Goal: Task Accomplishment & Management: Manage account settings

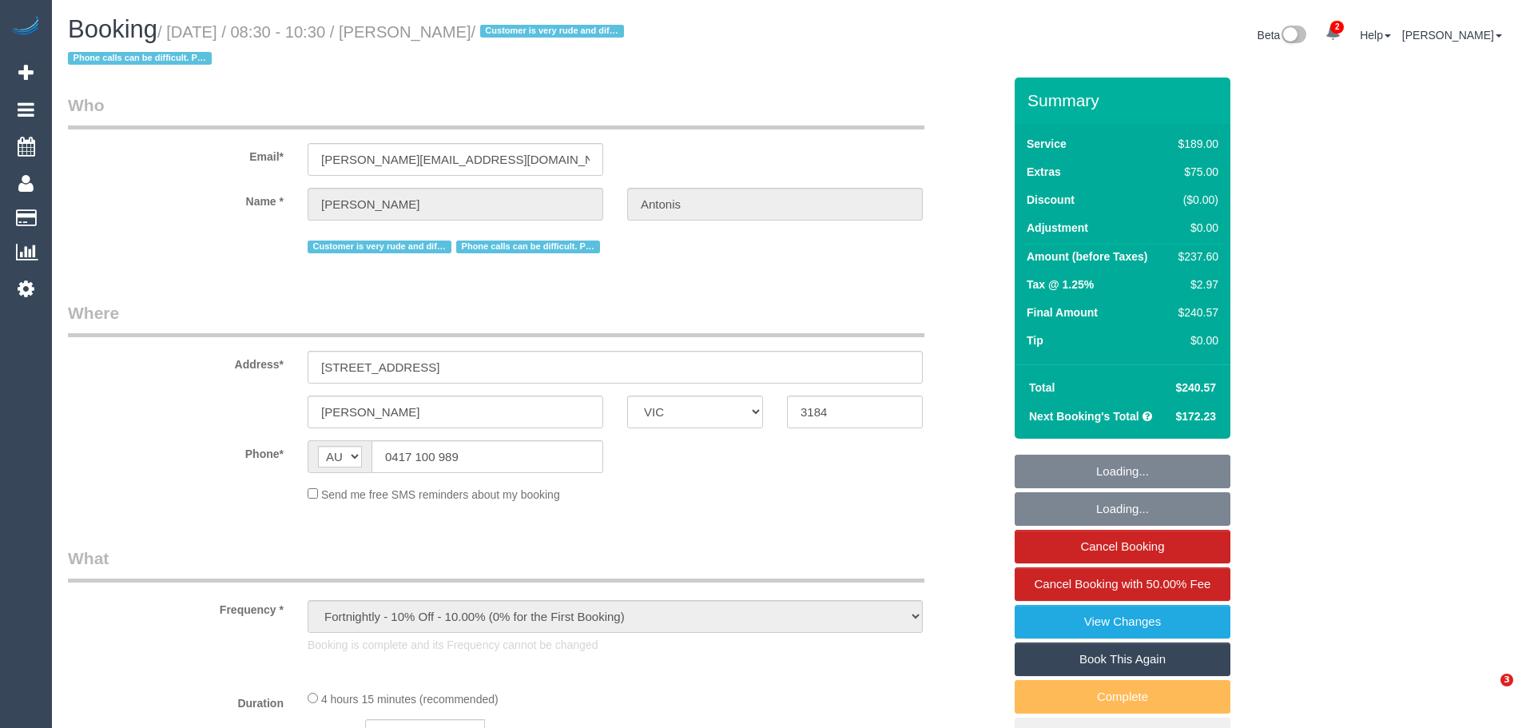
select select "VIC"
select select "string:stripe-pm_1P1f622GScqysDRVmXmLgAty"
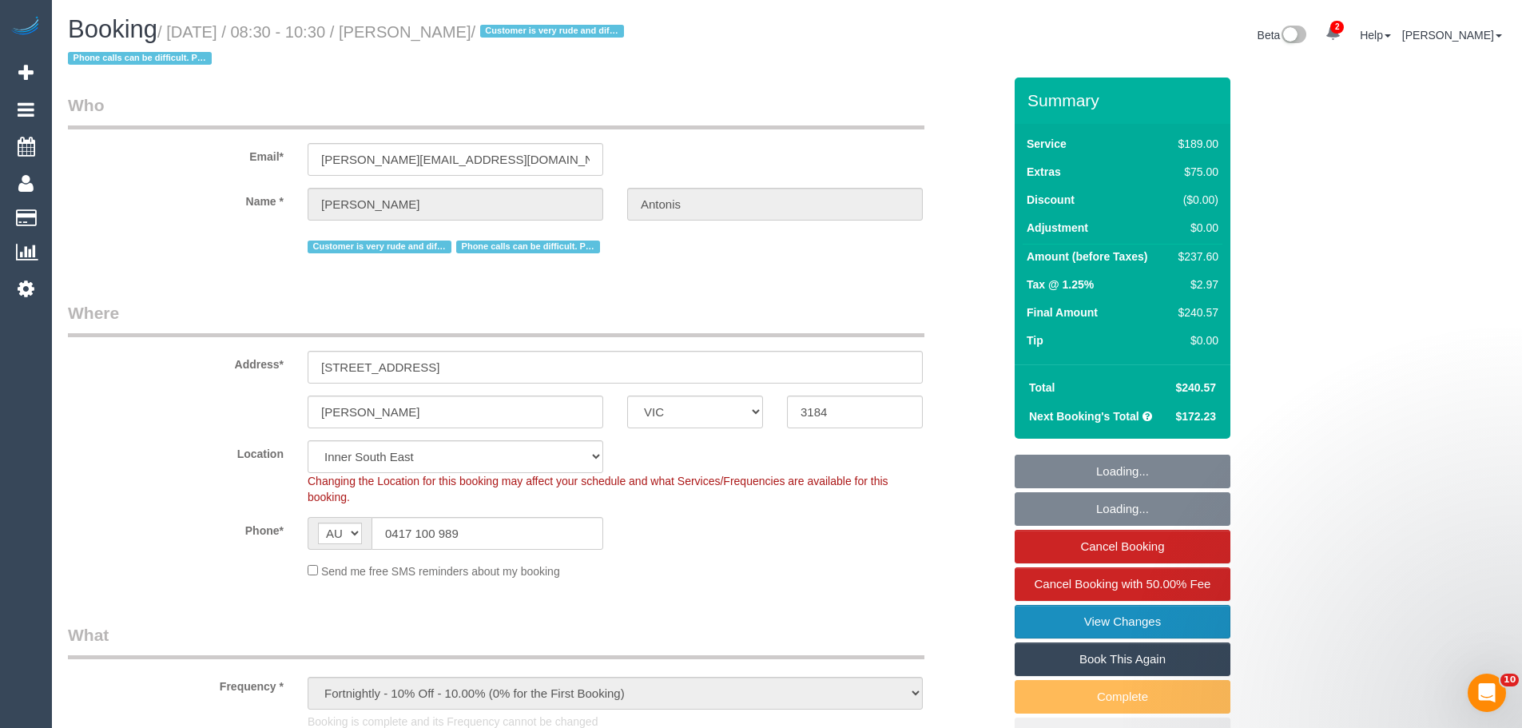
select select "object:638"
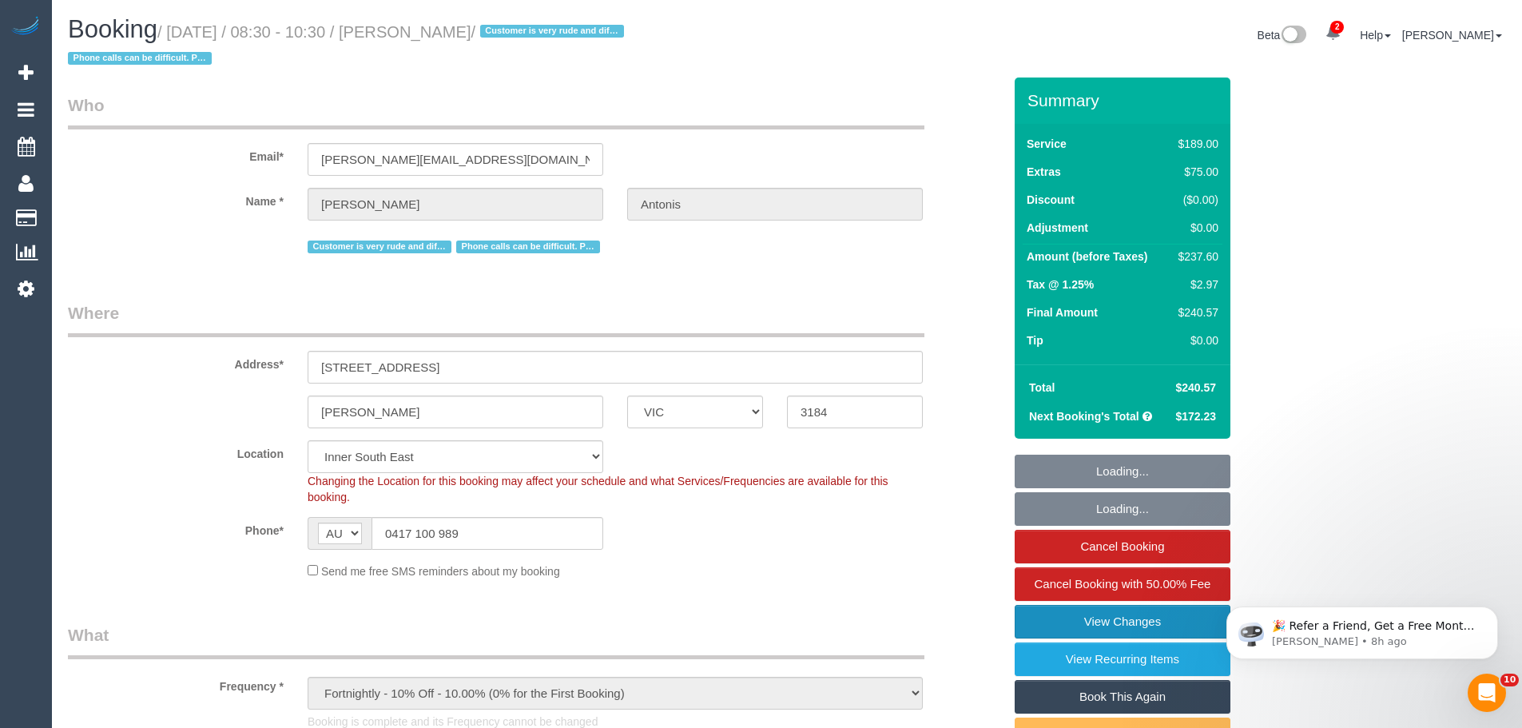
select select "number:27"
select select "number:14"
select select "number:19"
select select "number:36"
select select "number:35"
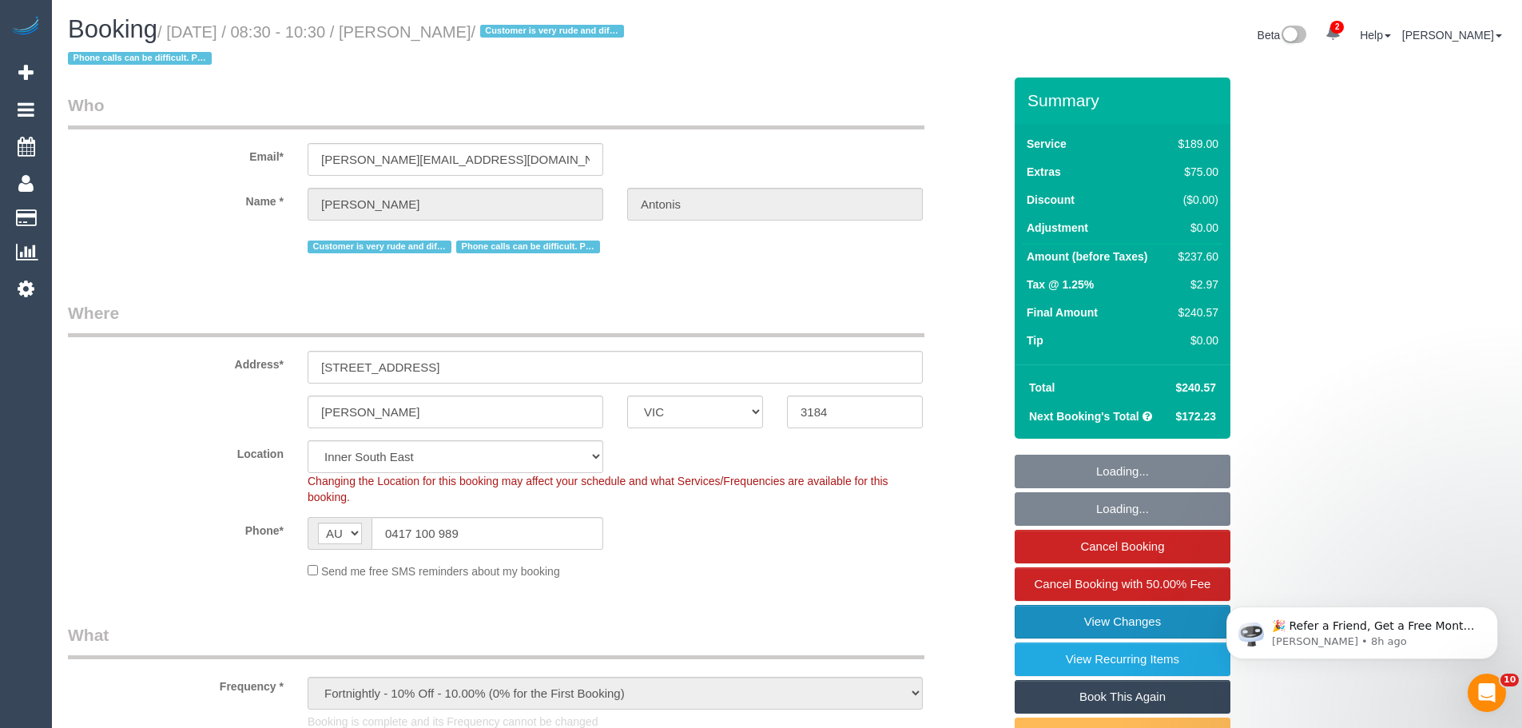
select select "number:12"
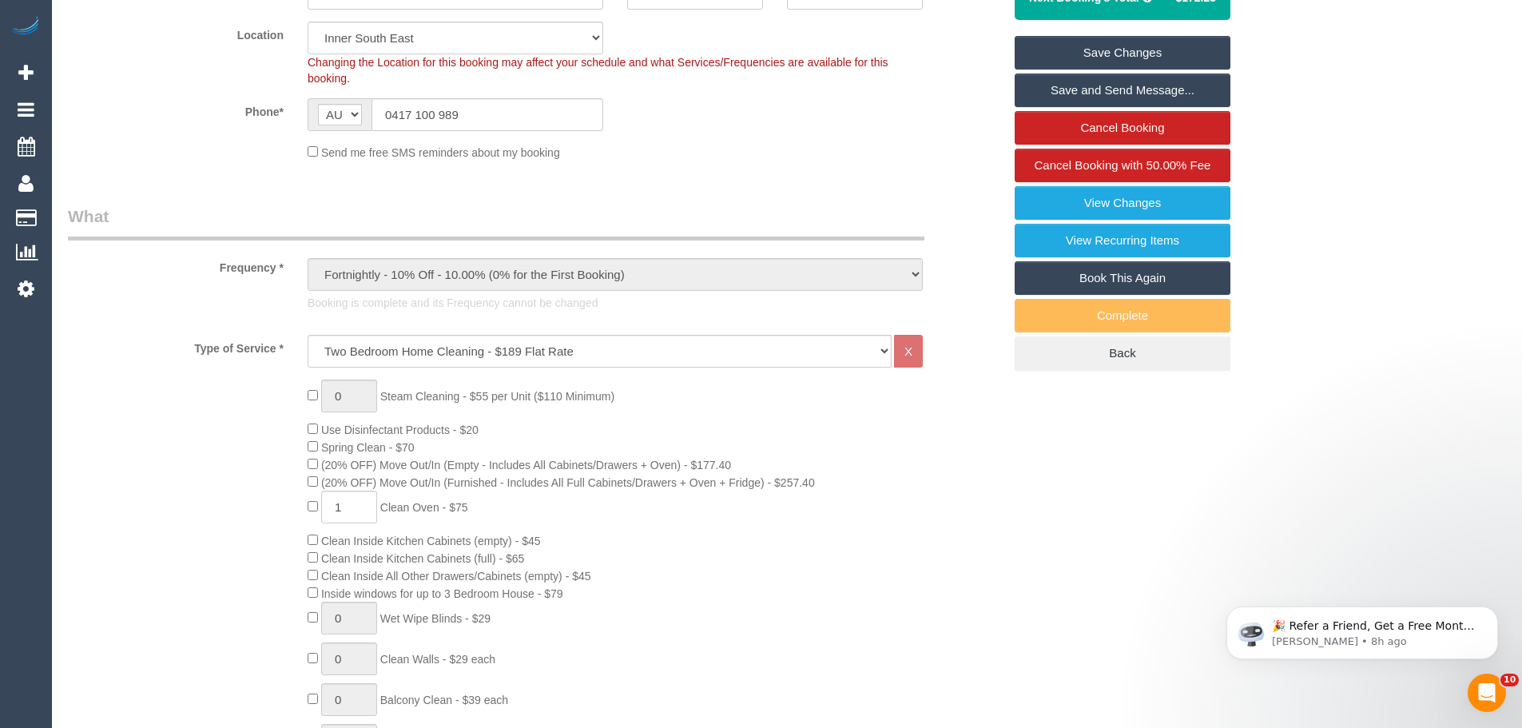
scroll to position [62, 0]
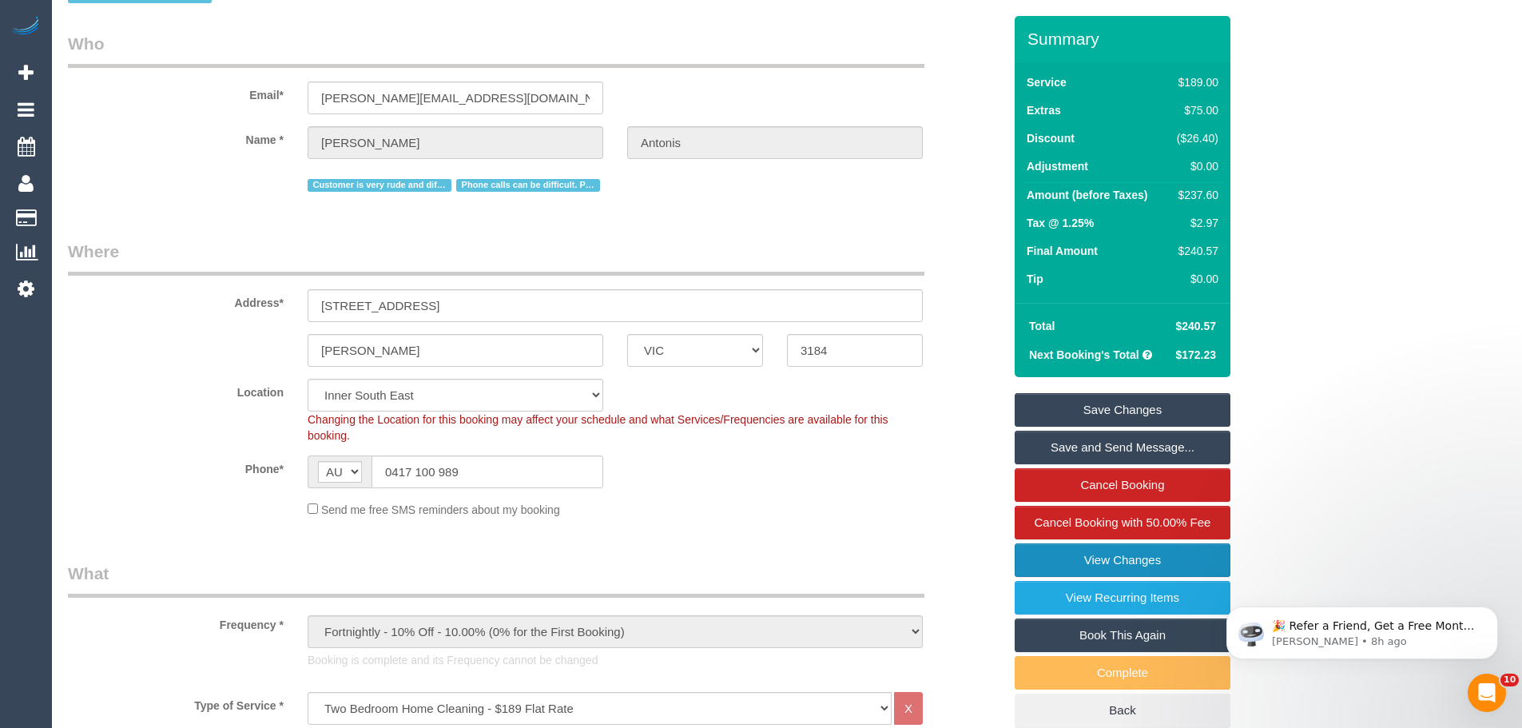
click at [1038, 553] on link "View Changes" at bounding box center [1123, 560] width 216 height 34
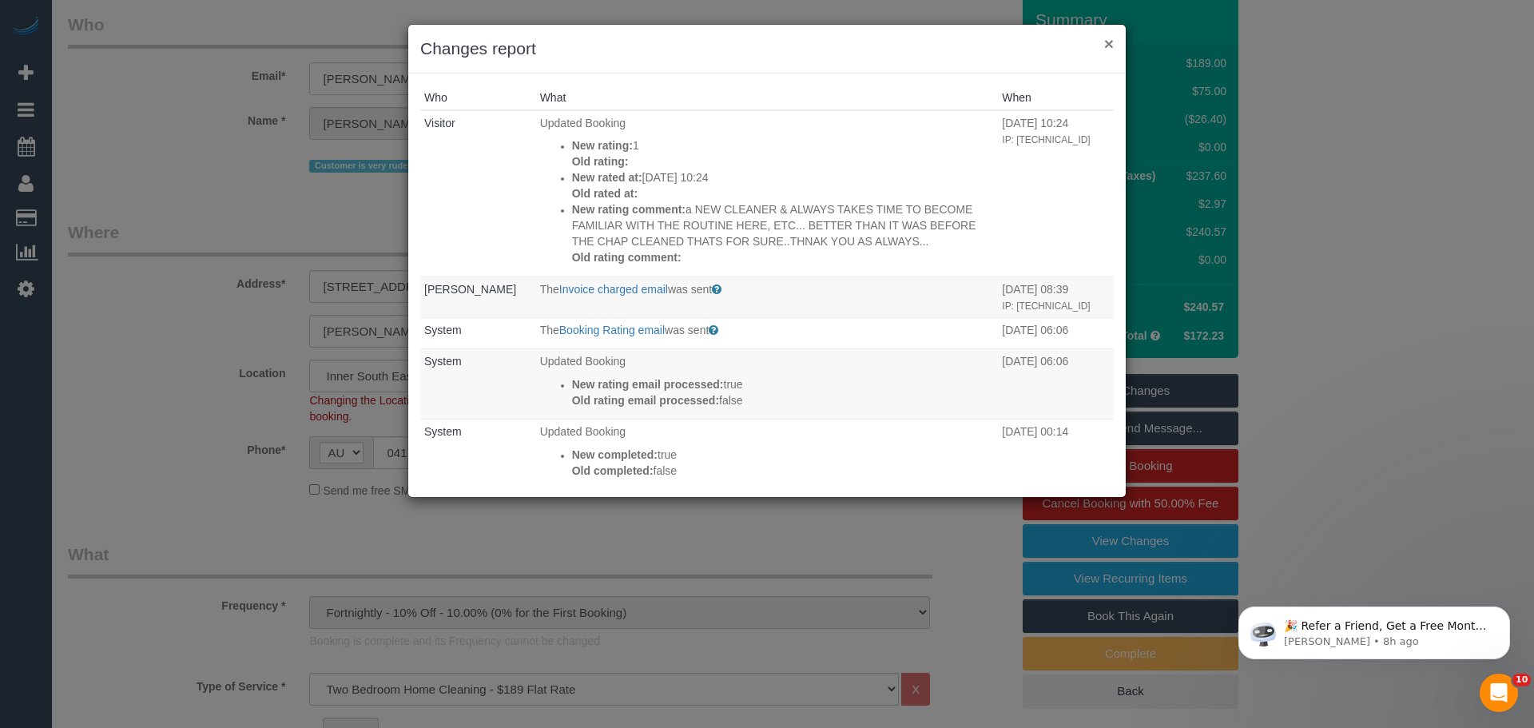
click at [1113, 40] on button "×" at bounding box center [1109, 43] width 10 height 17
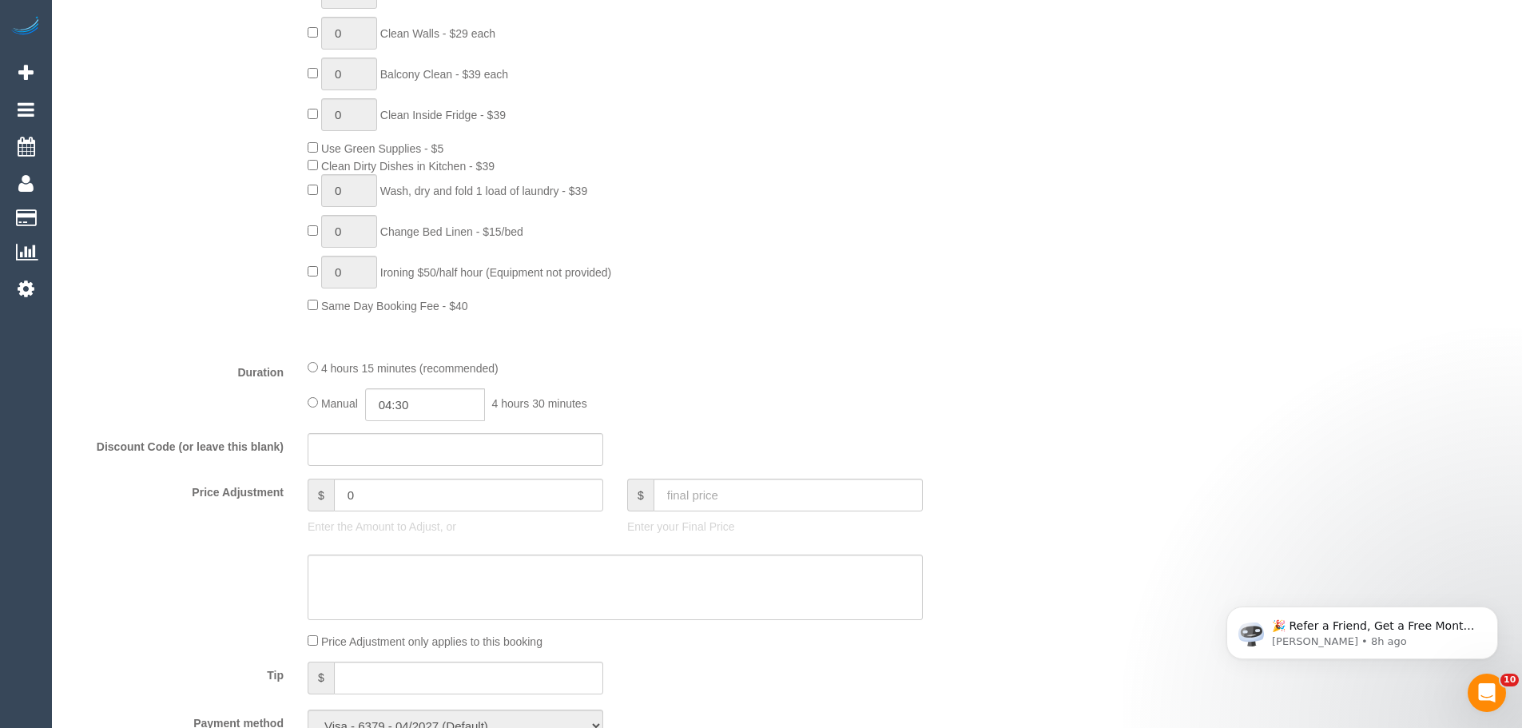
scroll to position [781, 0]
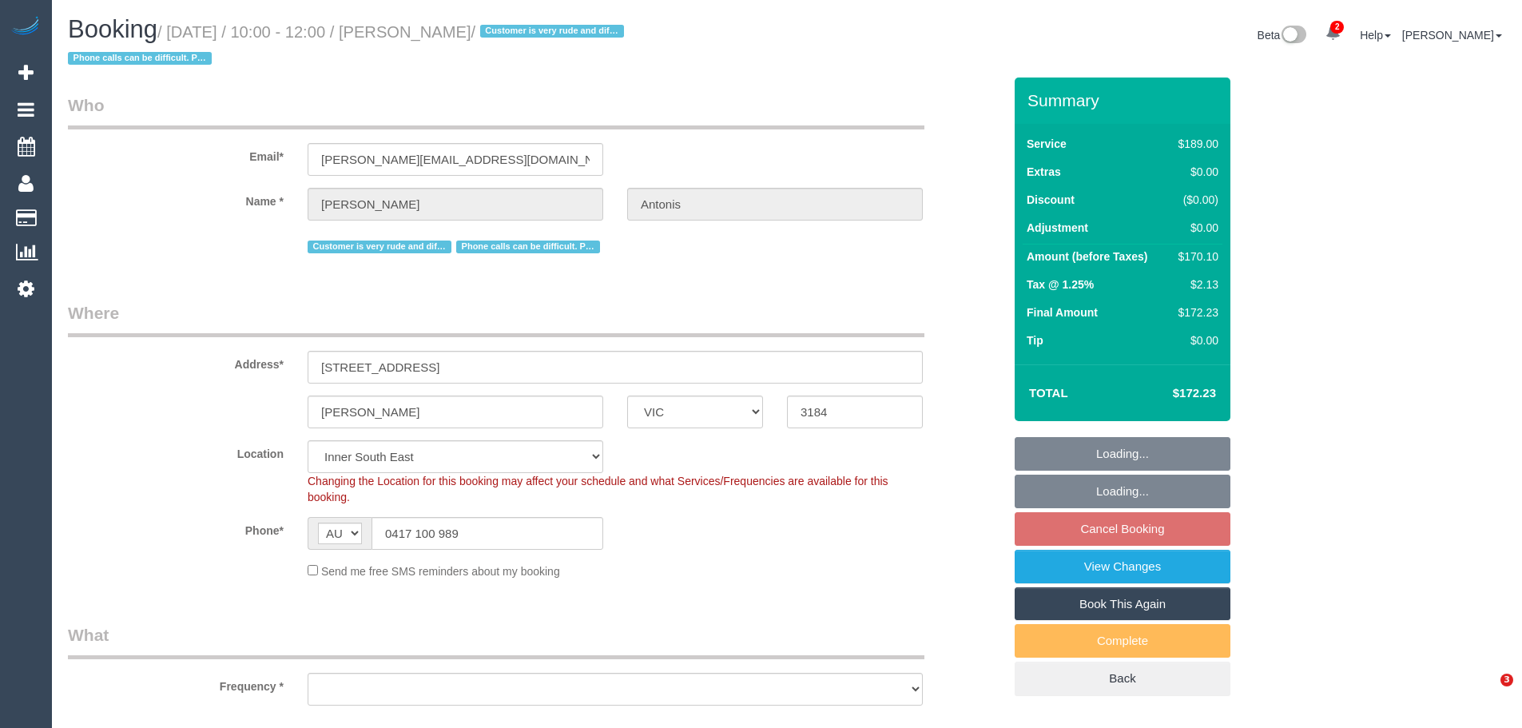
select select "VIC"
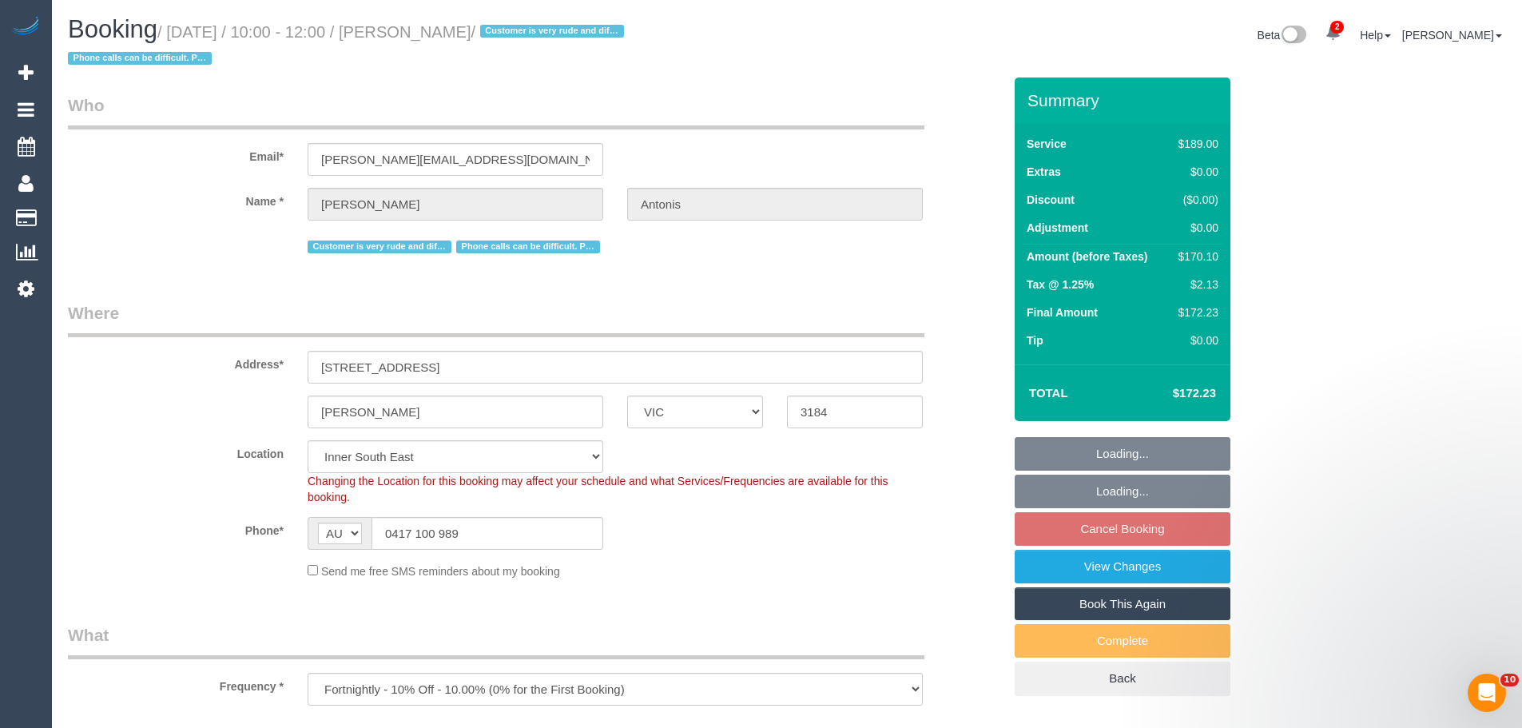
select select "object:709"
select select "number:27"
select select "number:14"
select select "number:19"
select select "number:36"
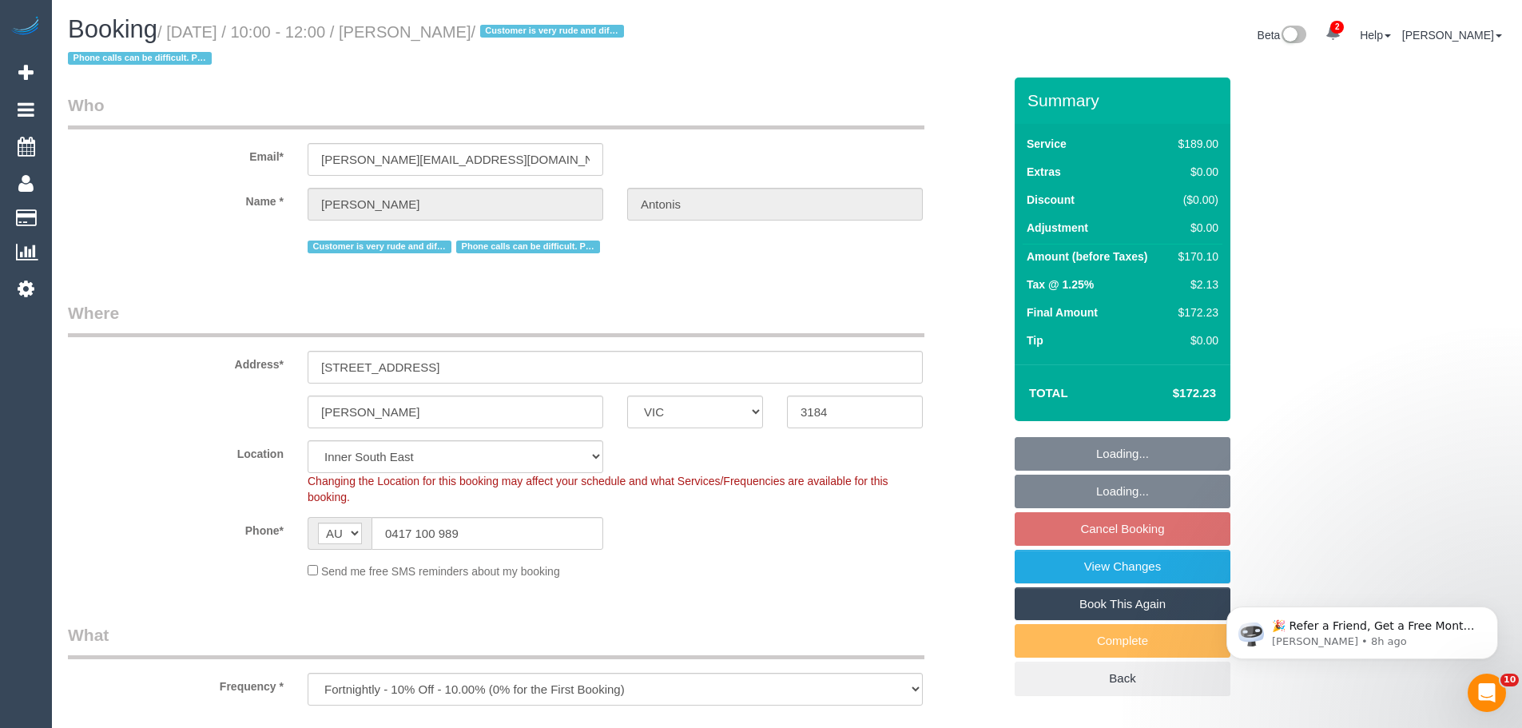
select select "number:35"
select select "number:12"
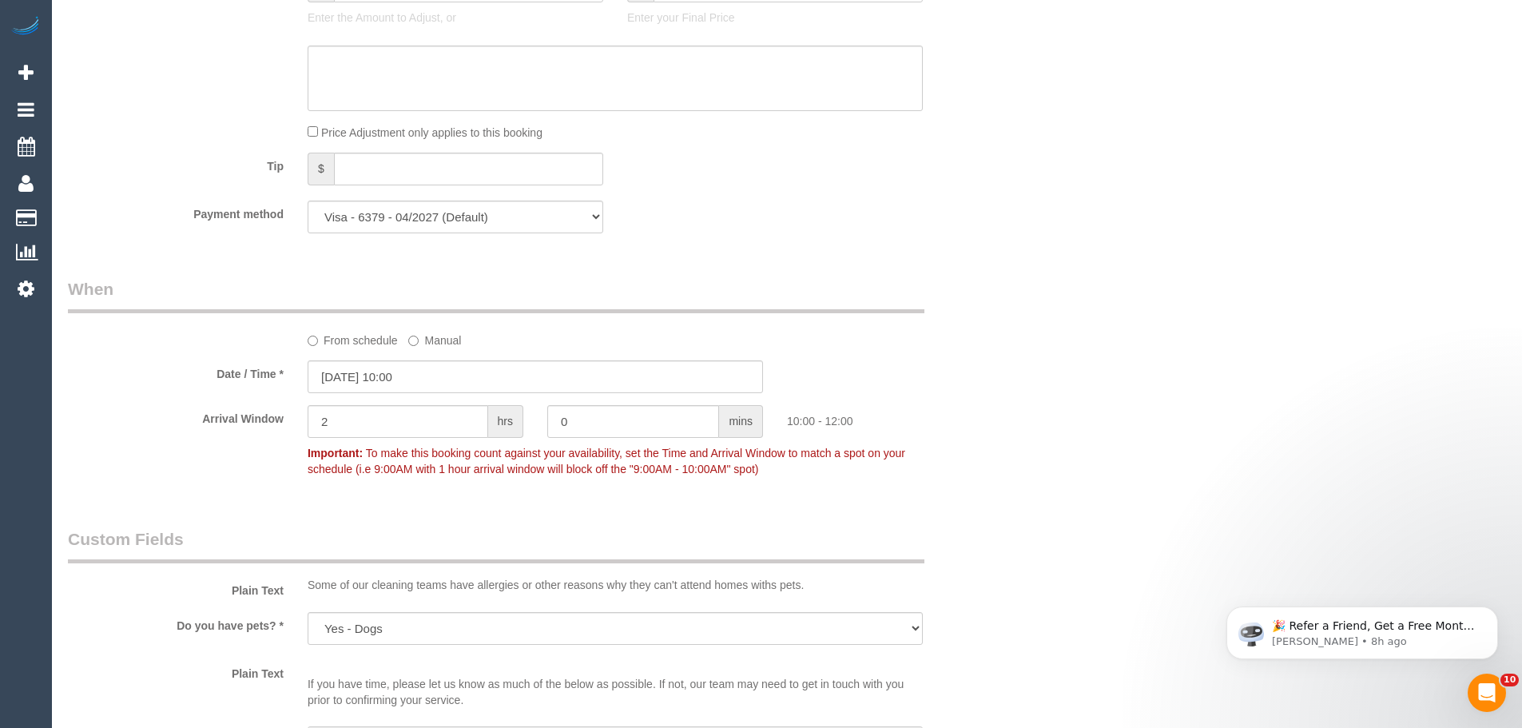
scroll to position [1518, 0]
click at [337, 341] on label "From schedule" at bounding box center [353, 337] width 90 height 22
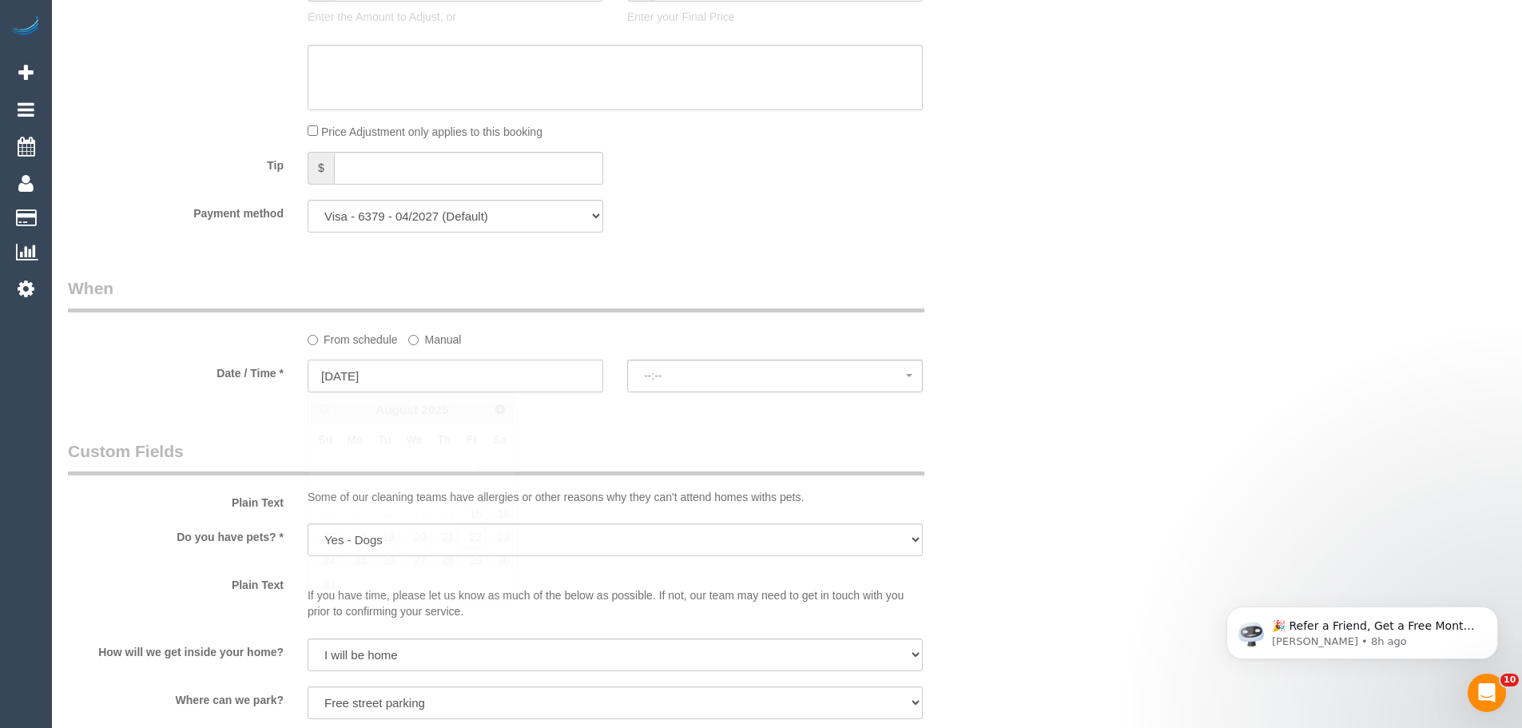
click at [344, 380] on input "22/08/2025" at bounding box center [456, 376] width 296 height 33
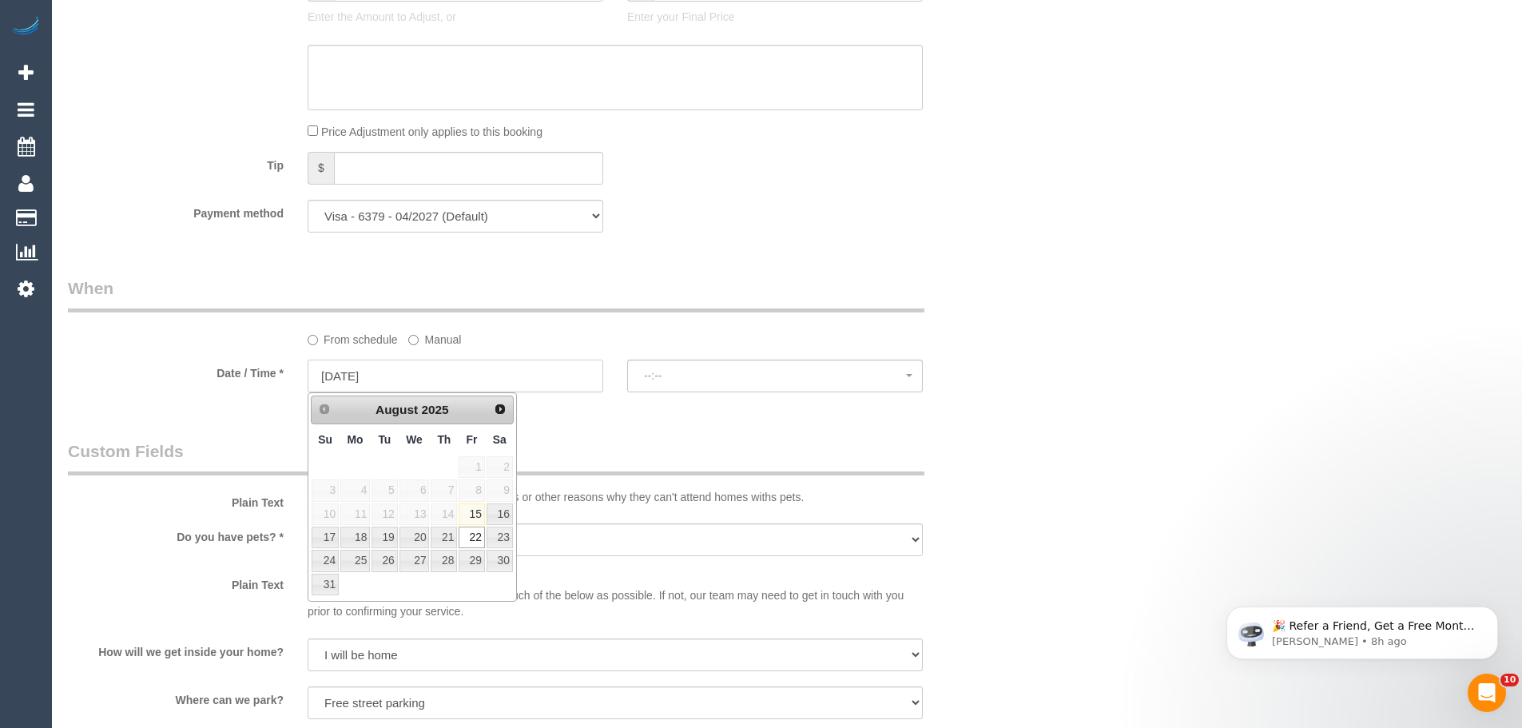
select select "spot18"
click at [386, 540] on link "19" at bounding box center [385, 538] width 26 height 22
type input "[DATE]"
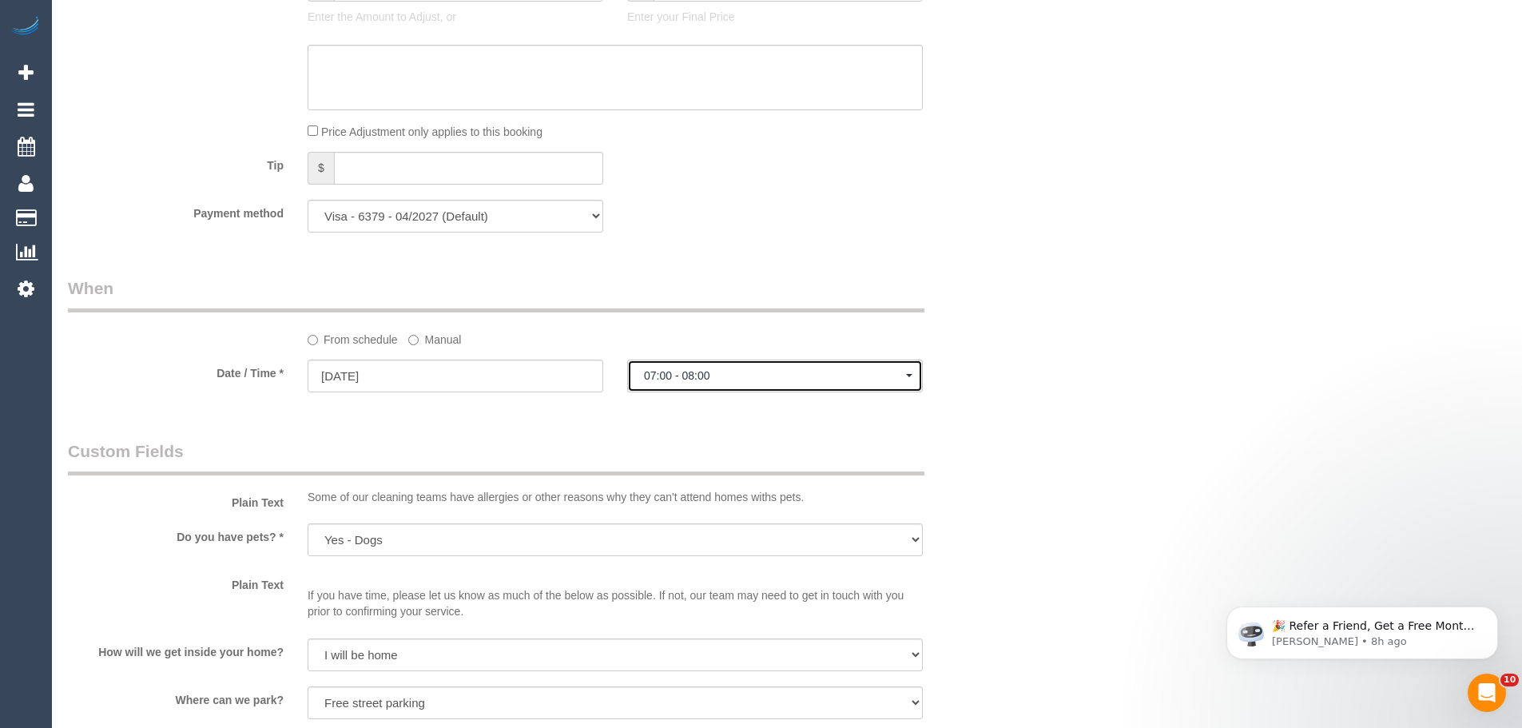
click at [673, 372] on span "07:00 - 08:00" at bounding box center [775, 375] width 262 height 13
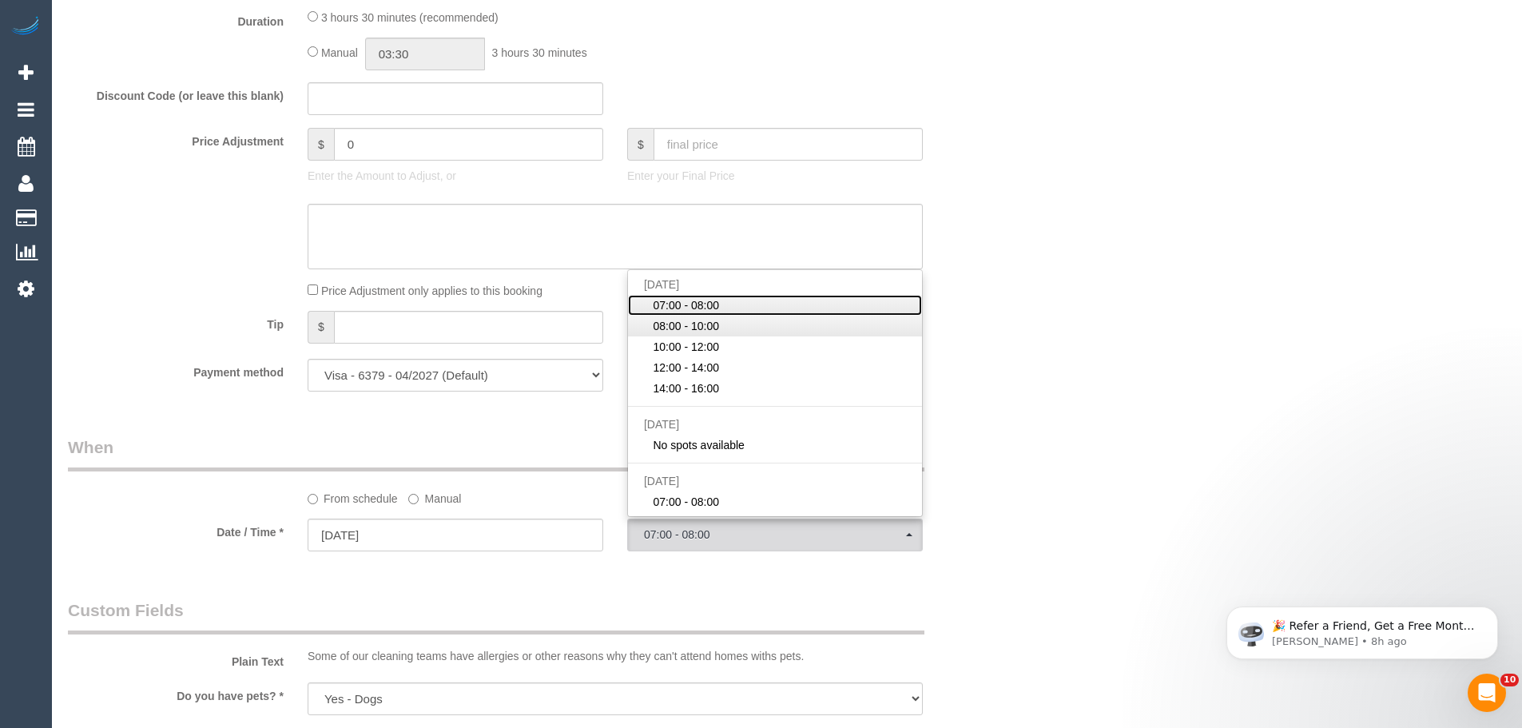
scroll to position [1358, 0]
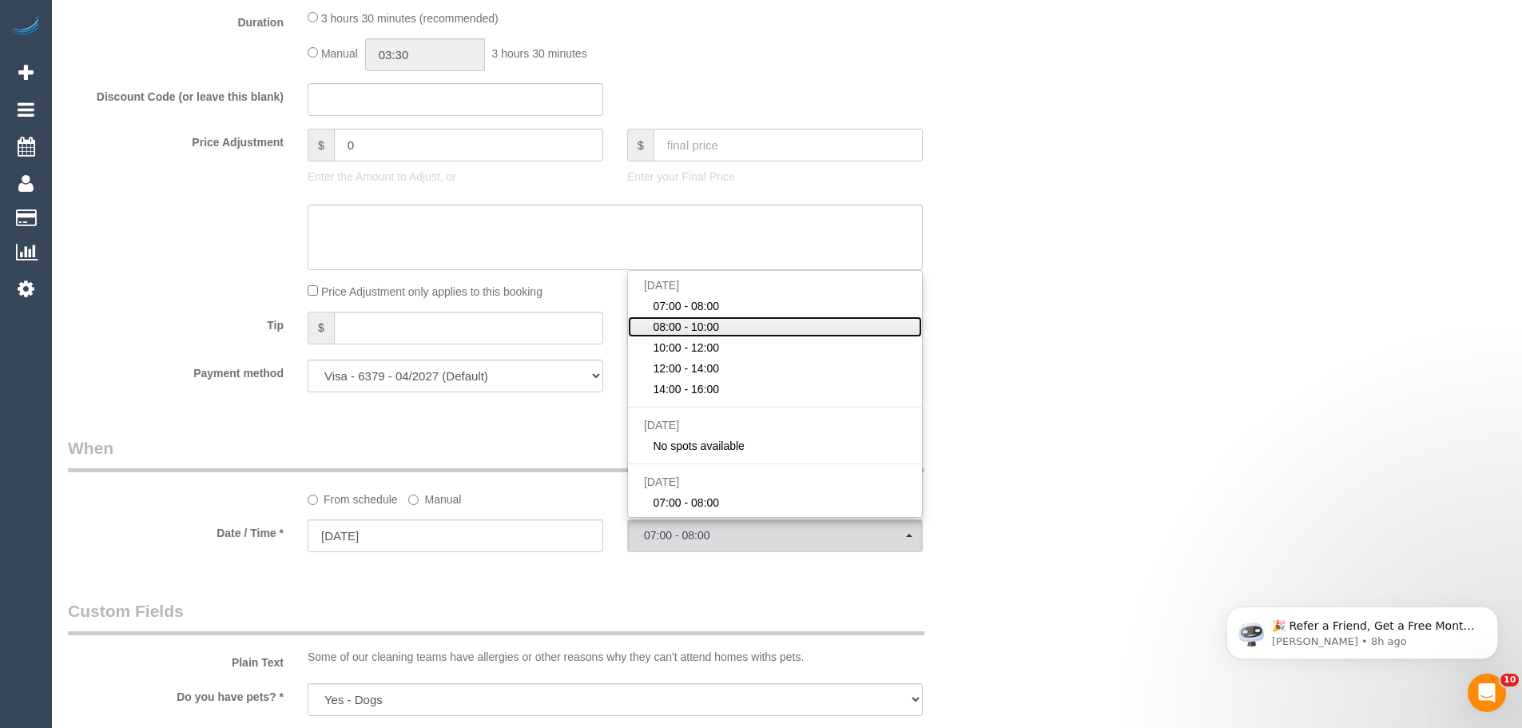
click at [684, 320] on span "08:00 - 10:00" at bounding box center [686, 327] width 66 height 16
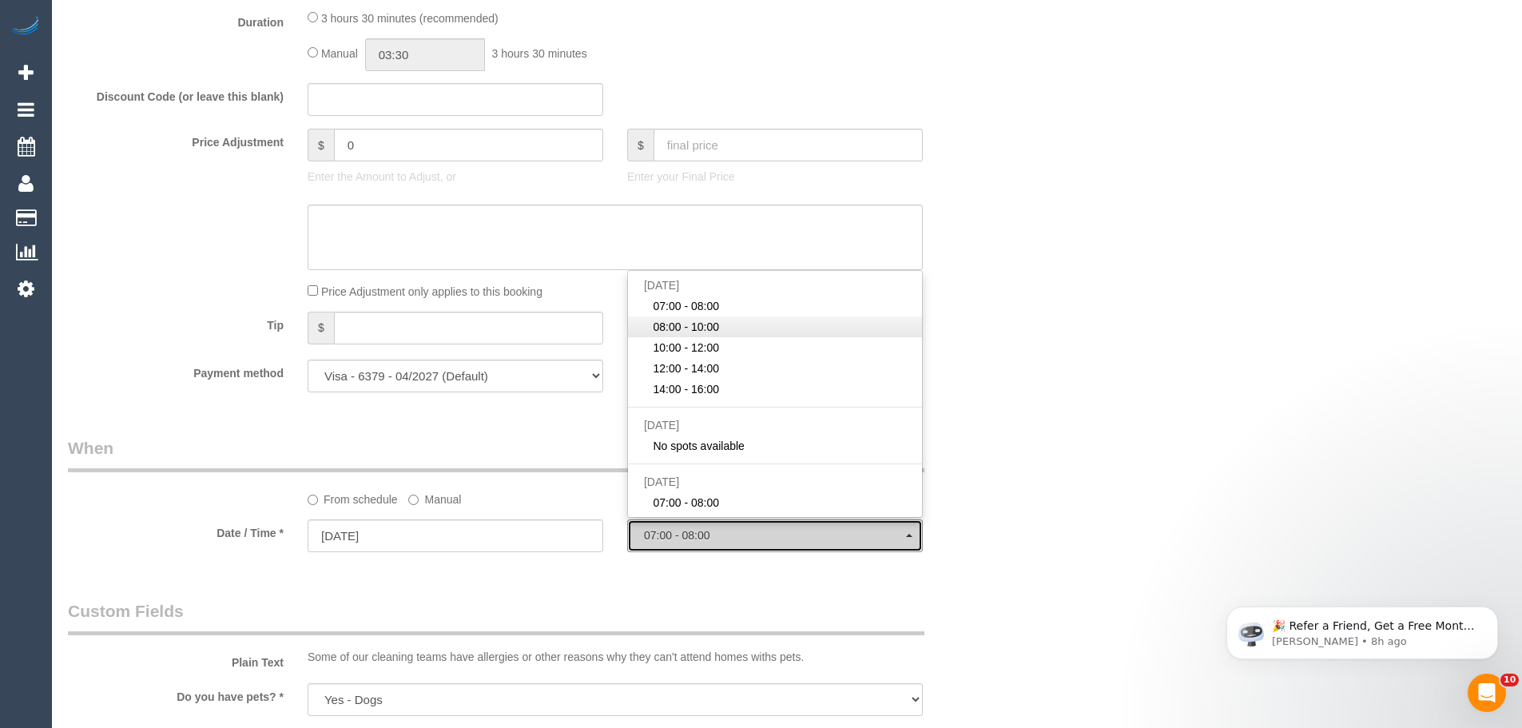
select select "spot36"
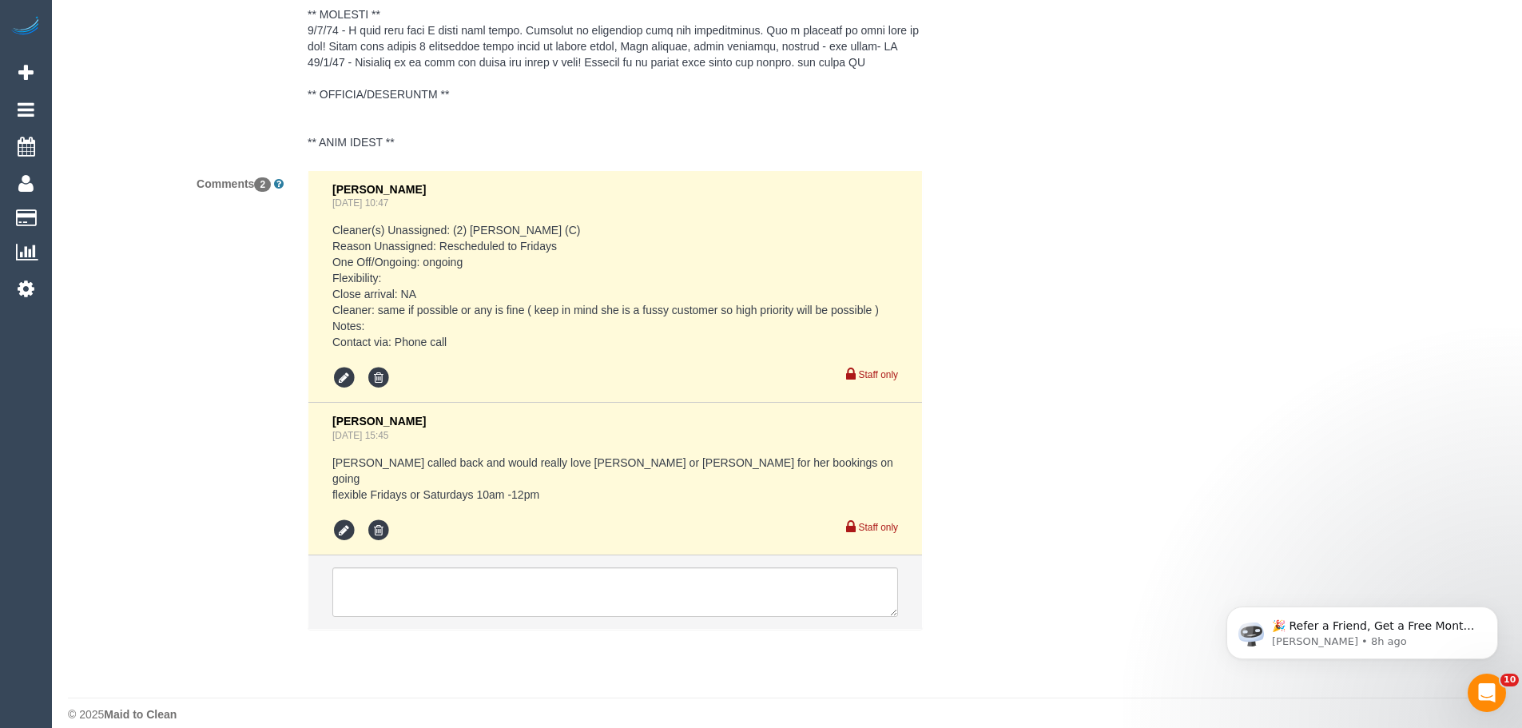
scroll to position [3142, 0]
click at [474, 566] on textarea at bounding box center [615, 591] width 566 height 50
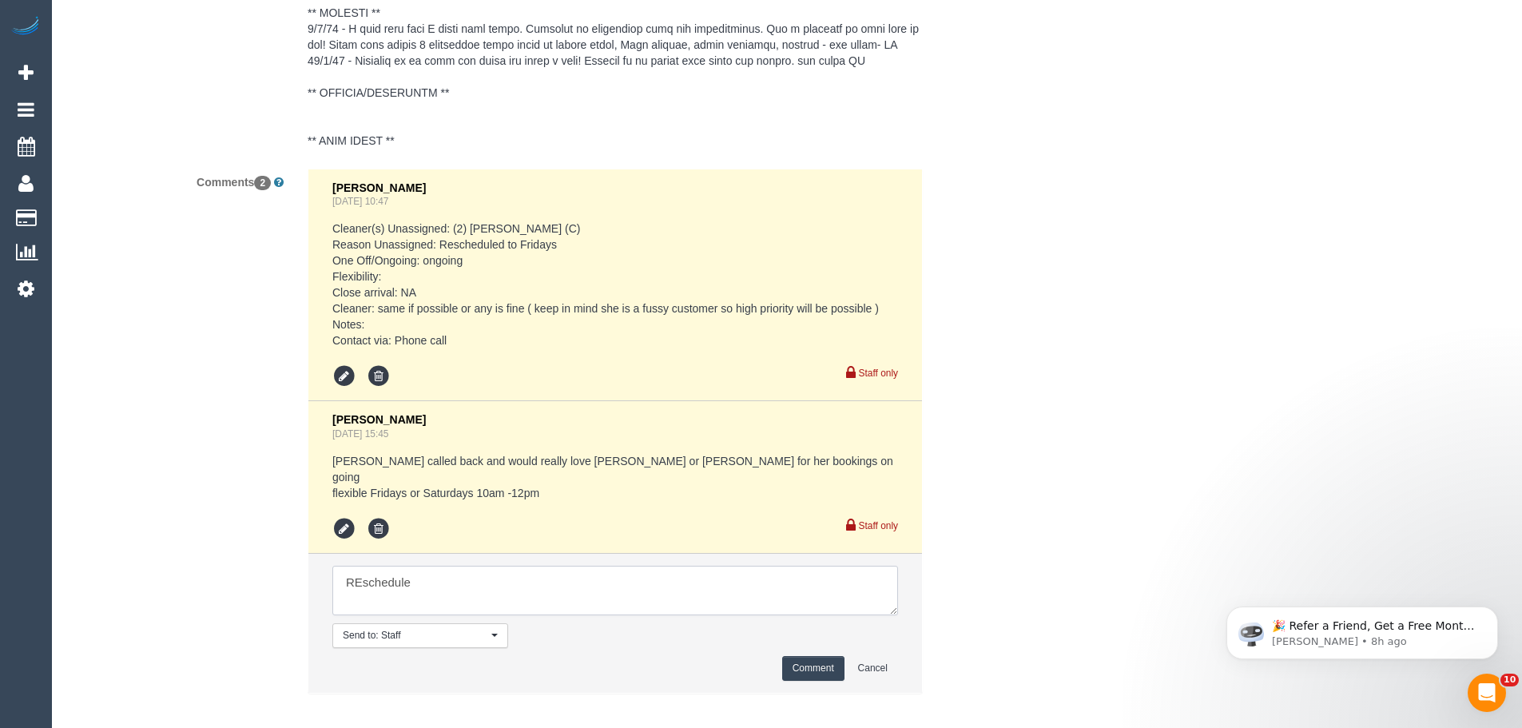
click at [361, 569] on textarea at bounding box center [615, 591] width 566 height 50
click at [479, 566] on textarea at bounding box center [615, 591] width 566 height 50
type textarea "Rescheduled via phone"
click at [807, 656] on button "Comment" at bounding box center [813, 668] width 62 height 25
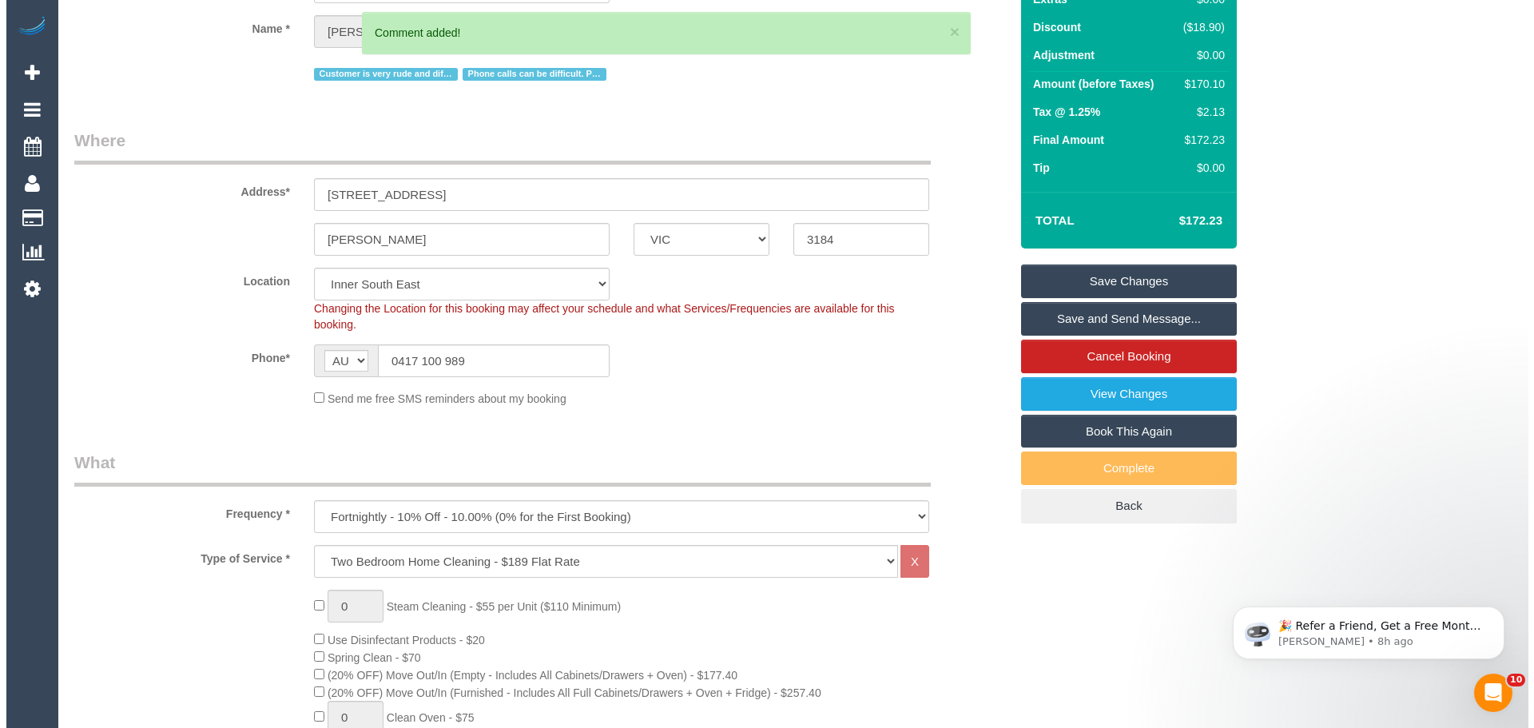
scroll to position [0, 0]
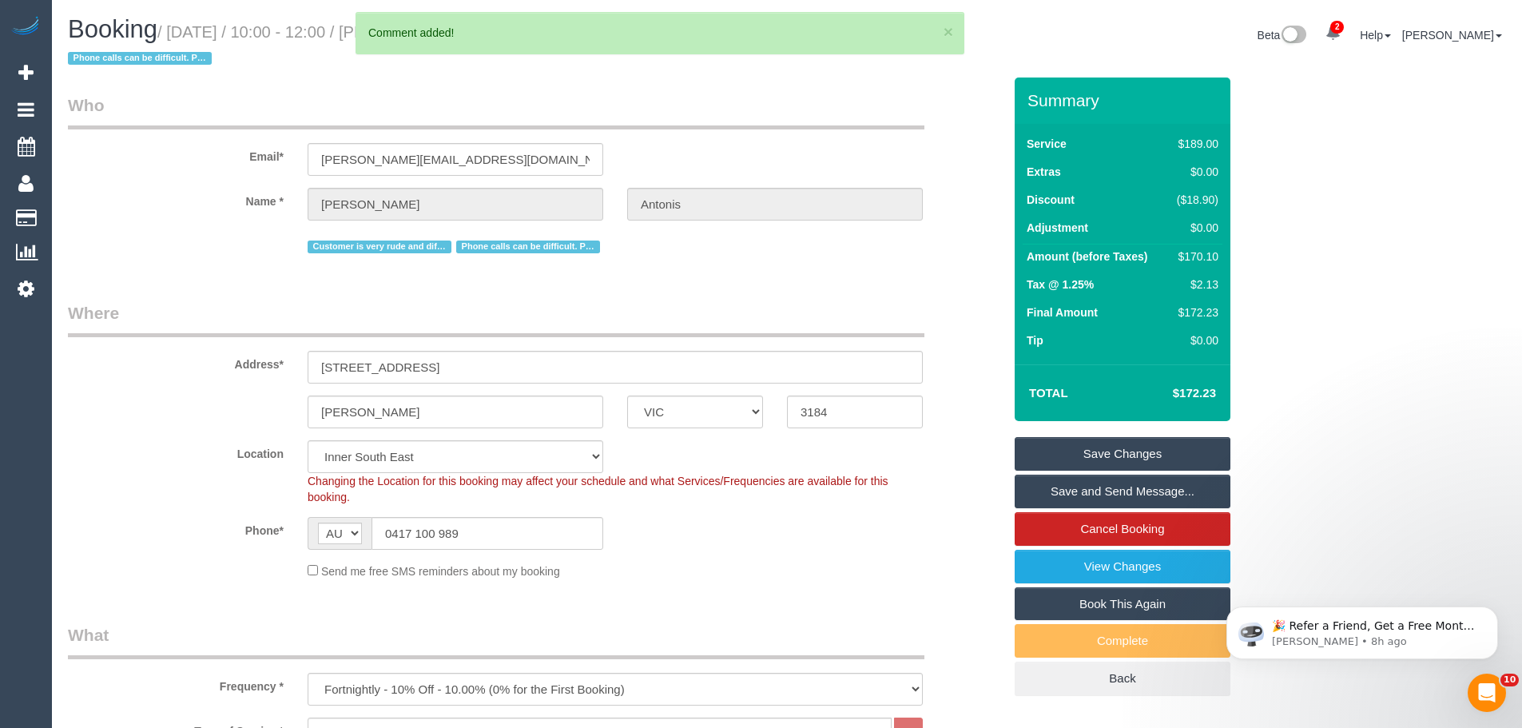
click at [1066, 448] on link "Save Changes" at bounding box center [1123, 454] width 216 height 34
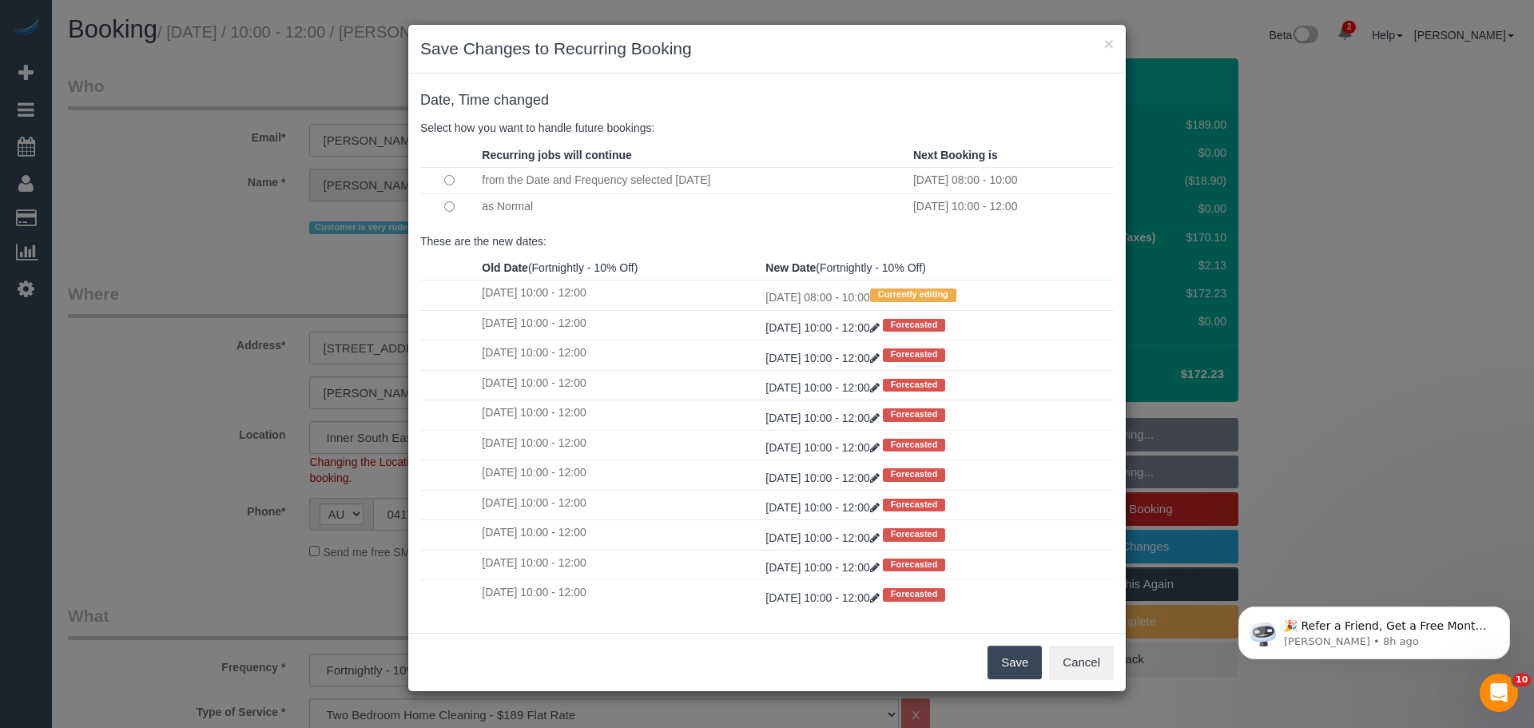
click at [1011, 651] on button "Save" at bounding box center [1015, 663] width 54 height 34
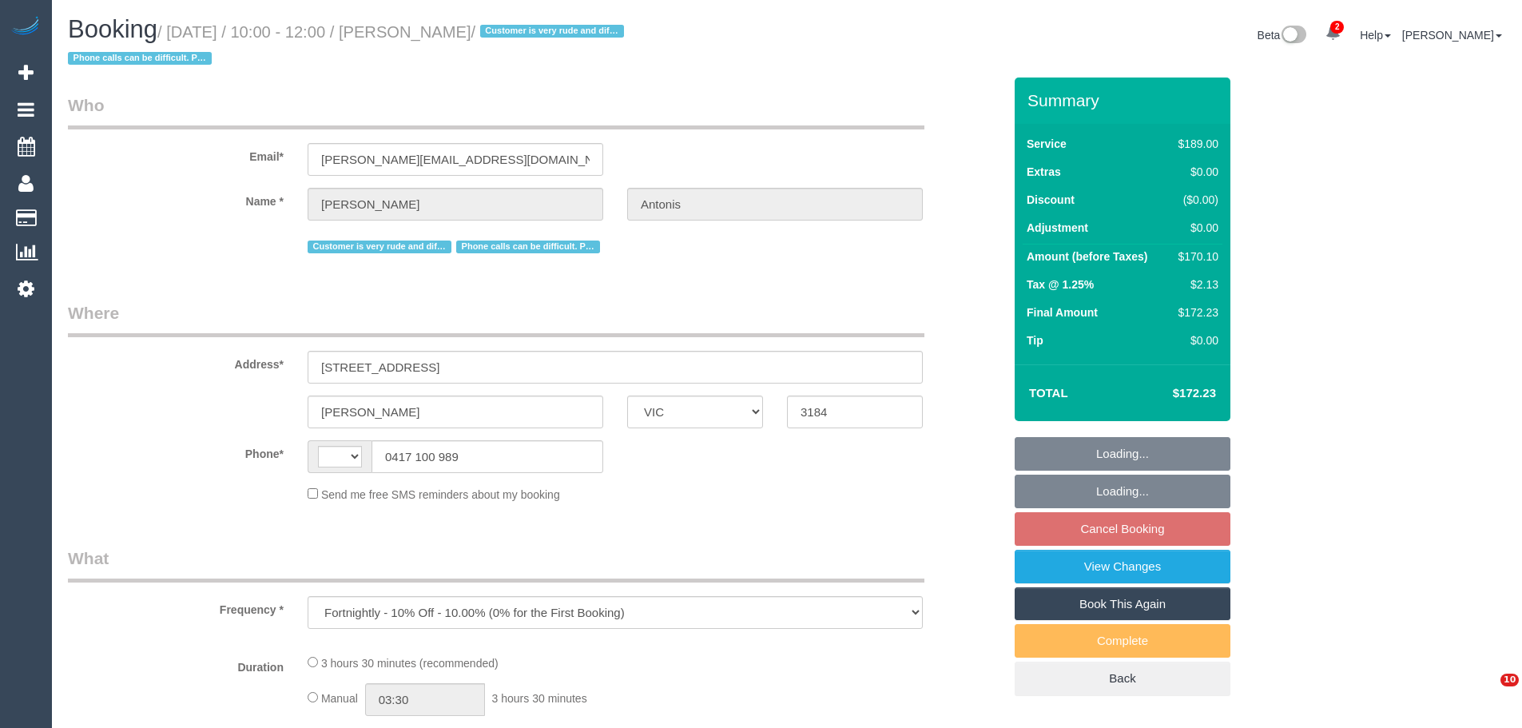
select select "VIC"
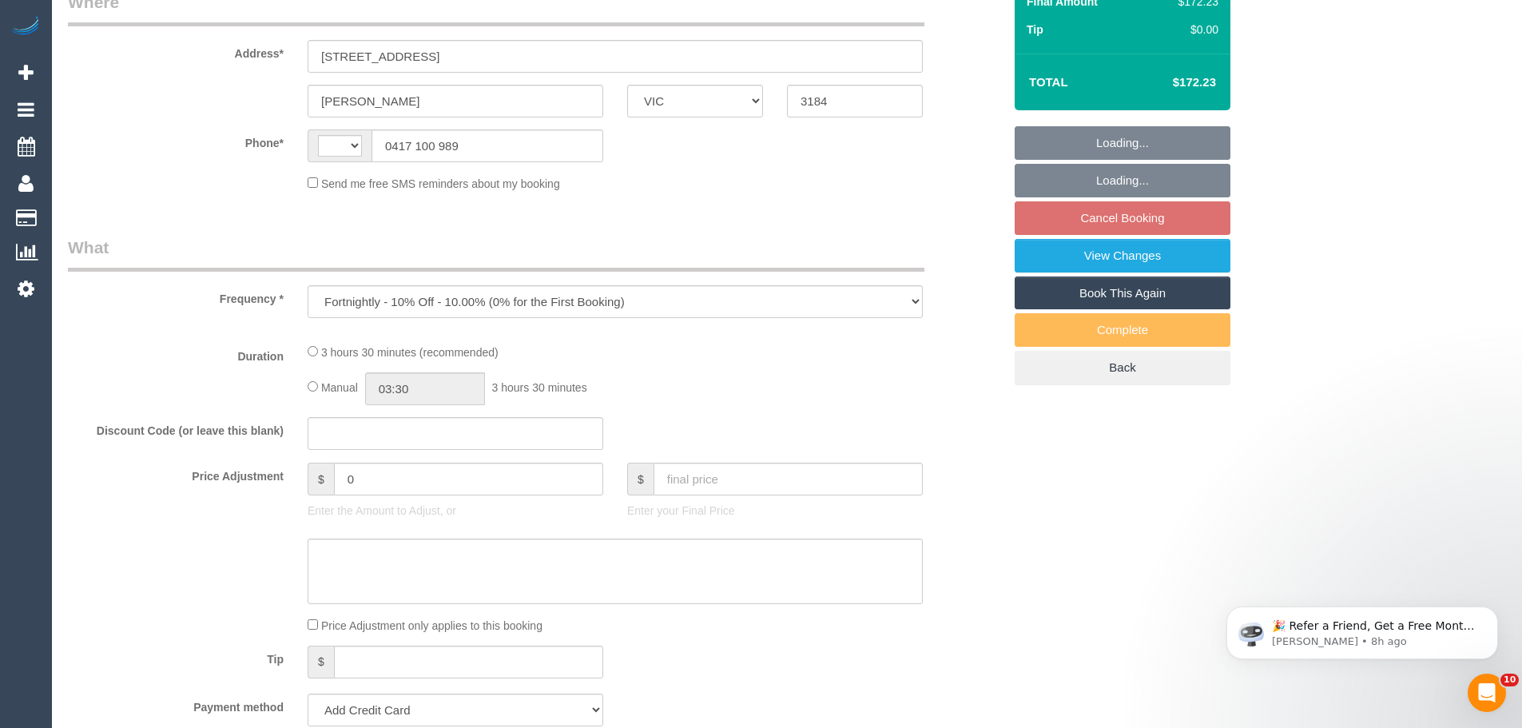
select select "string:AU"
select select "number:27"
select select "number:14"
select select "number:19"
select select "number:36"
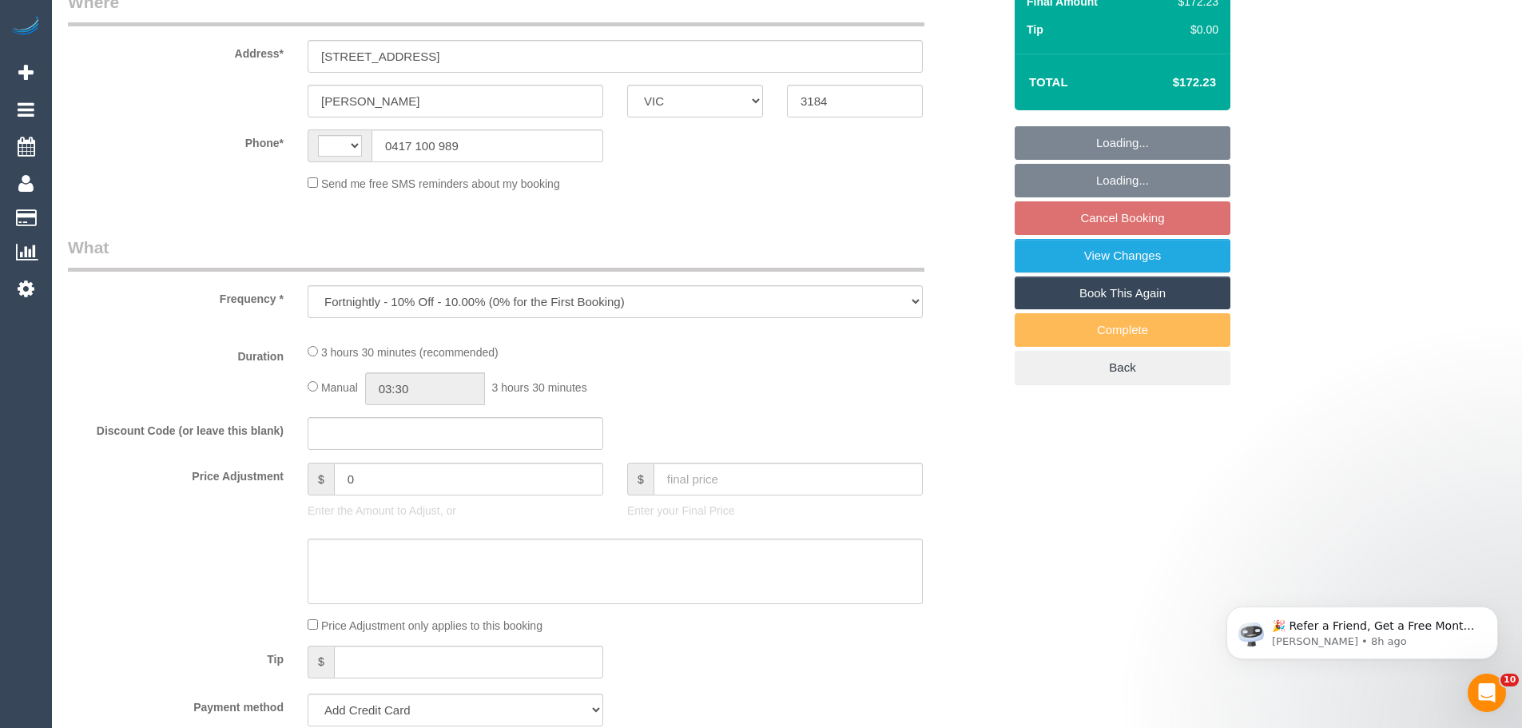
select select "number:35"
select select "number:12"
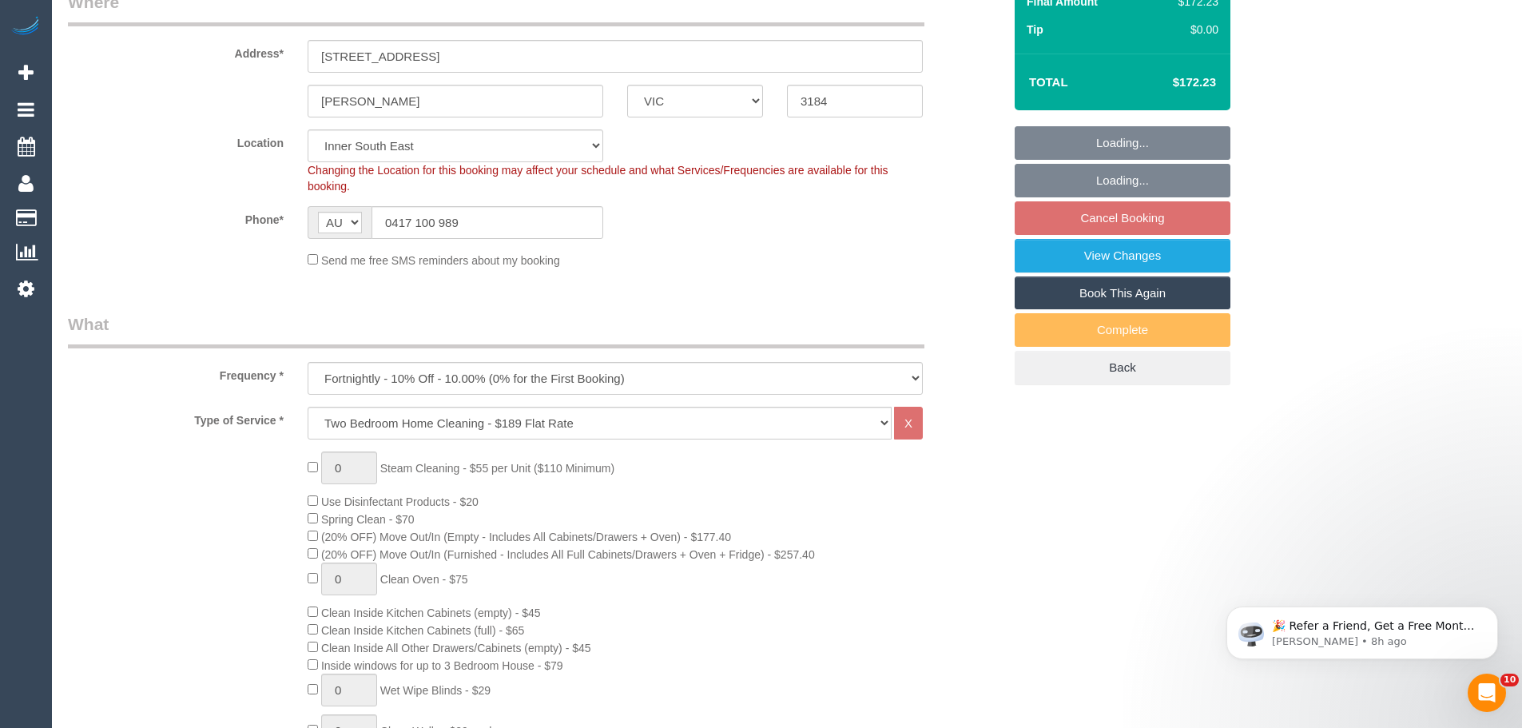
select select "object:1368"
select select "string:stripe-pm_1P1f622GScqysDRVmXmLgAty"
select select "spot3"
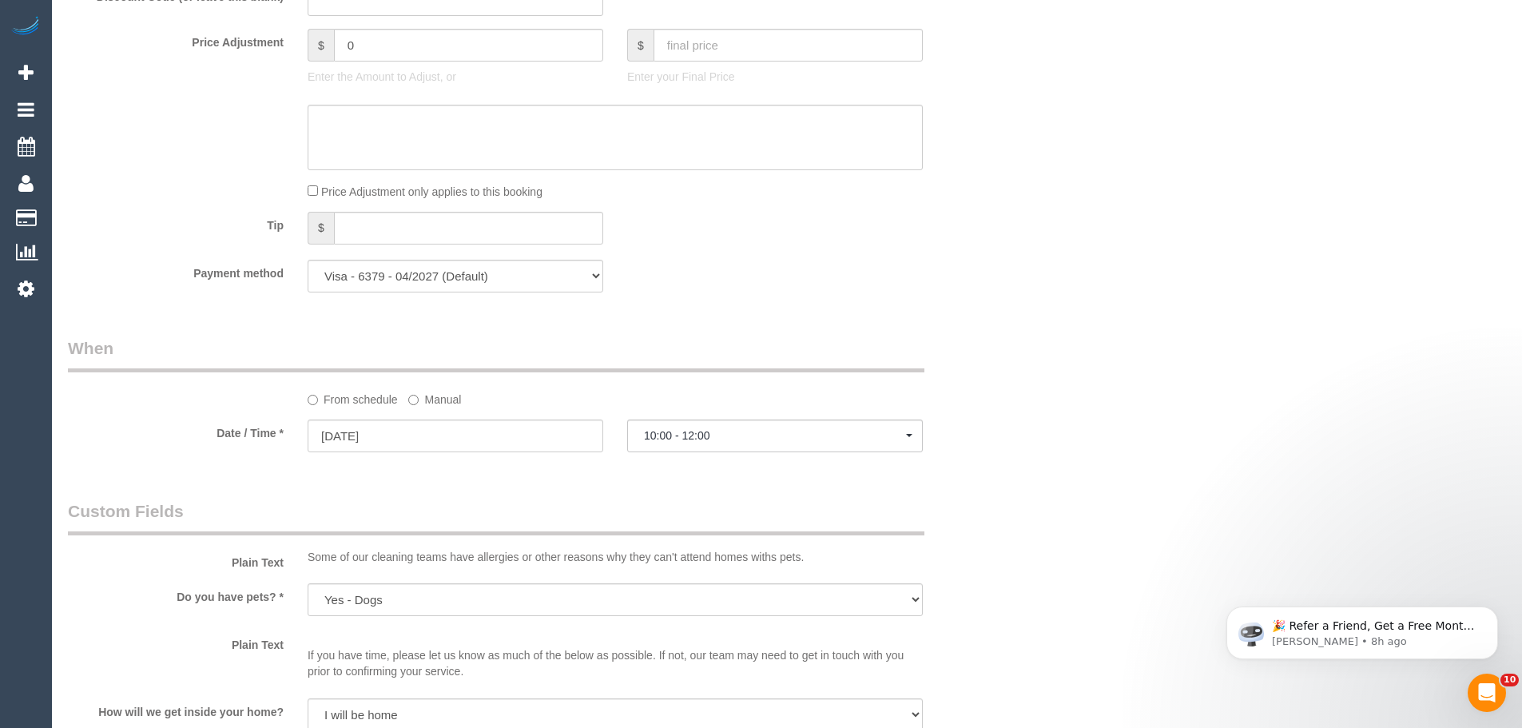
scroll to position [1758, 0]
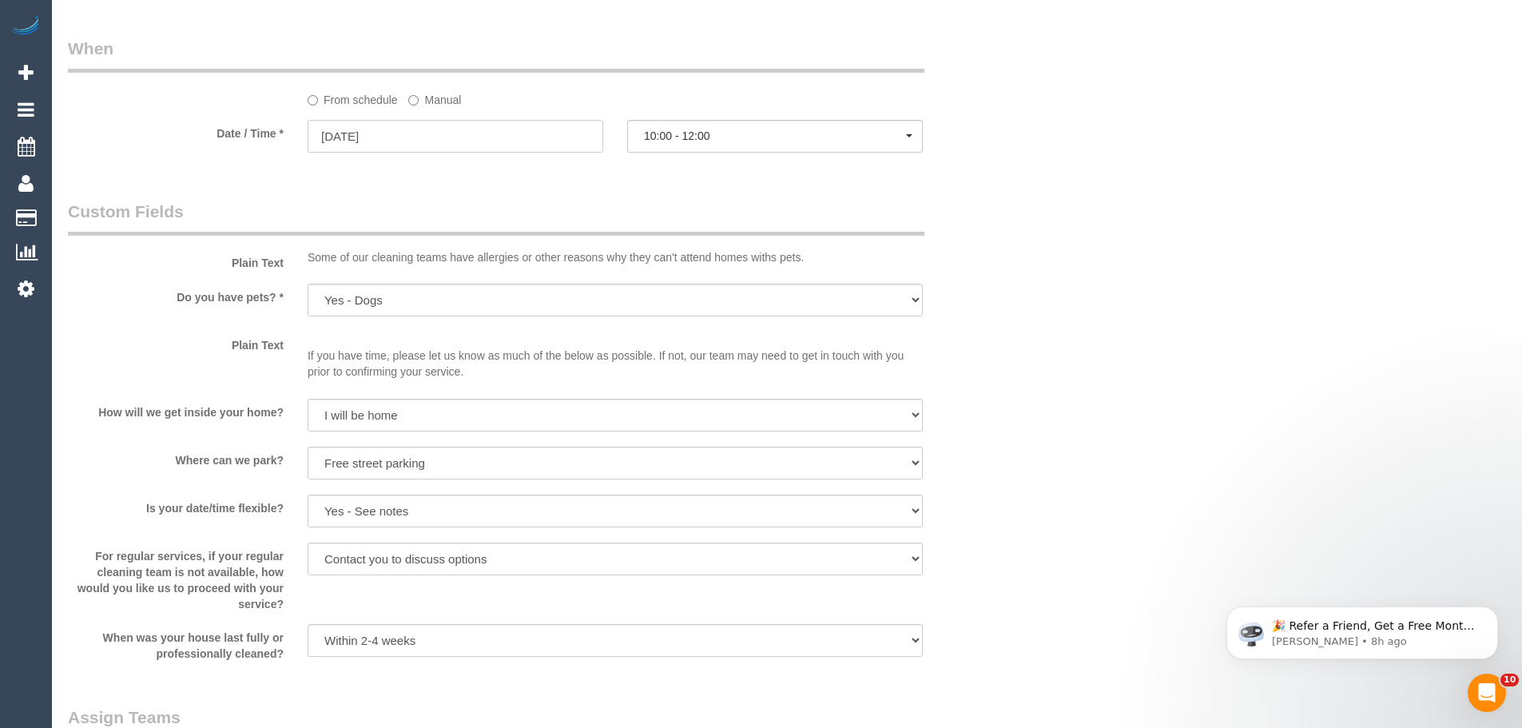
click at [433, 130] on input "05/09/2025" at bounding box center [456, 136] width 296 height 33
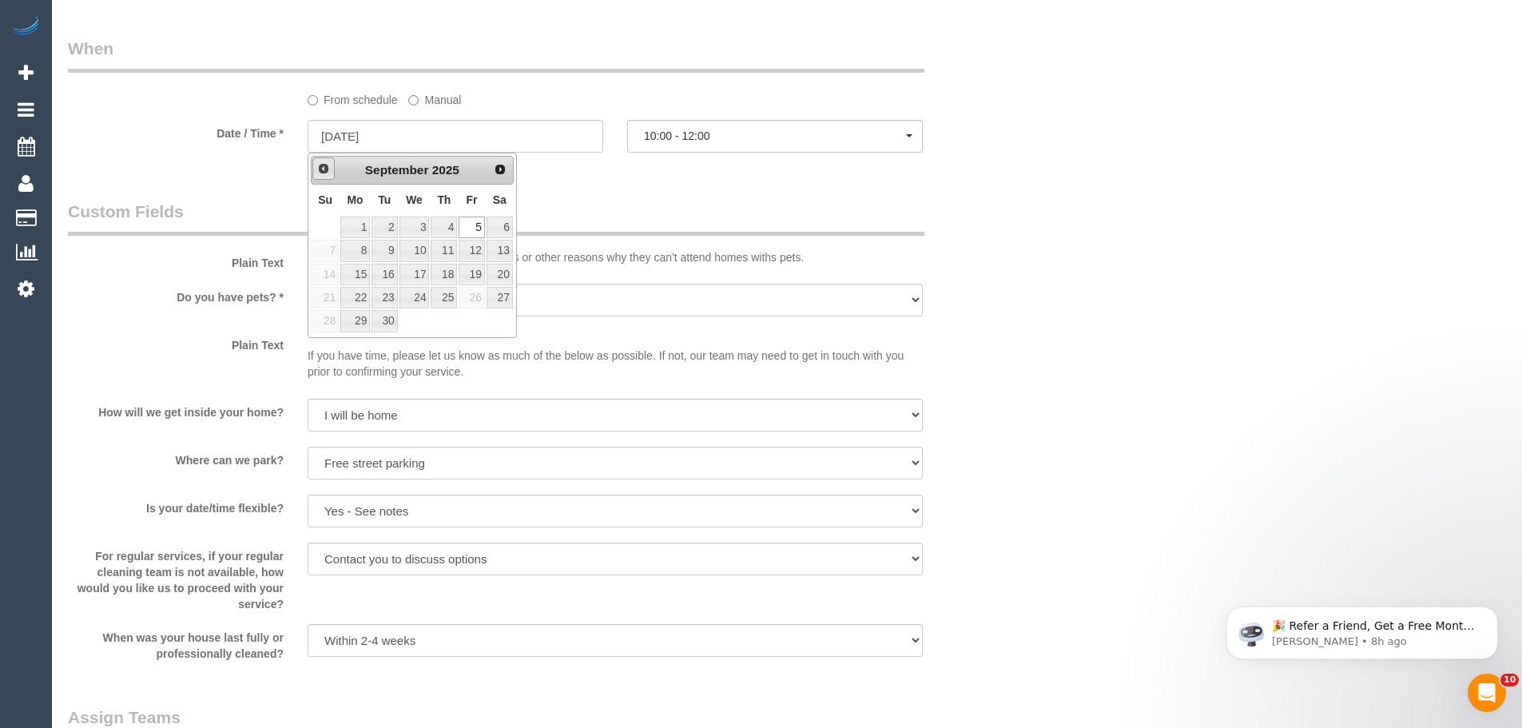
click at [326, 171] on span "Prev" at bounding box center [323, 168] width 13 height 13
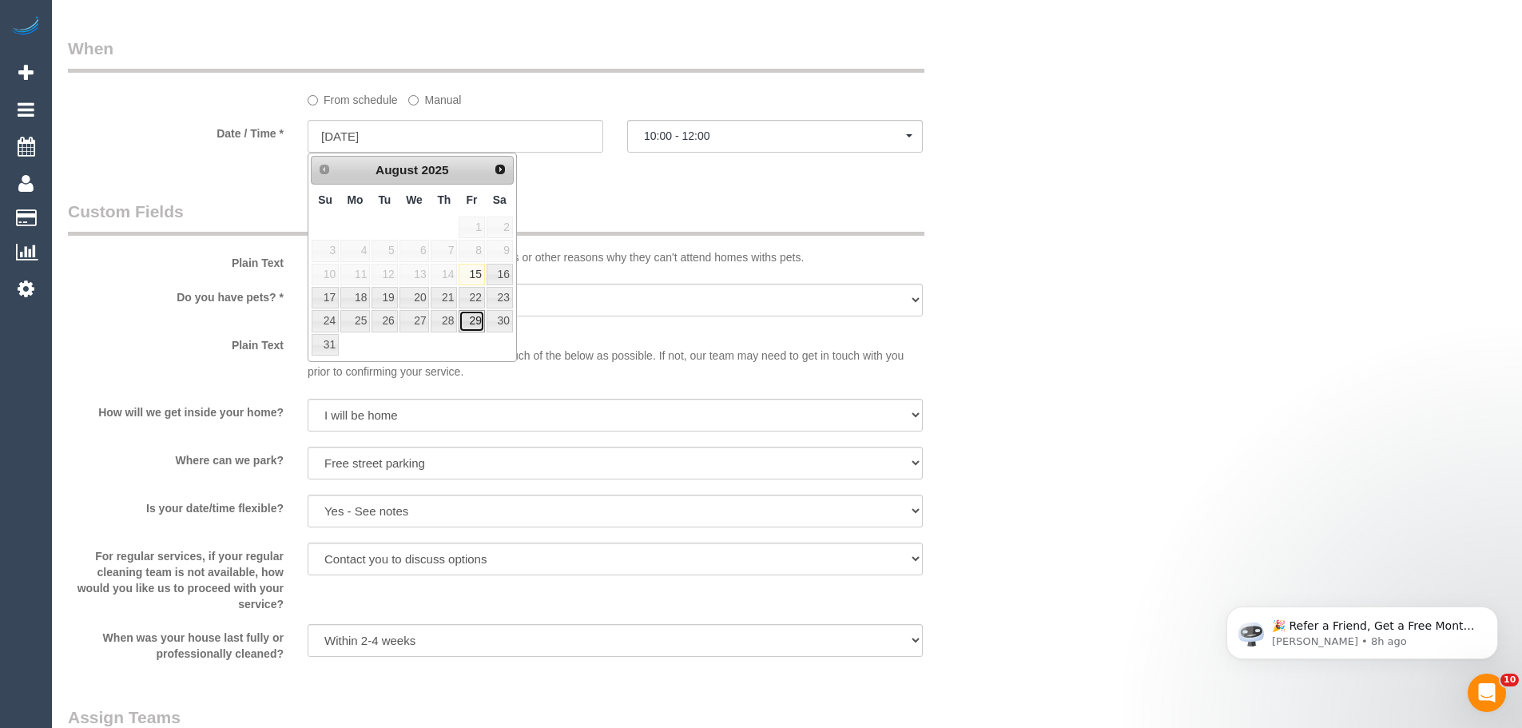
click at [473, 328] on link "29" at bounding box center [472, 321] width 26 height 22
type input "29/08/2025"
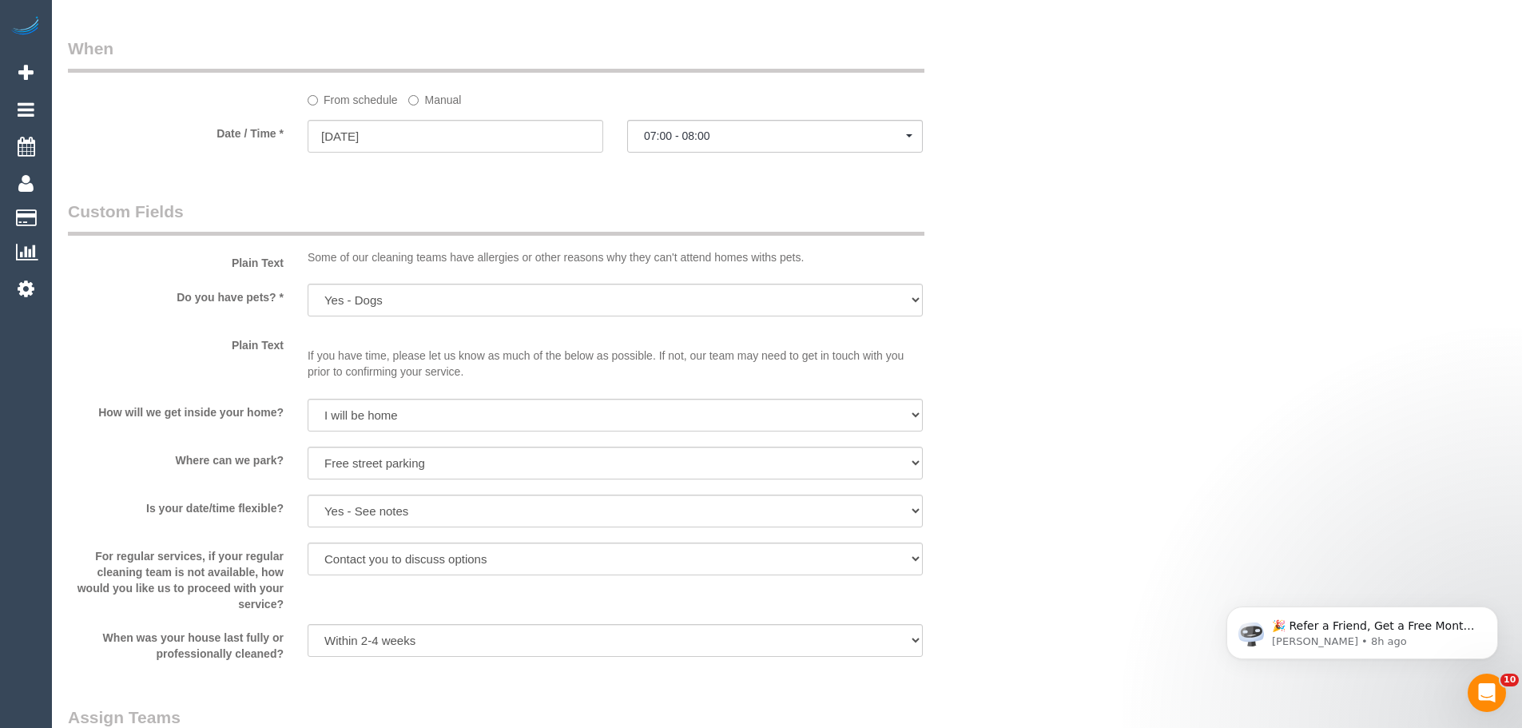
select select "spot22"
click at [733, 131] on span "07:00 - 08:00" at bounding box center [775, 135] width 262 height 13
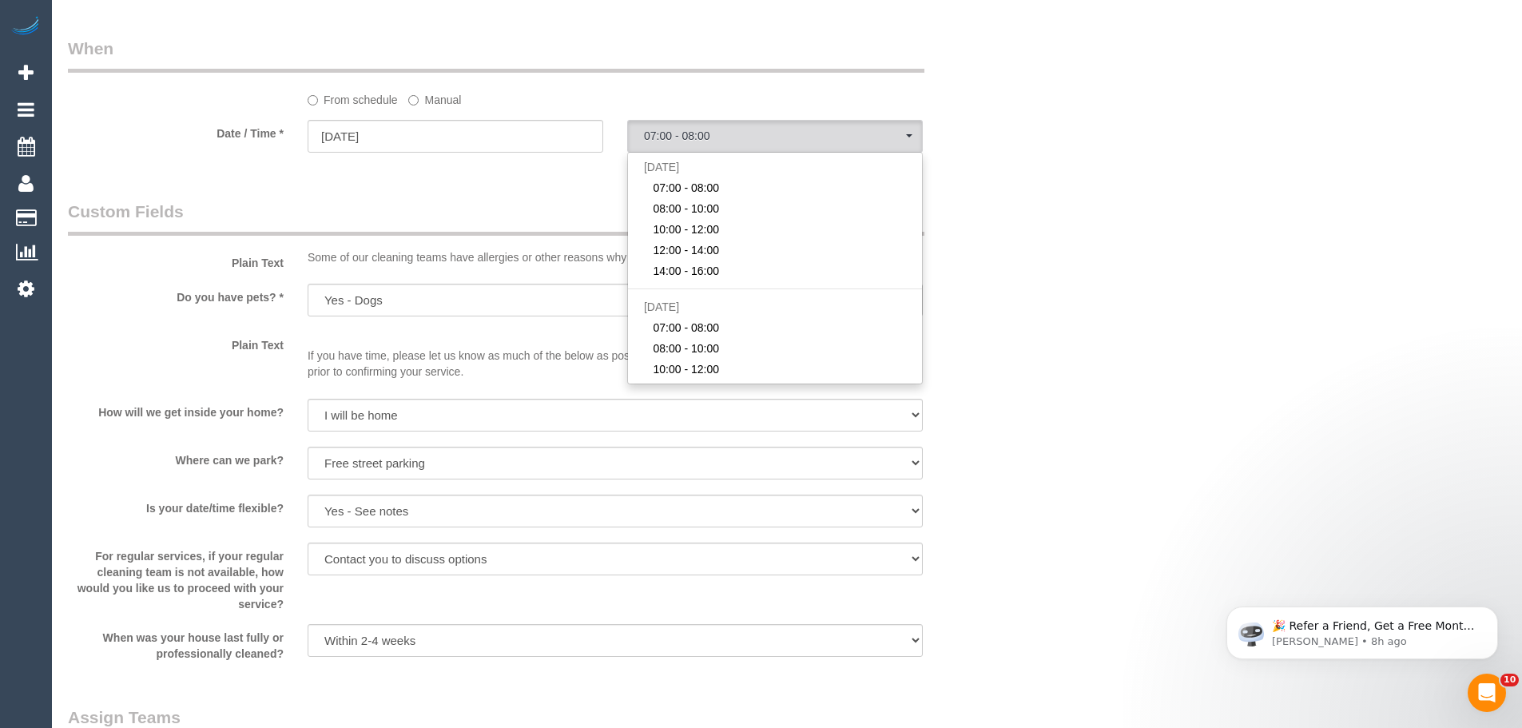
click at [432, 185] on div "Who Email* patra@antonis.com.au Name * Patra Antonis Customer is very rude and …" at bounding box center [535, 4] width 959 height 3368
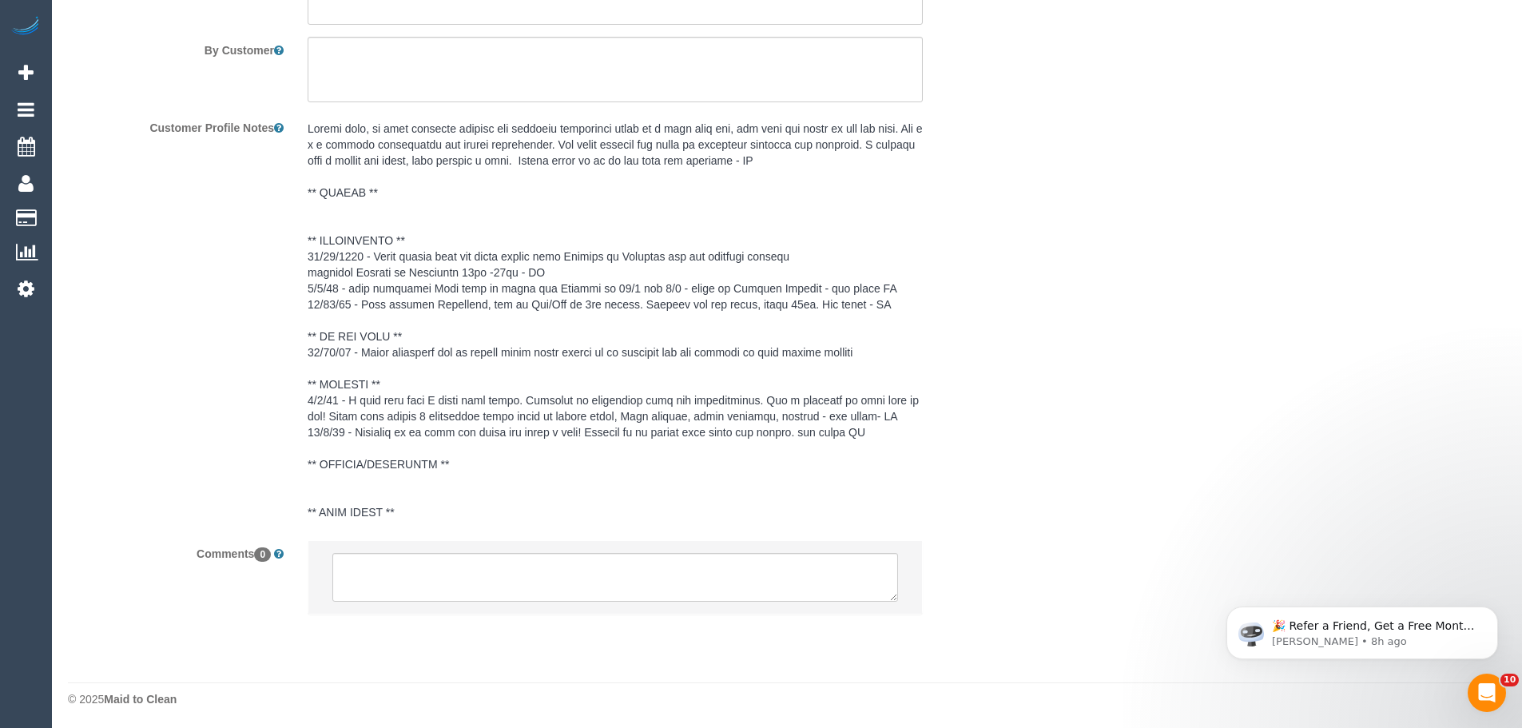
scroll to position [2773, 0]
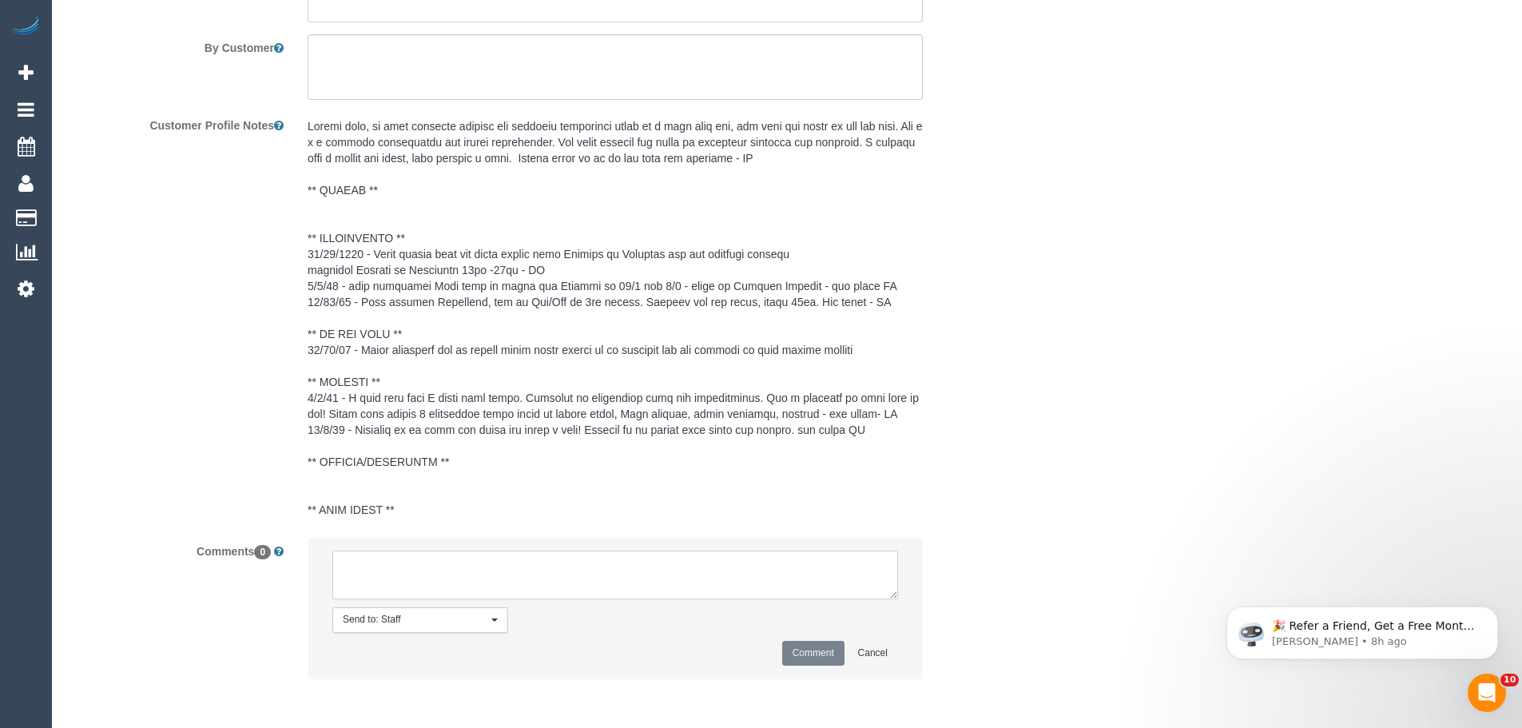
click at [425, 574] on textarea at bounding box center [615, 576] width 566 height 50
paste textarea "Patra called back and would really love Roumany or Prianshi for her bookings on…"
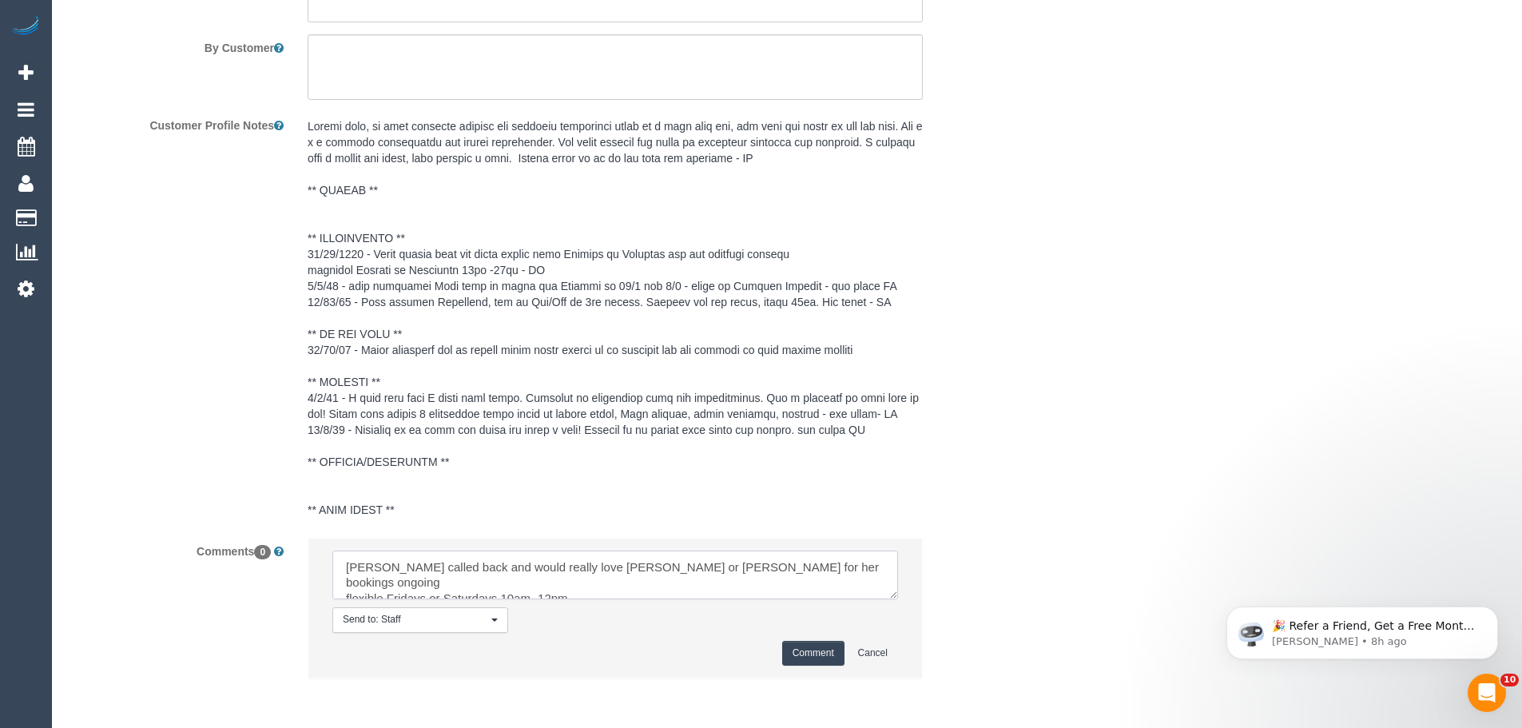
click at [406, 567] on textarea at bounding box center [615, 576] width 566 height 50
drag, startPoint x: 464, startPoint y: 567, endPoint x: 349, endPoint y: 564, distance: 115.1
click at [349, 564] on textarea at bounding box center [615, 576] width 566 height 50
type textarea "Rescheduled - would really love Roumany or Prianshi for her bookings ongoing fl…"
click at [797, 646] on button "Comment" at bounding box center [813, 653] width 62 height 25
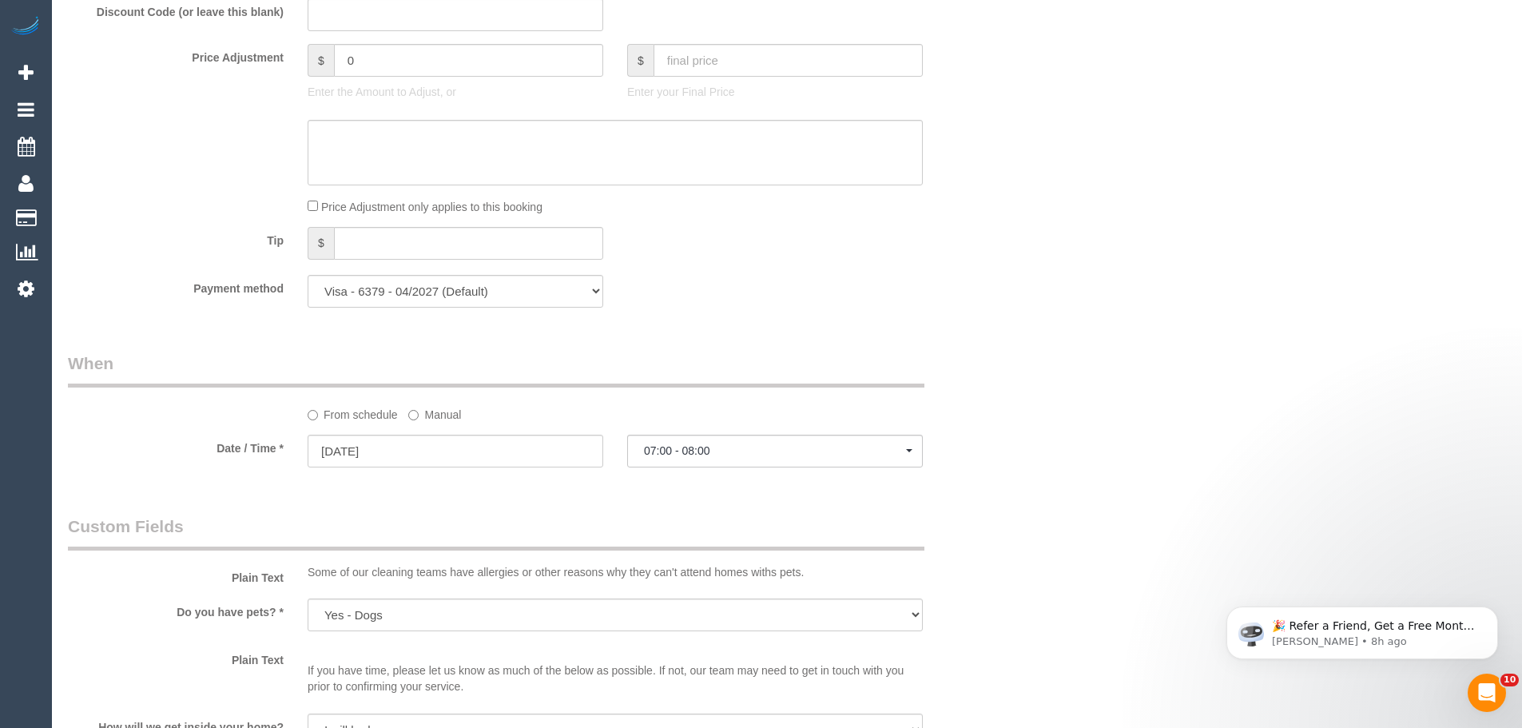
scroll to position [1598, 0]
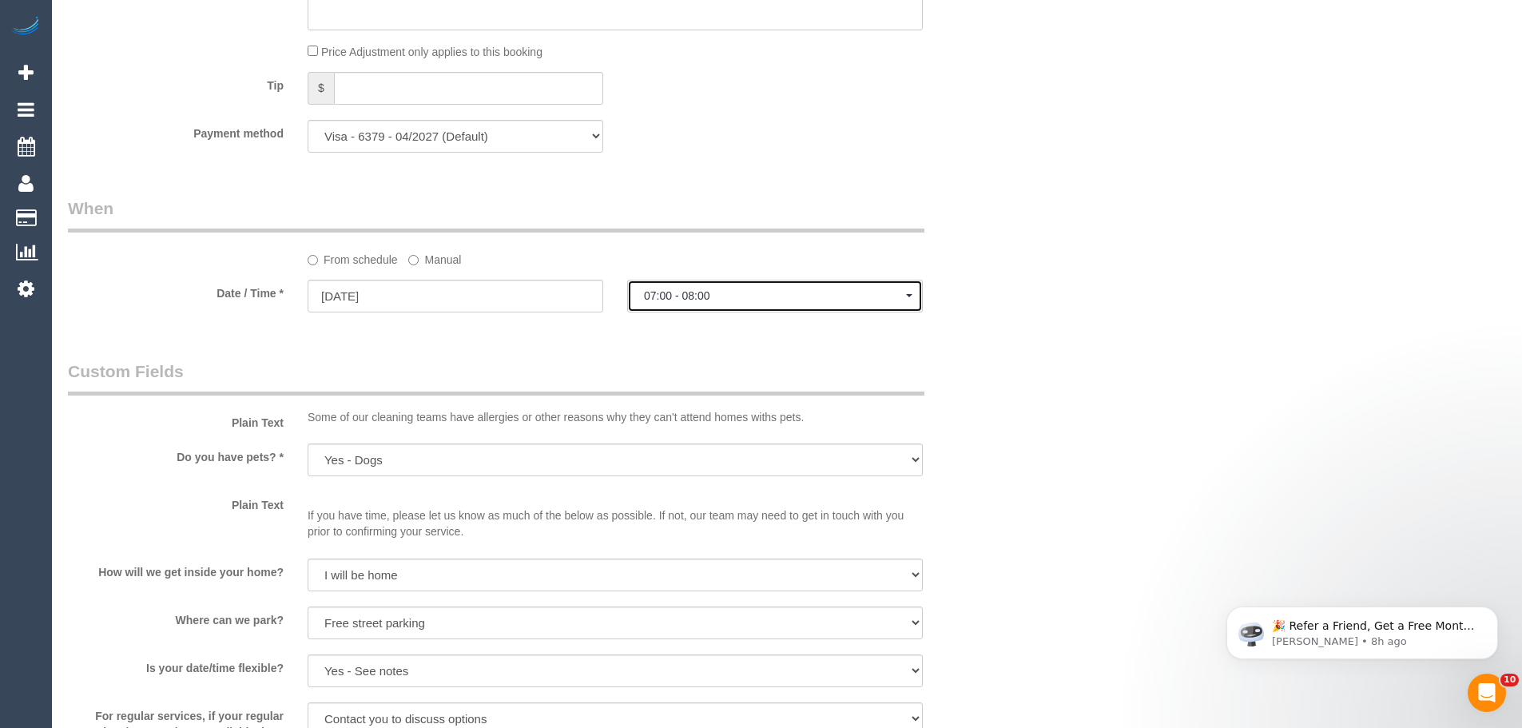
click at [729, 287] on button "07:00 - 08:00" at bounding box center [775, 296] width 296 height 33
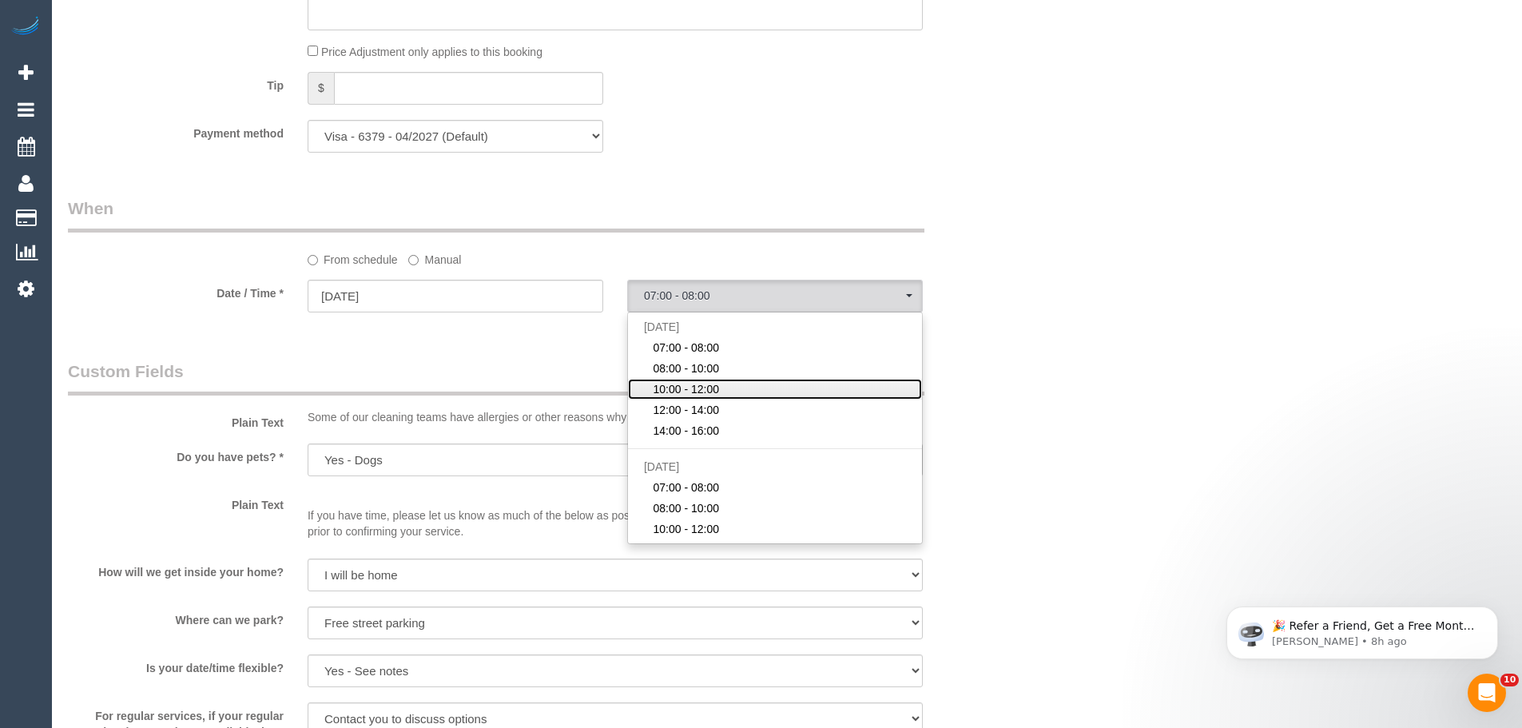
click at [696, 387] on span "10:00 - 12:00" at bounding box center [686, 389] width 66 height 16
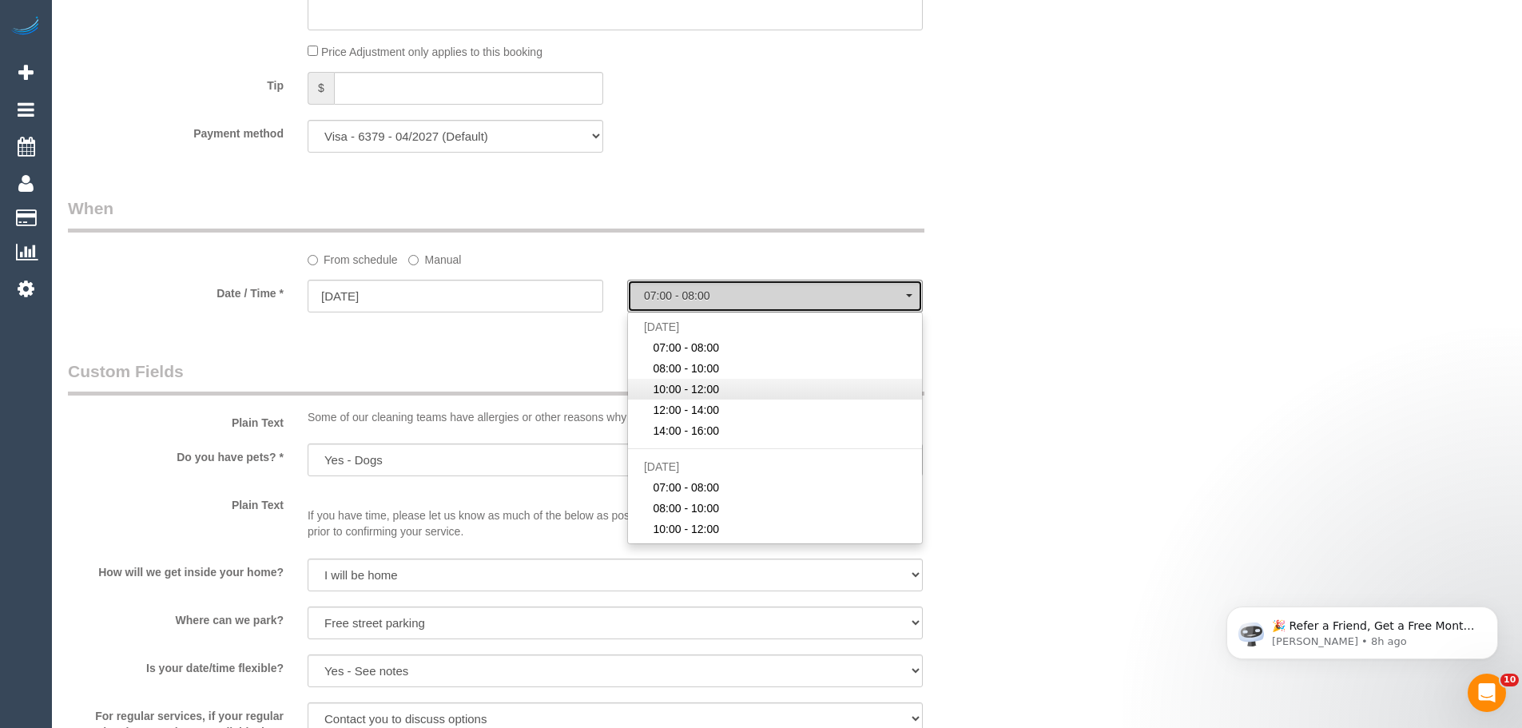
select select "spot24"
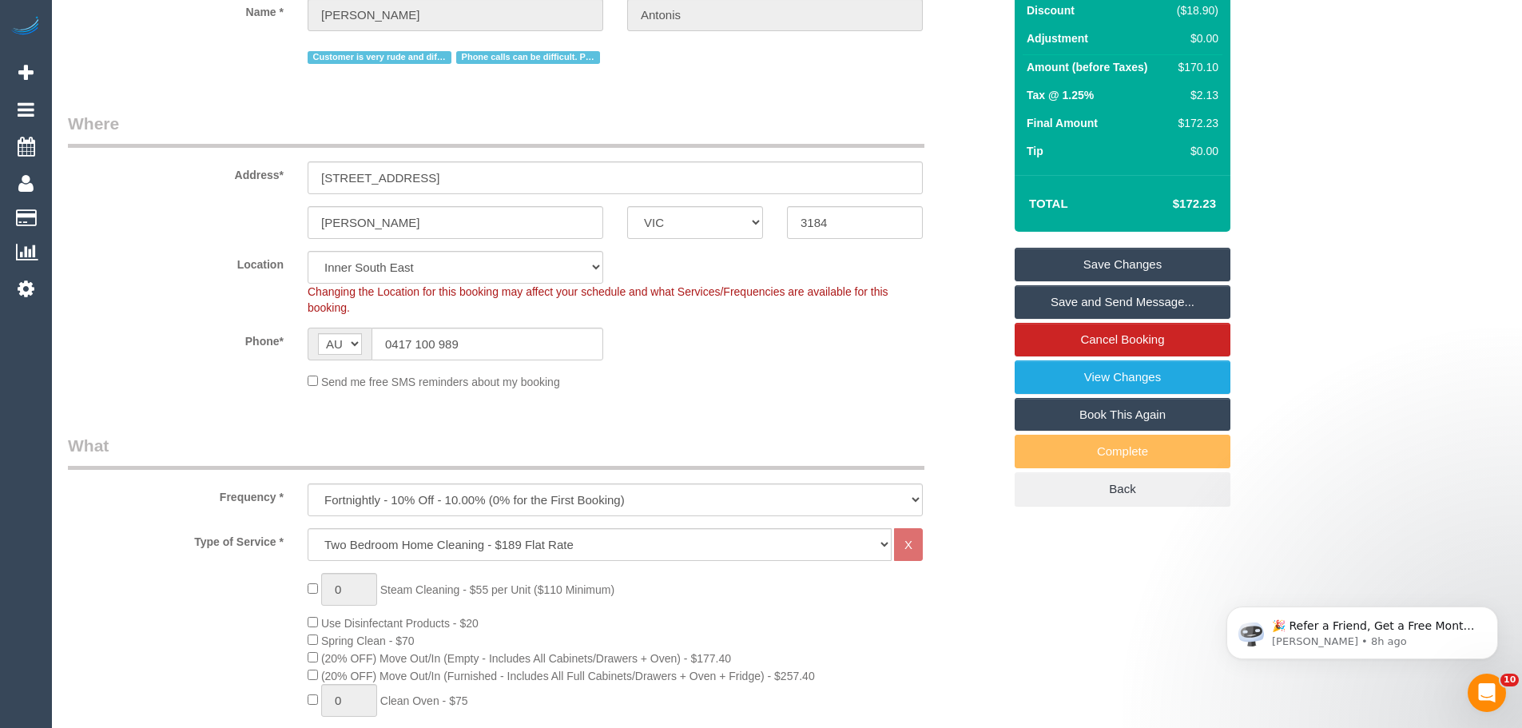
scroll to position [80, 0]
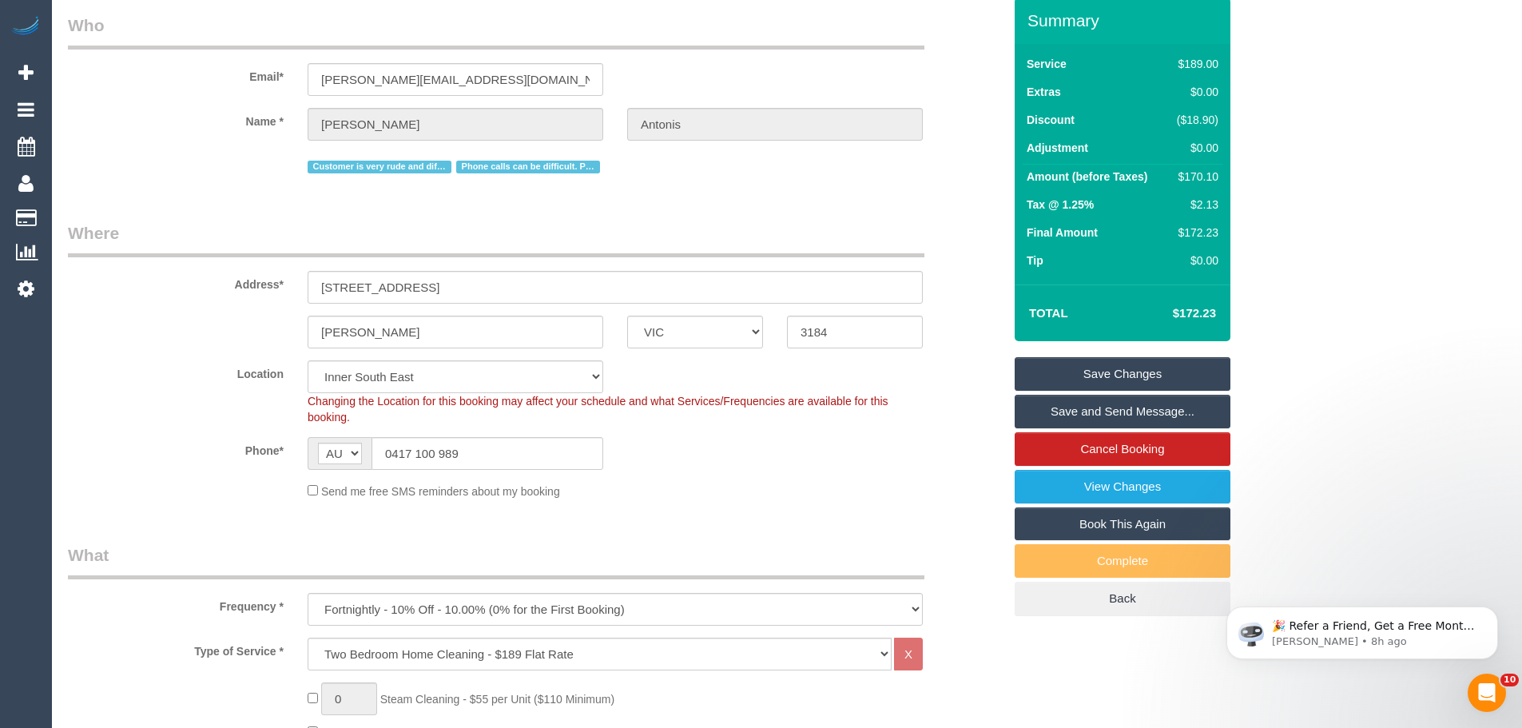
click at [1115, 360] on link "Save Changes" at bounding box center [1123, 374] width 216 height 34
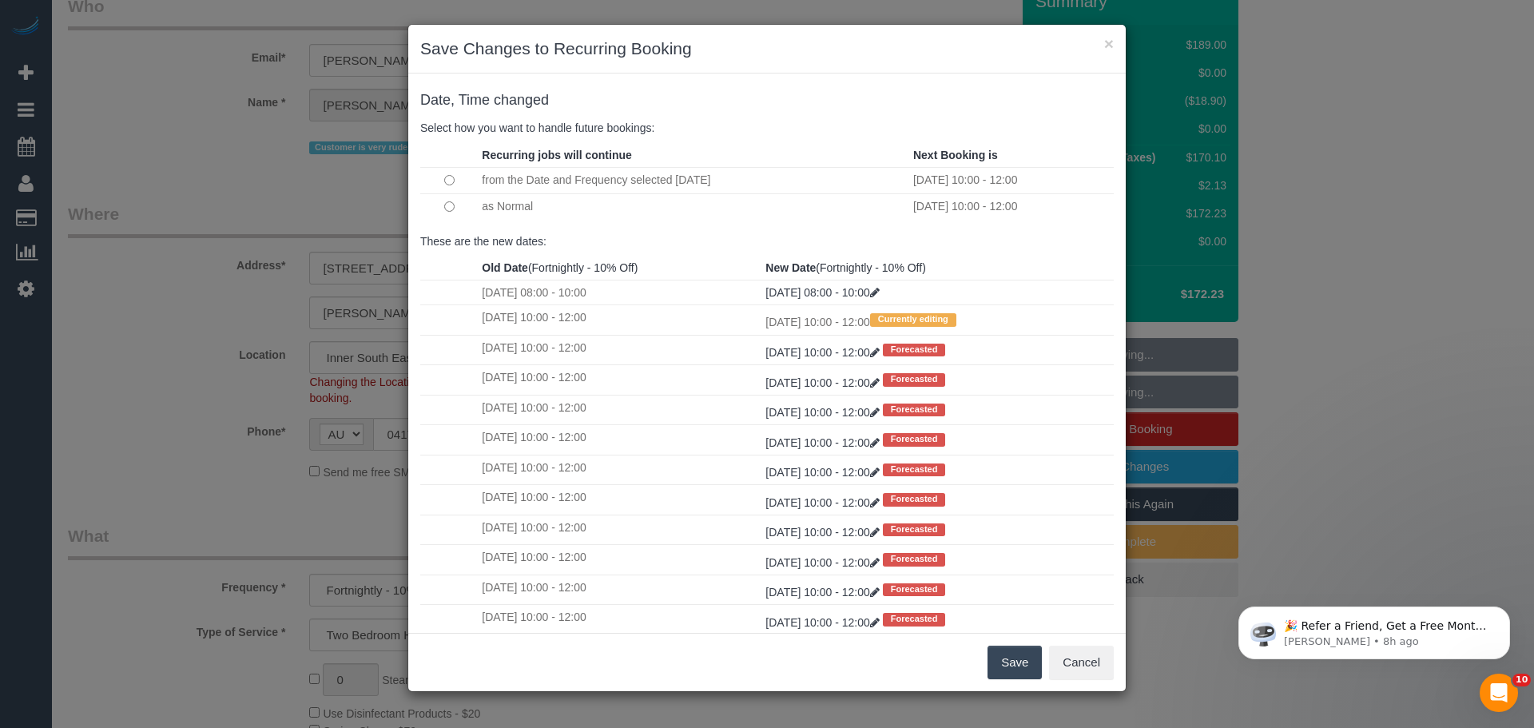
click at [1004, 657] on button "Save" at bounding box center [1015, 663] width 54 height 34
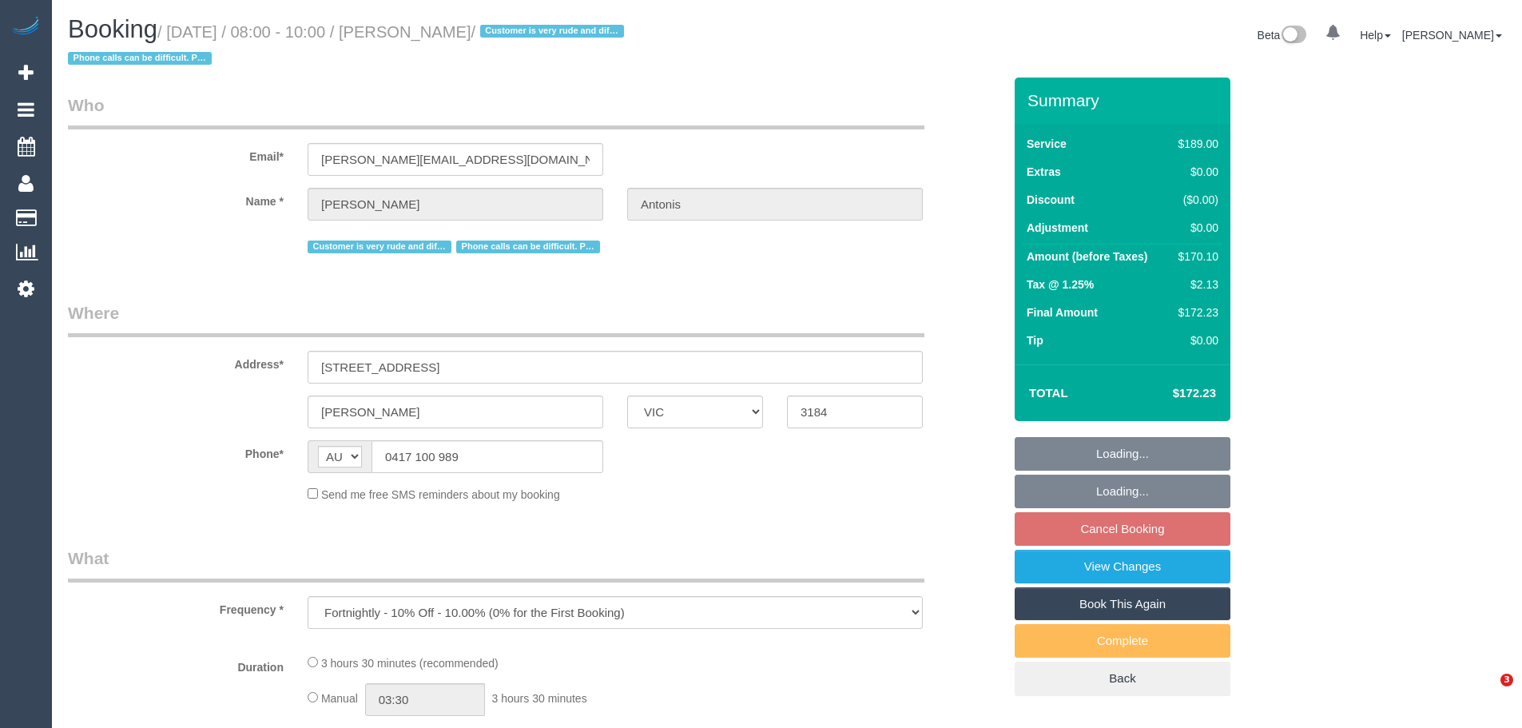
select select "VIC"
select select "string:stripe-pm_1P1f622GScqysDRVmXmLgAty"
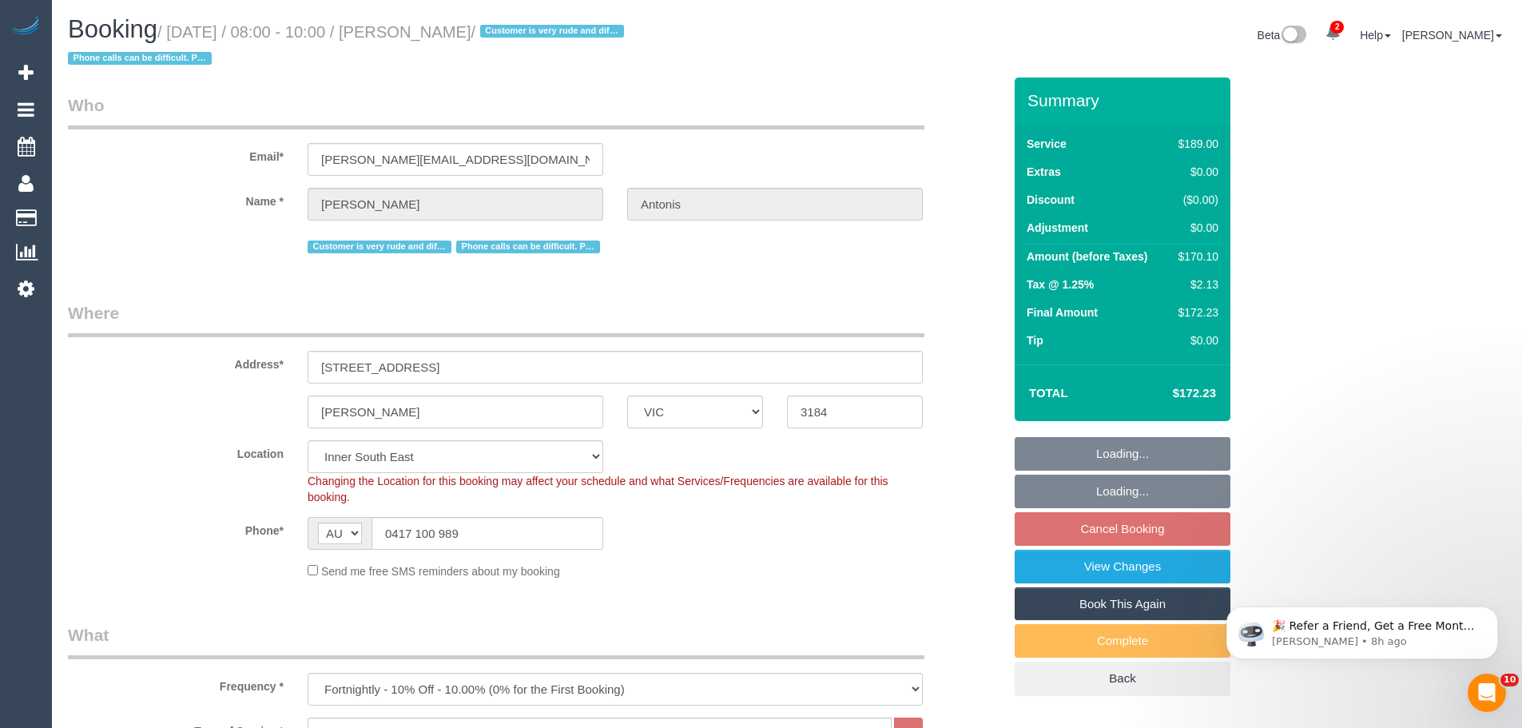
select select "object:713"
select select "spot2"
select select "number:27"
select select "number:14"
select select "number:19"
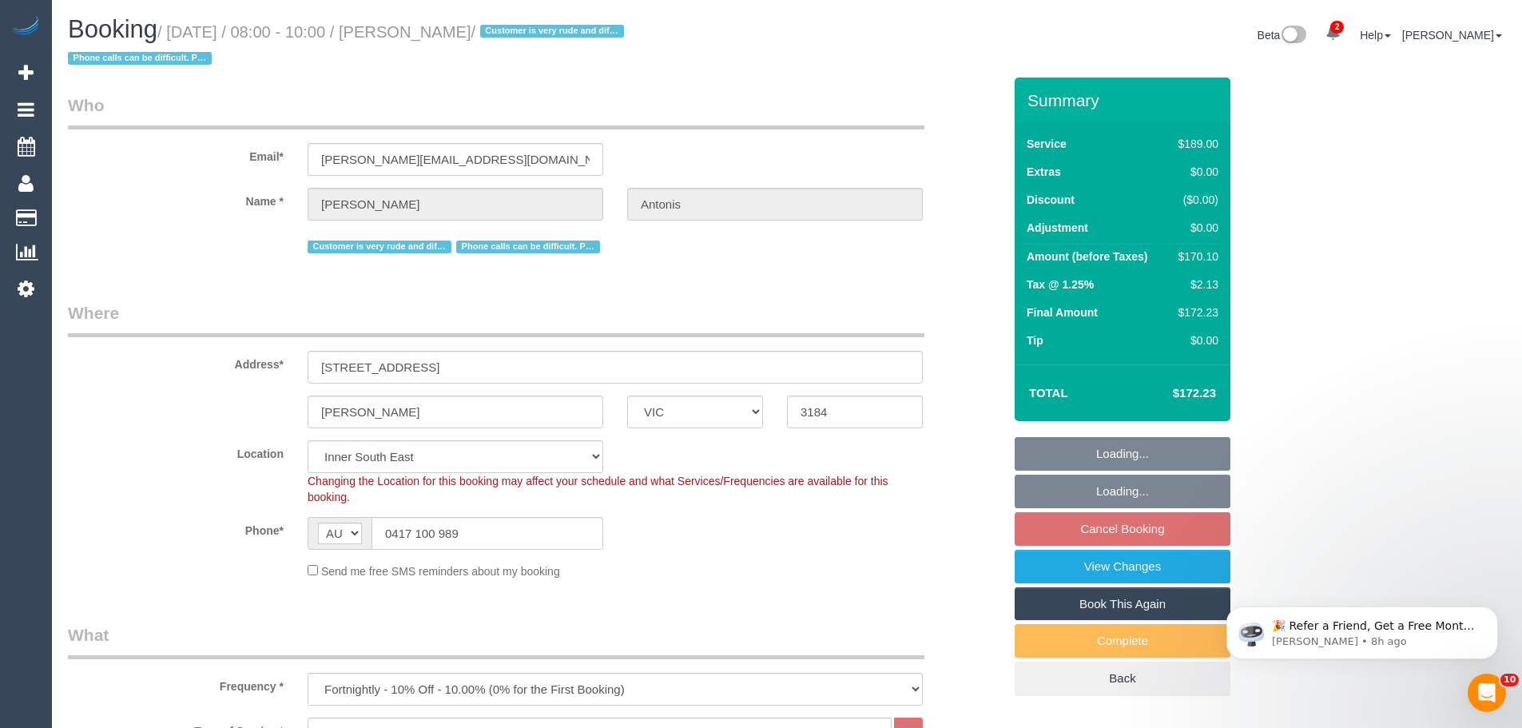
select select "number:36"
select select "number:35"
select select "number:12"
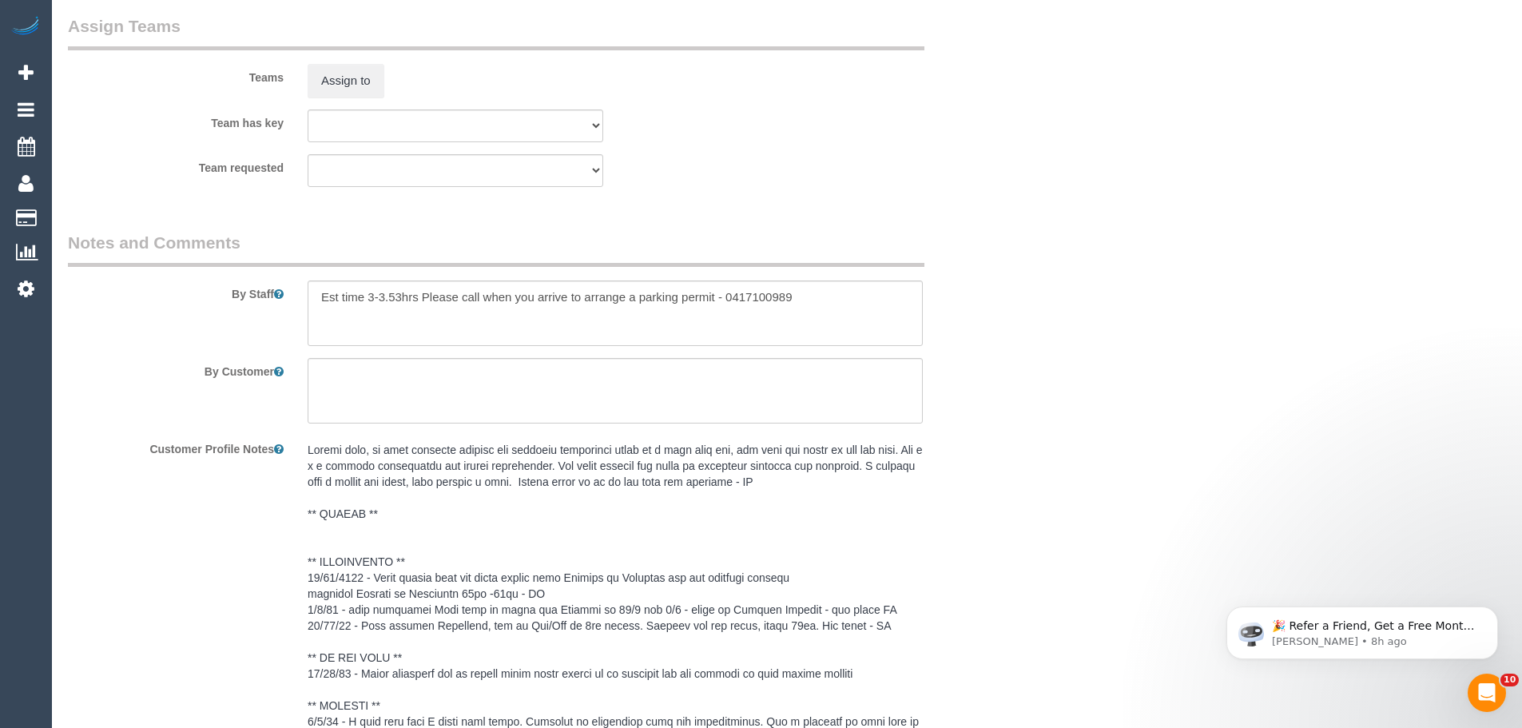
scroll to position [2956, 0]
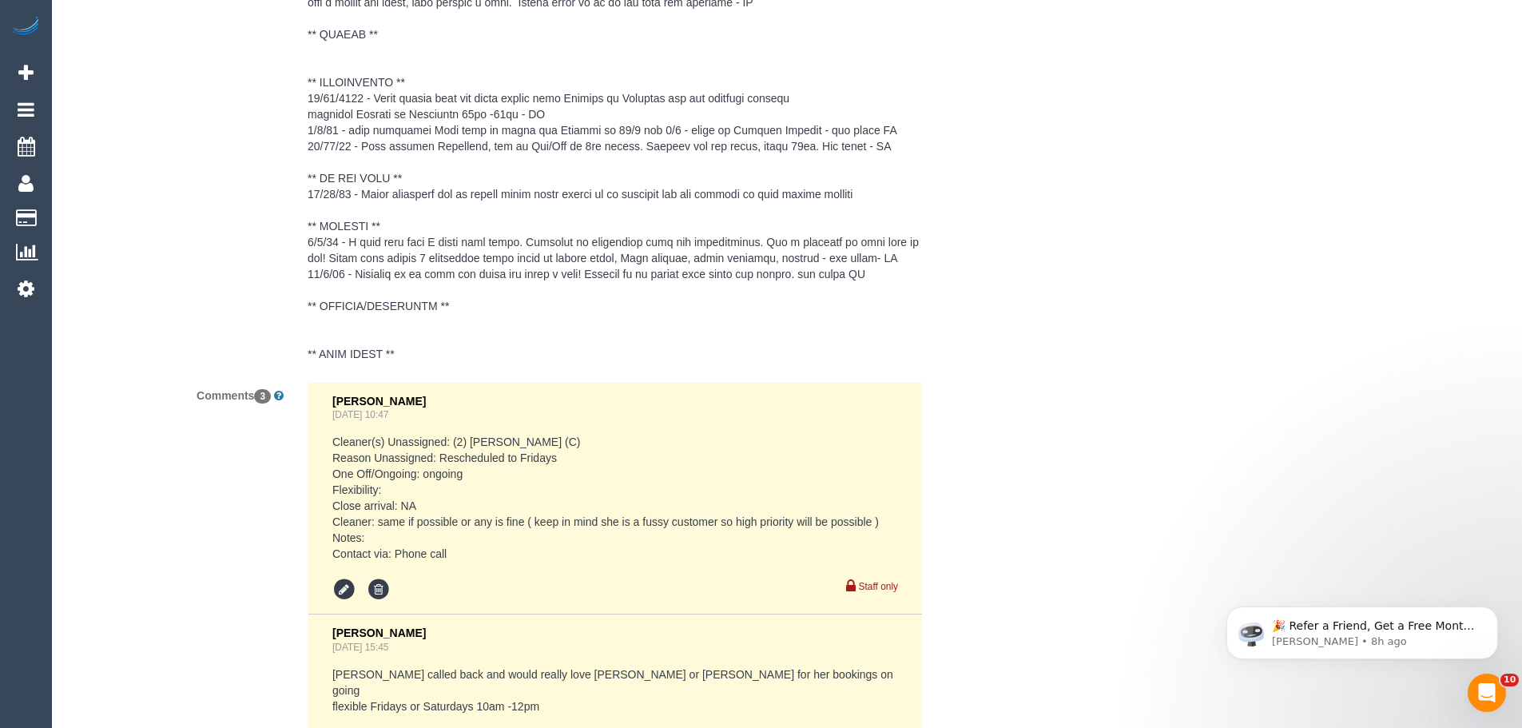
drag, startPoint x: 479, startPoint y: 553, endPoint x: 373, endPoint y: 488, distance: 123.7
click at [373, 488] on pre "Cleaner(s) Unassigned: (2) [PERSON_NAME] (C) Reason Unassigned: Rescheduled to …" at bounding box center [615, 498] width 566 height 128
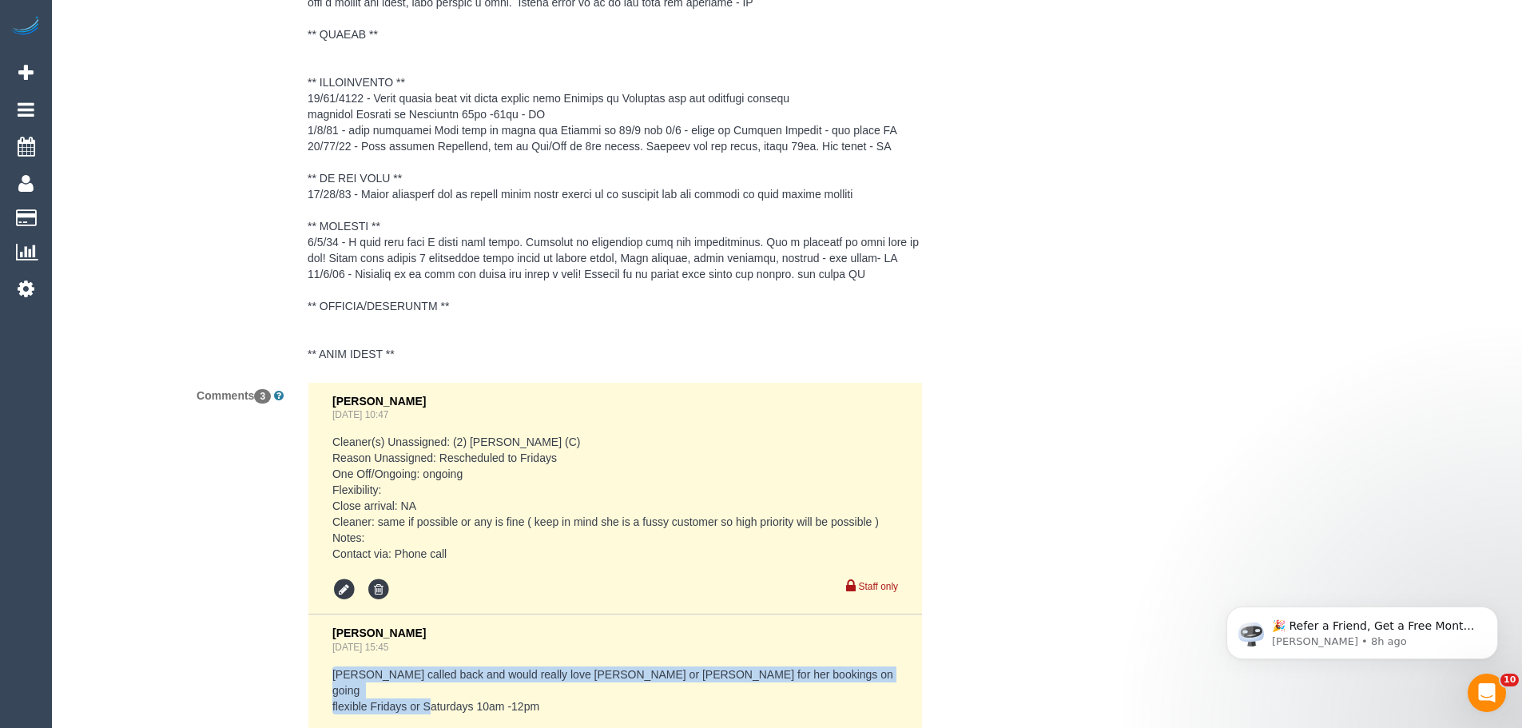
drag, startPoint x: 564, startPoint y: 694, endPoint x: 321, endPoint y: 666, distance: 244.5
click at [321, 666] on li "Chellsea Espinosa Aug 05, 2025 15:45 Patra called back and would really love Ro…" at bounding box center [615, 690] width 614 height 153
copy pre "[PERSON_NAME] called back and would really love [PERSON_NAME] or [PERSON_NAME] …"
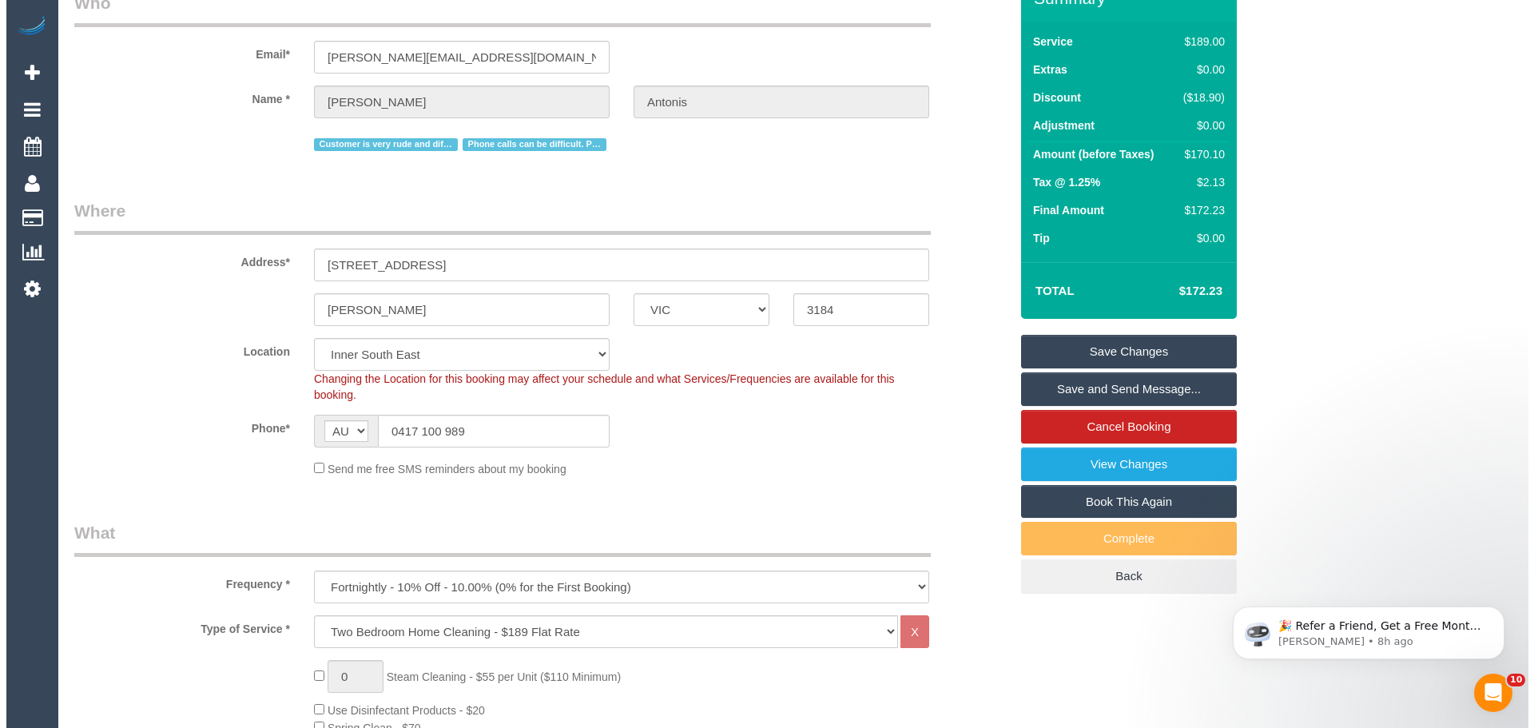
scroll to position [0, 0]
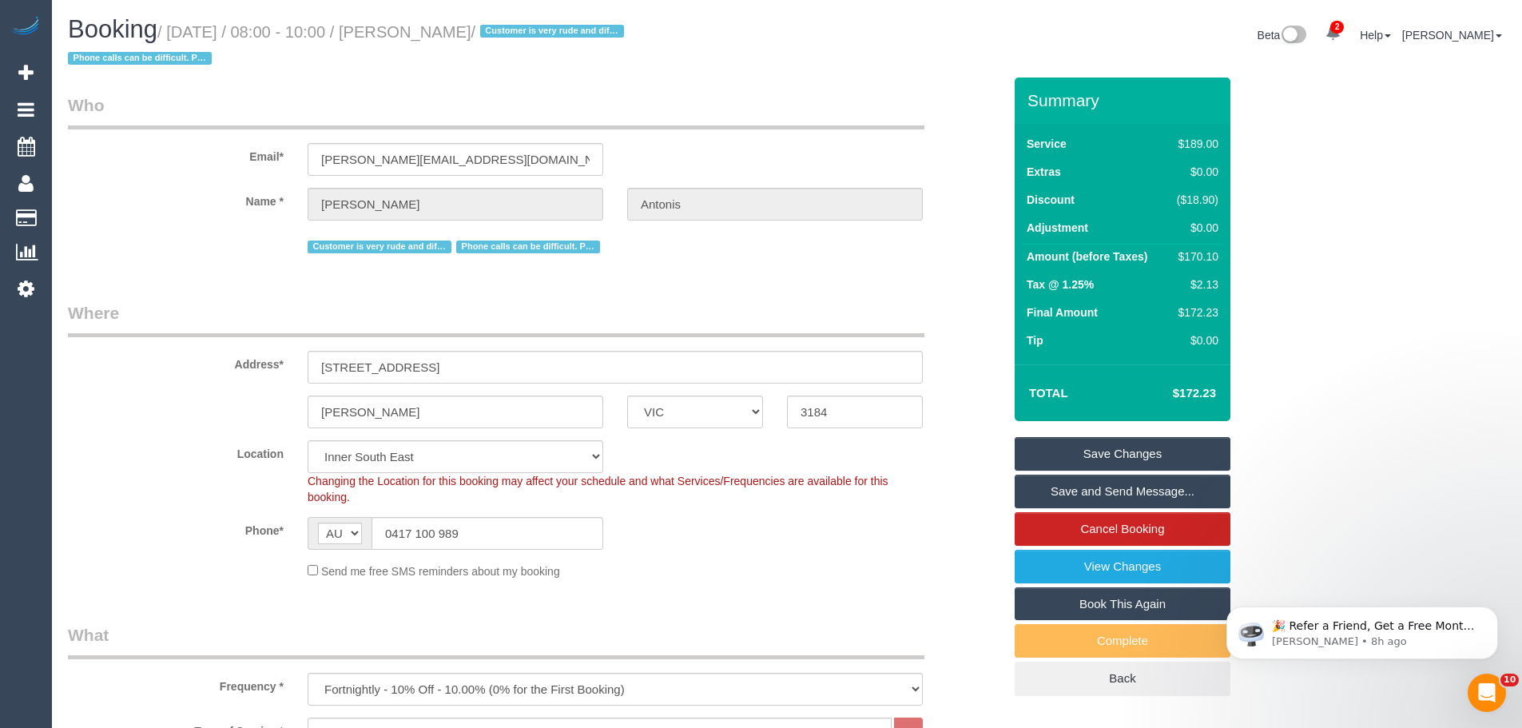
click at [1108, 457] on link "Save Changes" at bounding box center [1123, 454] width 216 height 34
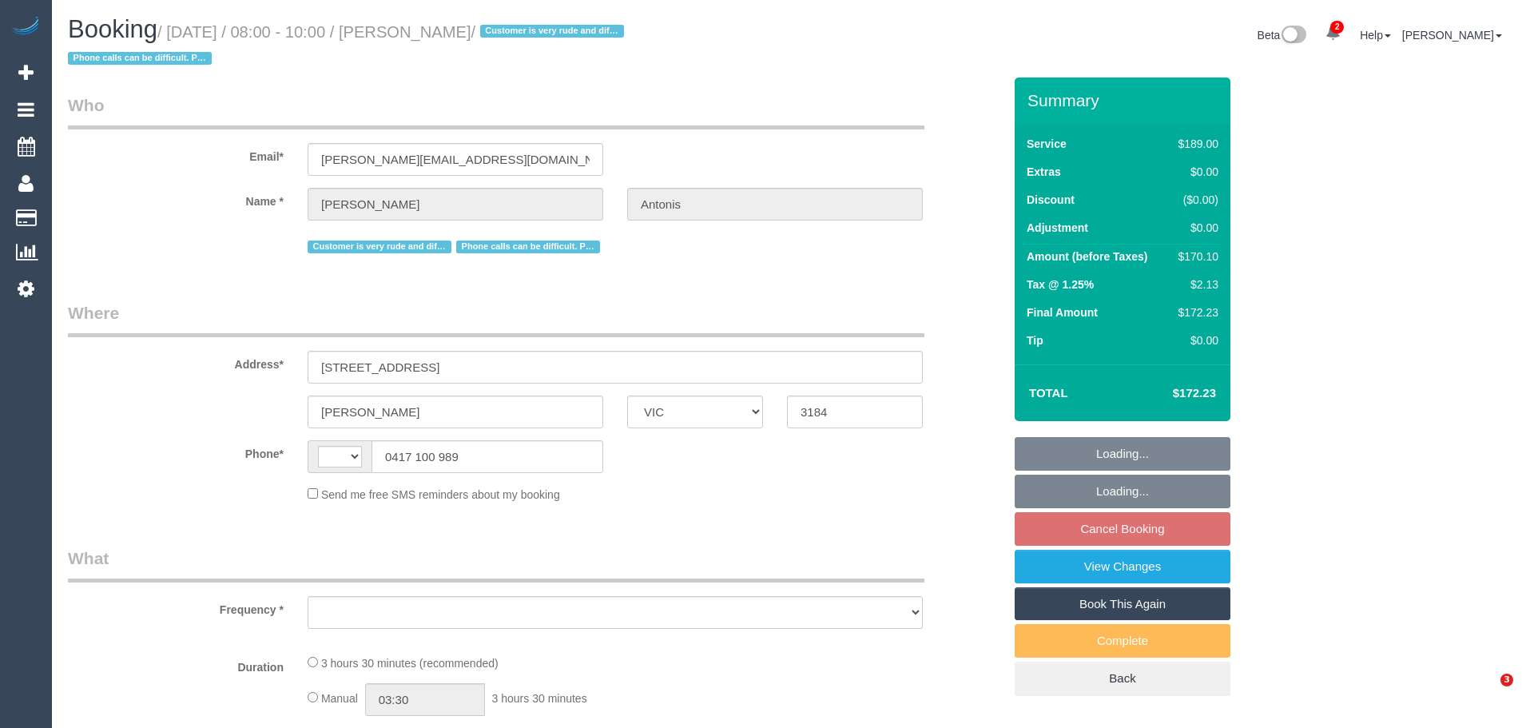
select select "VIC"
select select "string:stripe-pm_1P1f622GScqysDRVmXmLgAty"
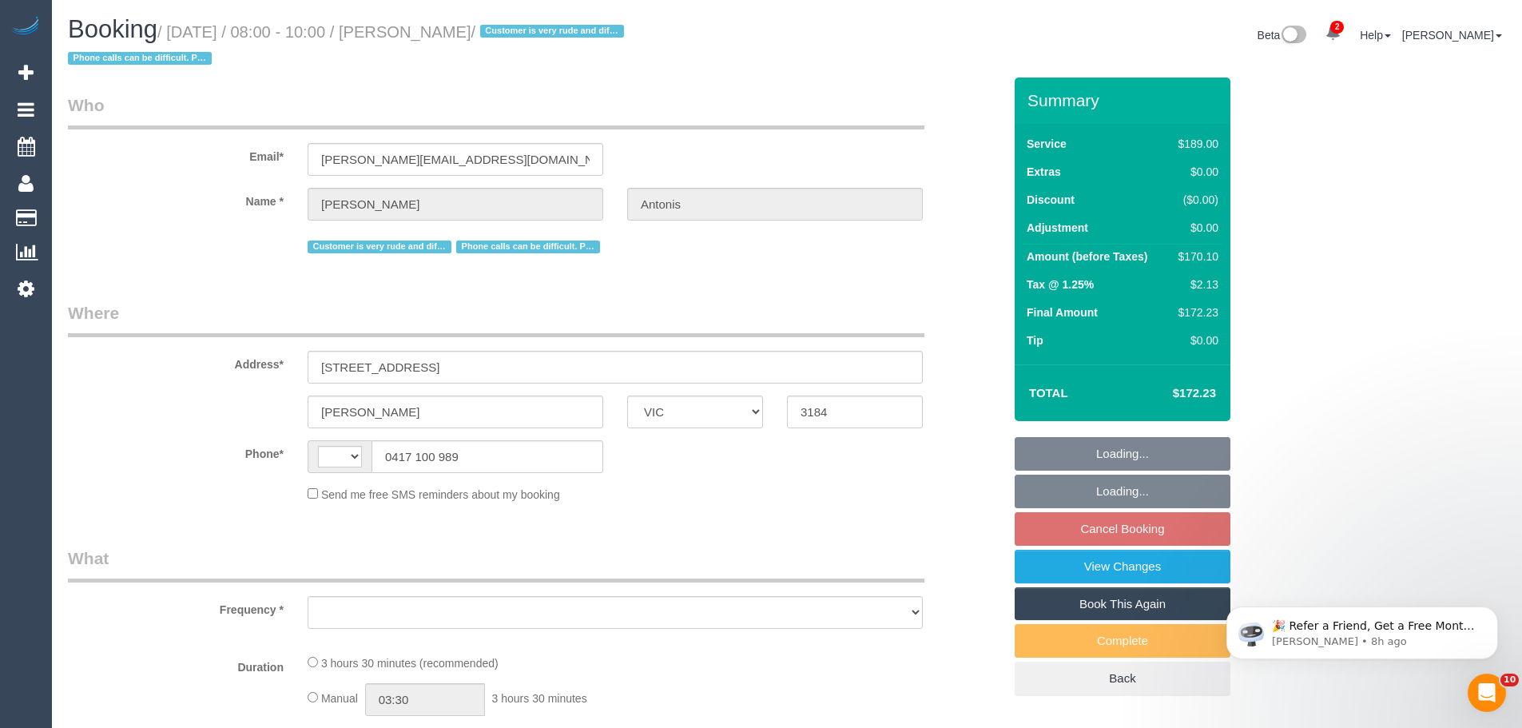
select select "string:AU"
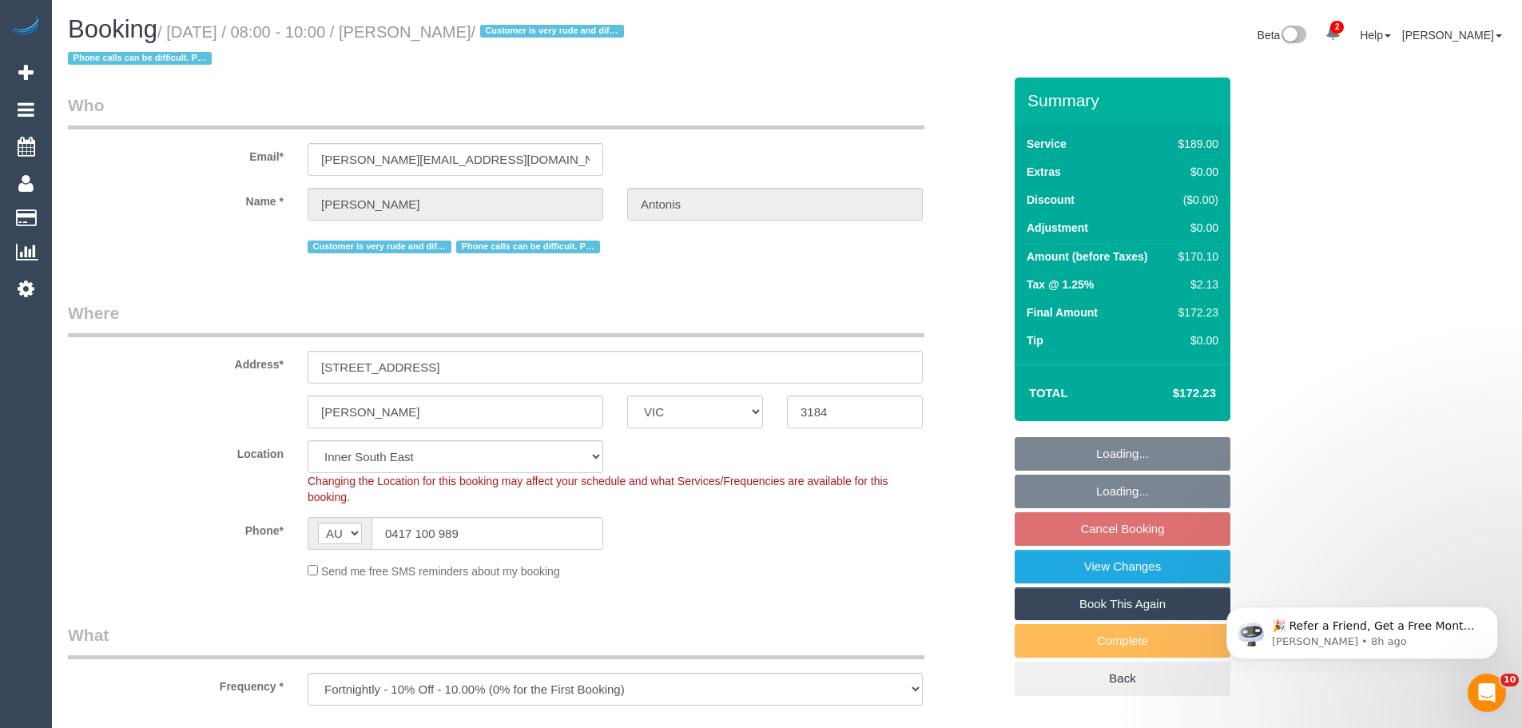
select select "object:713"
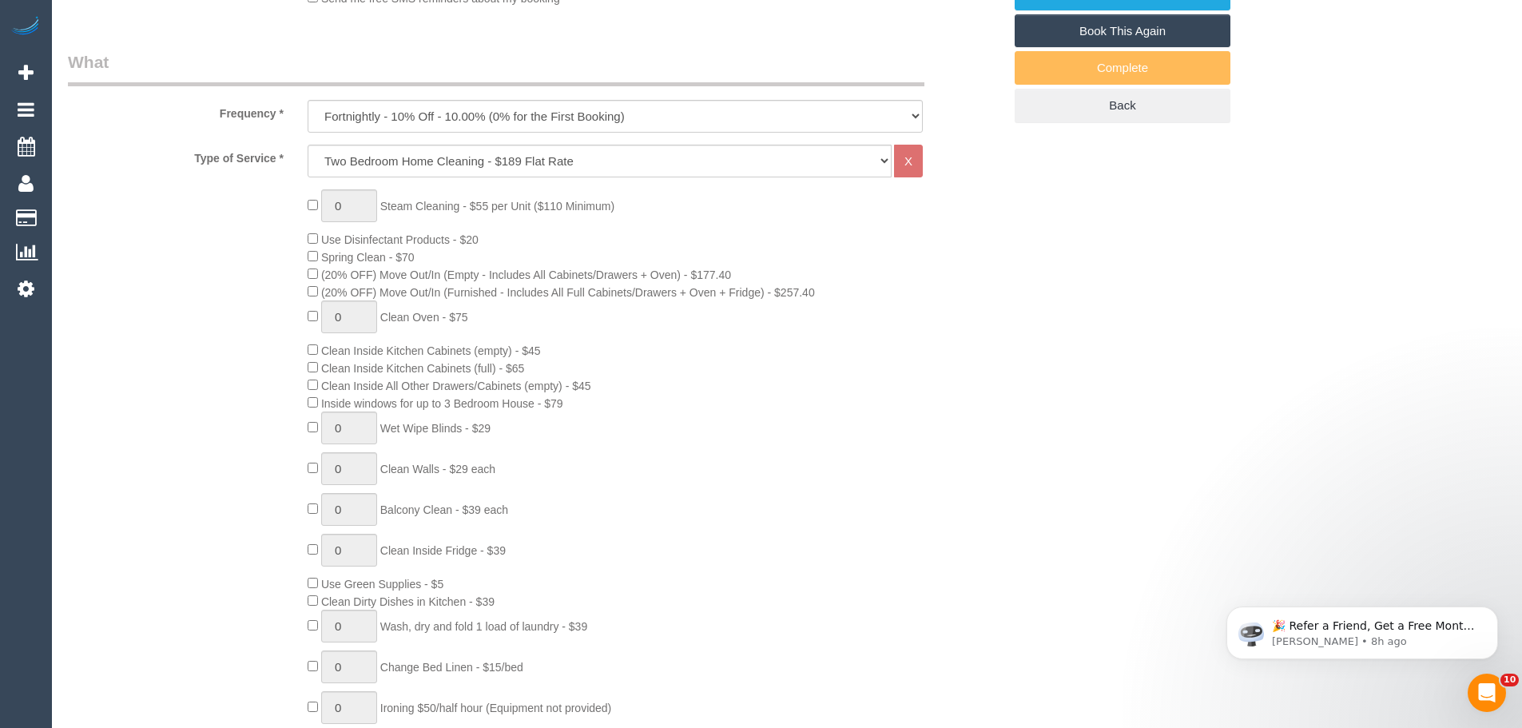
select select "number:27"
select select "number:14"
select select "number:19"
select select "number:36"
select select "number:35"
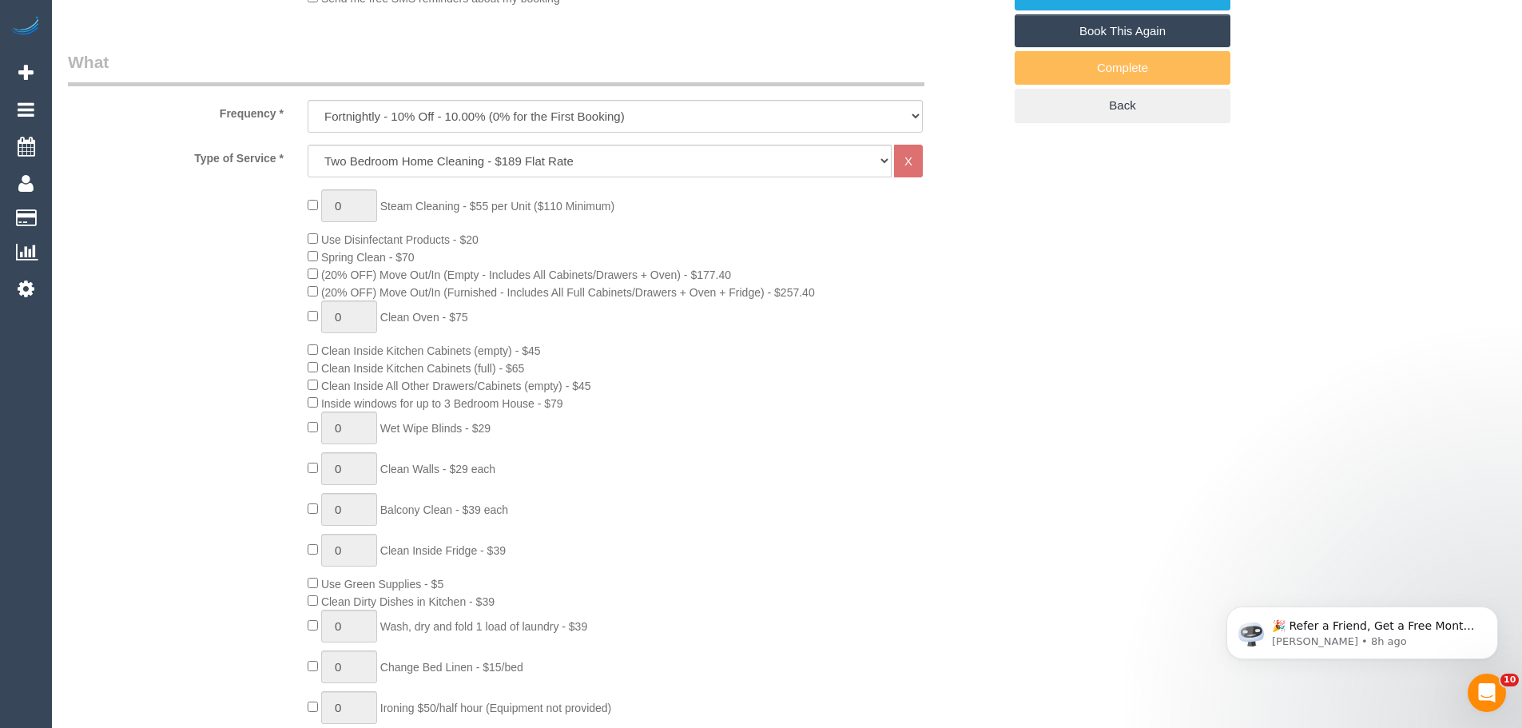
select select "number:12"
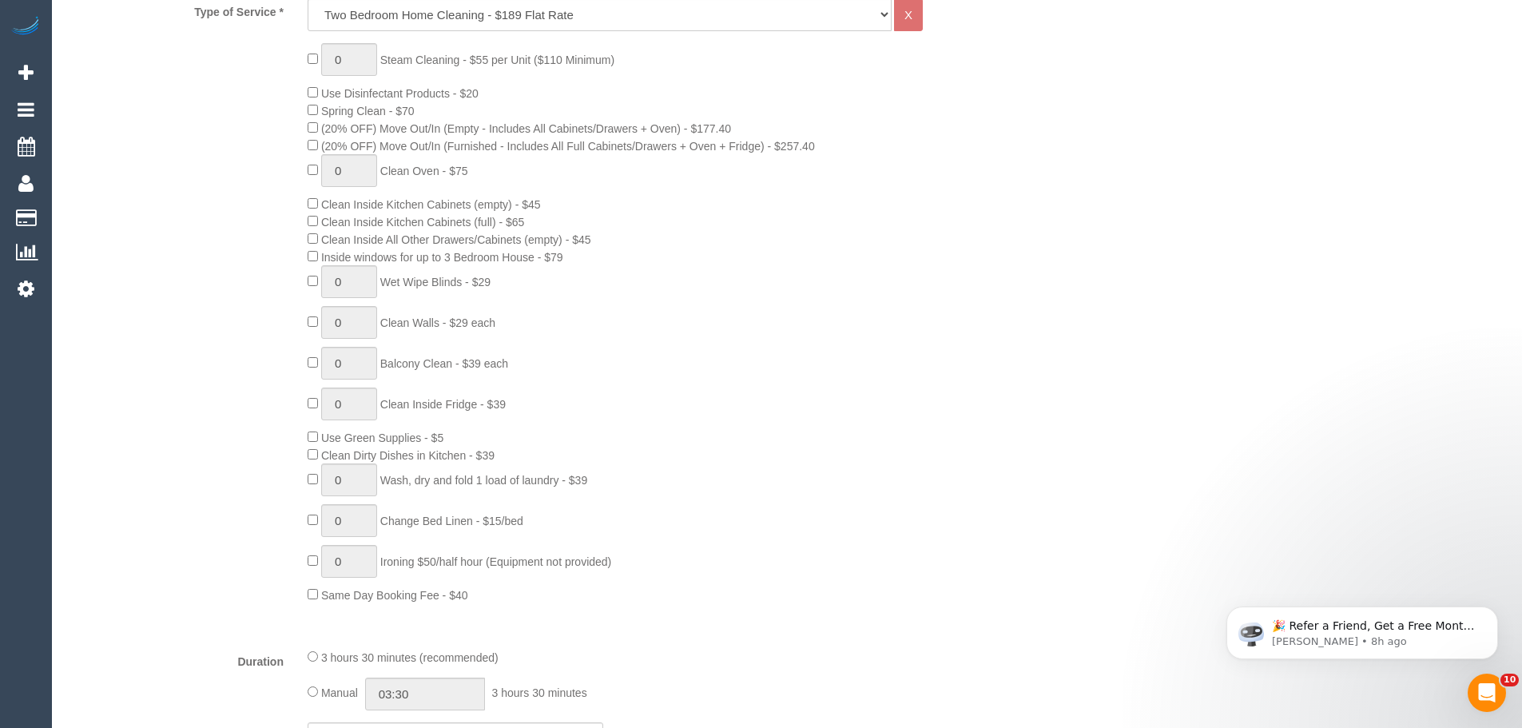
select select "spot2"
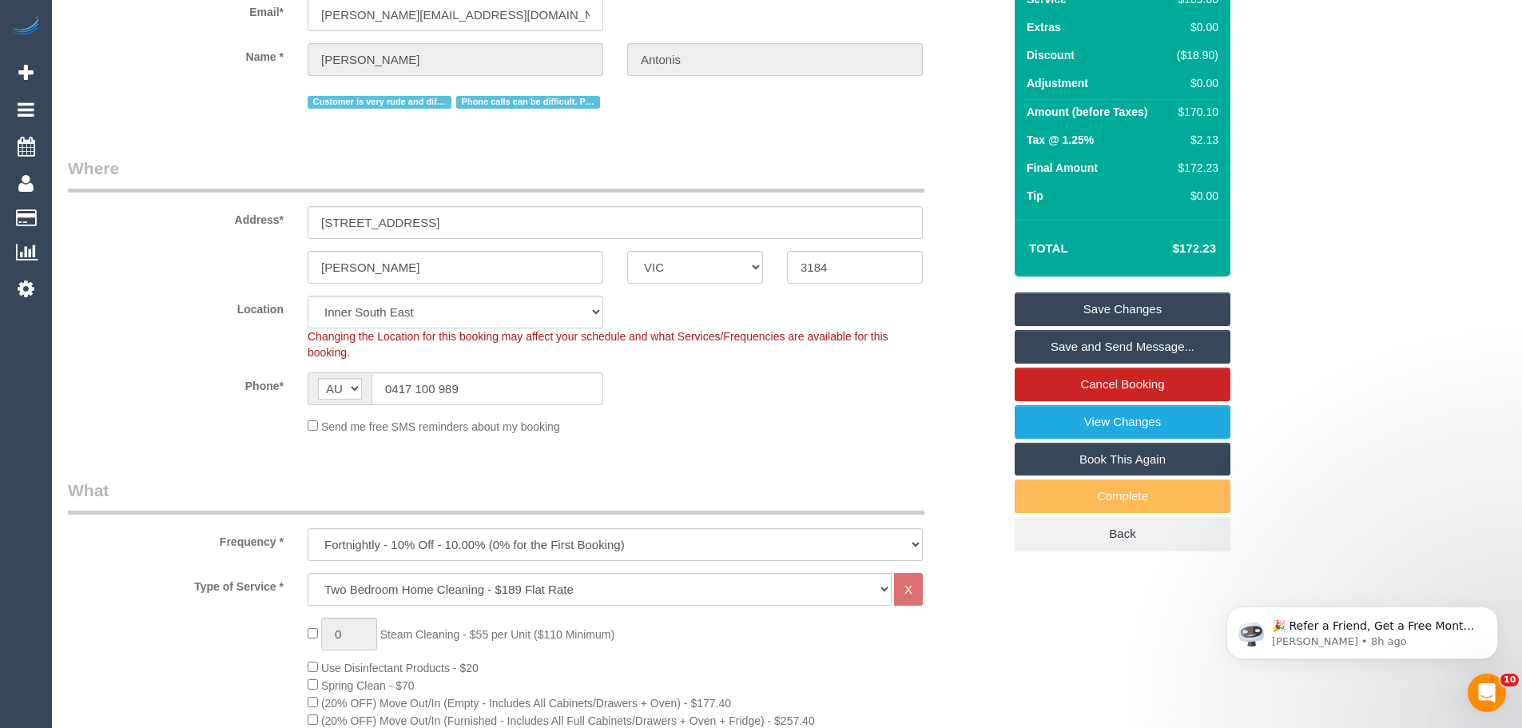
scroll to position [0, 0]
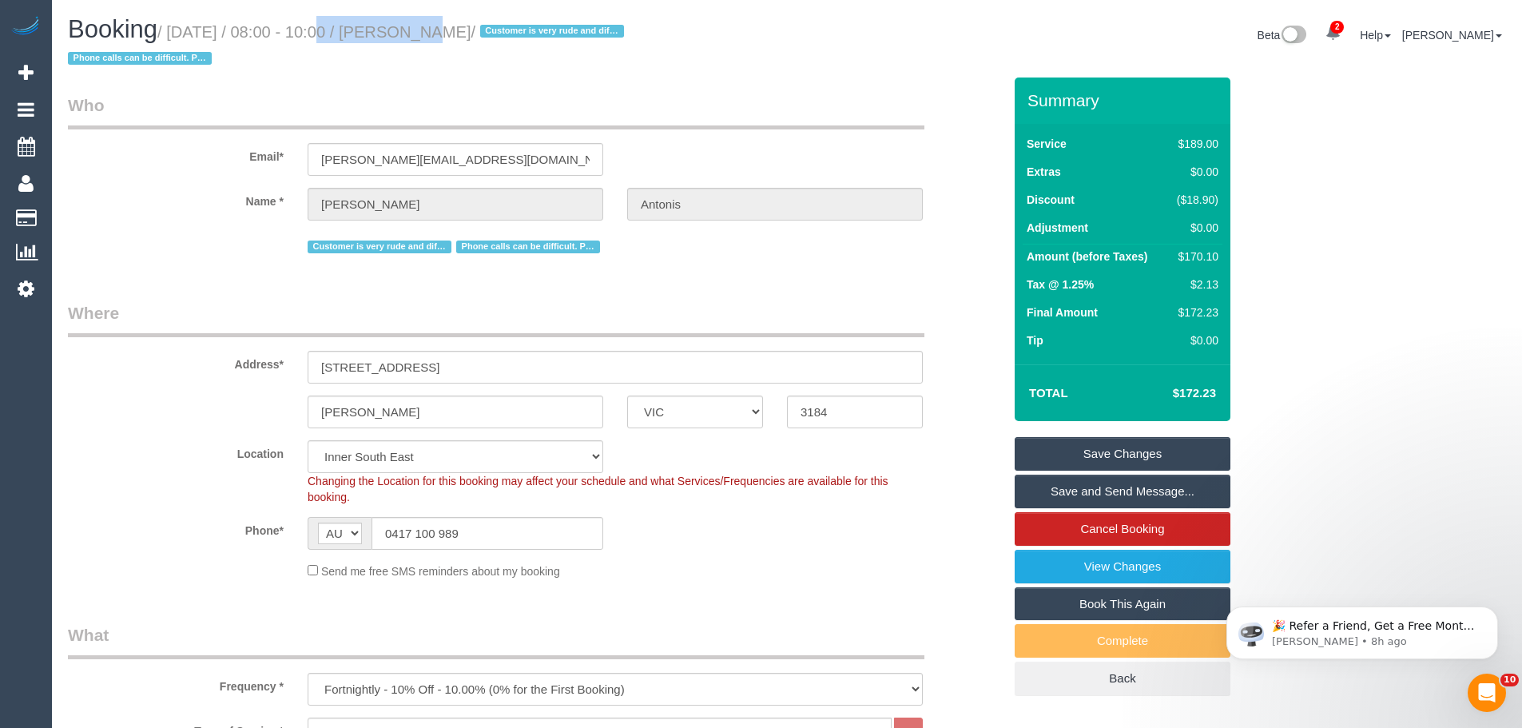
drag, startPoint x: 300, startPoint y: 33, endPoint x: 397, endPoint y: 34, distance: 96.7
click at [397, 34] on small "/ August 19, 2025 / 08:00 - 10:00 / Patra Antonis / Customer is very rude and d…" at bounding box center [348, 45] width 561 height 45
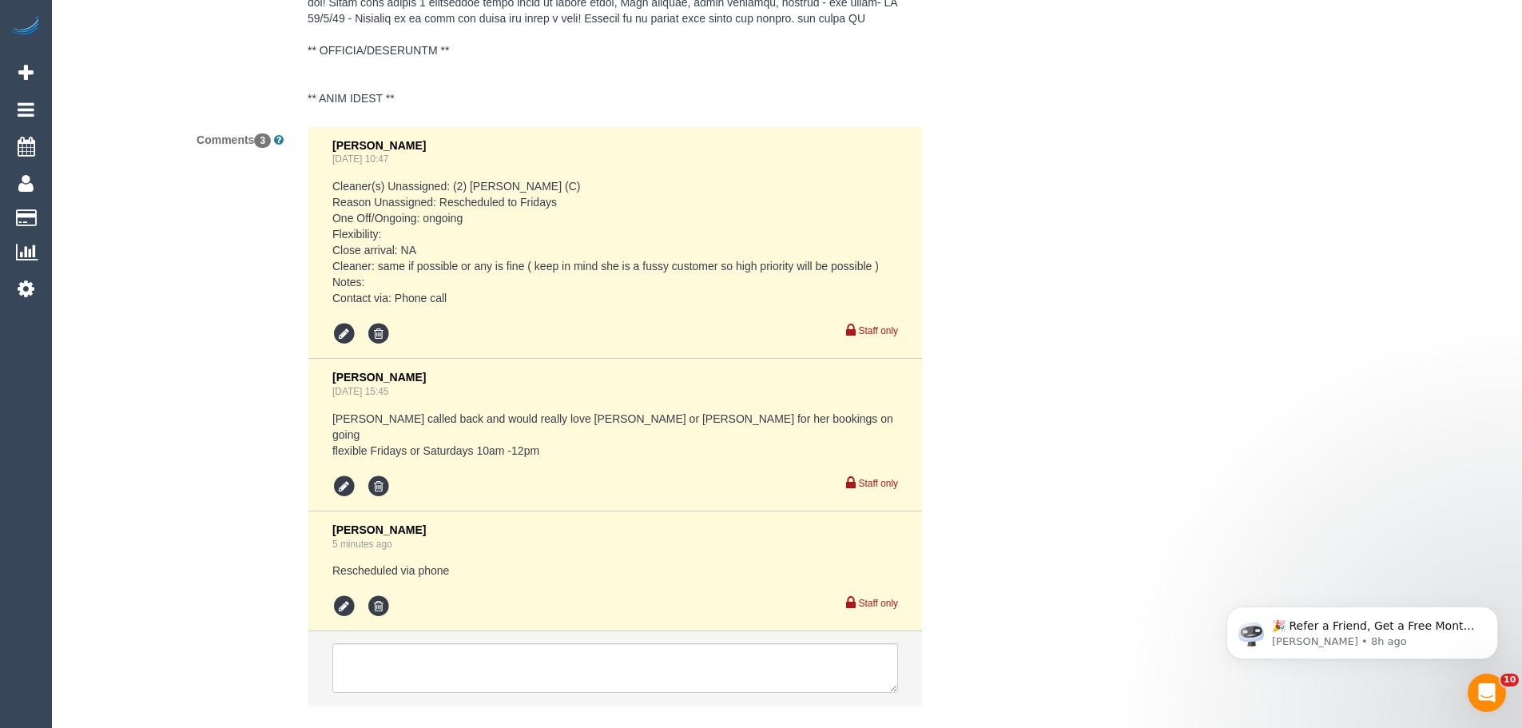
scroll to position [3290, 0]
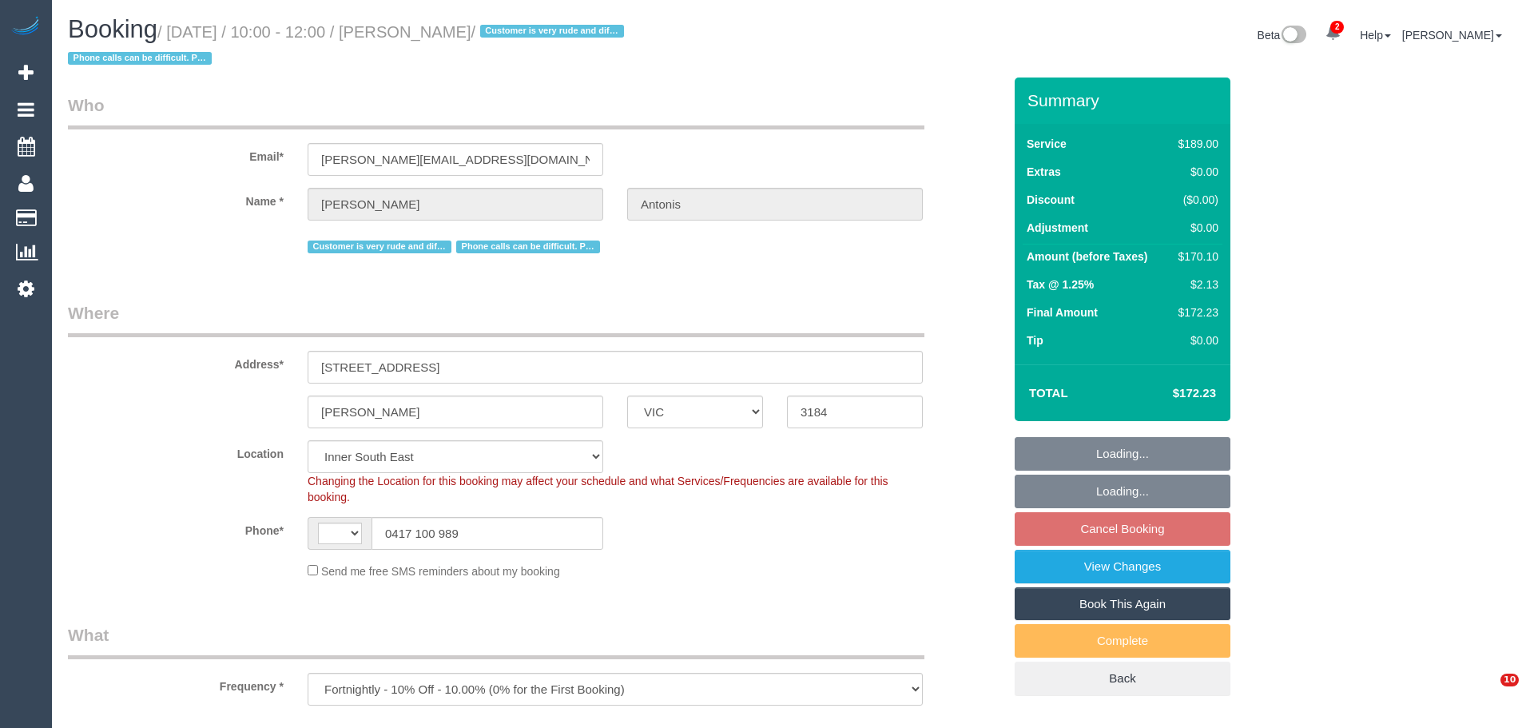
select select "VIC"
select select "object:409"
select select "string:stripe-pm_1P1f622GScqysDRVmXmLgAty"
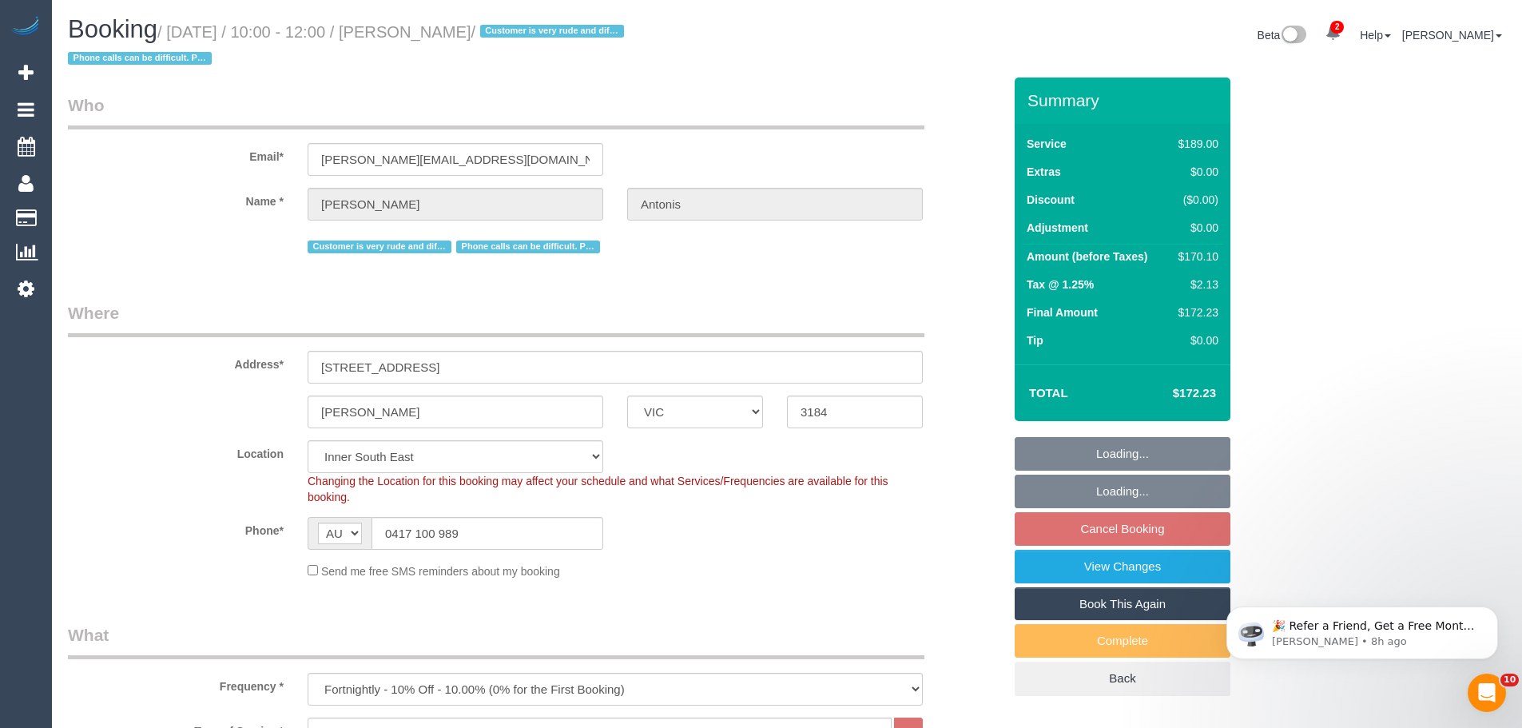
select select "string:AU"
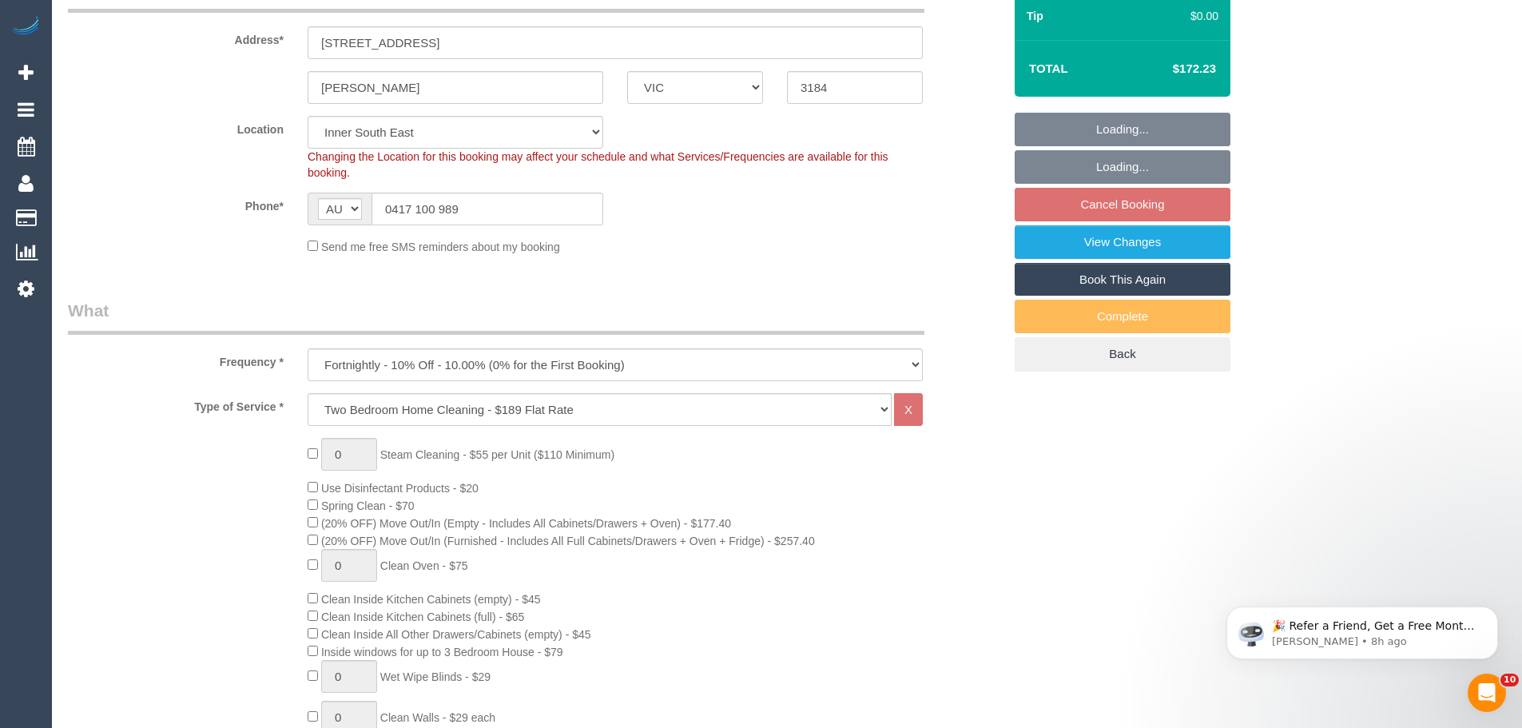
select select "spot3"
select select "number:27"
select select "number:14"
select select "number:19"
select select "number:36"
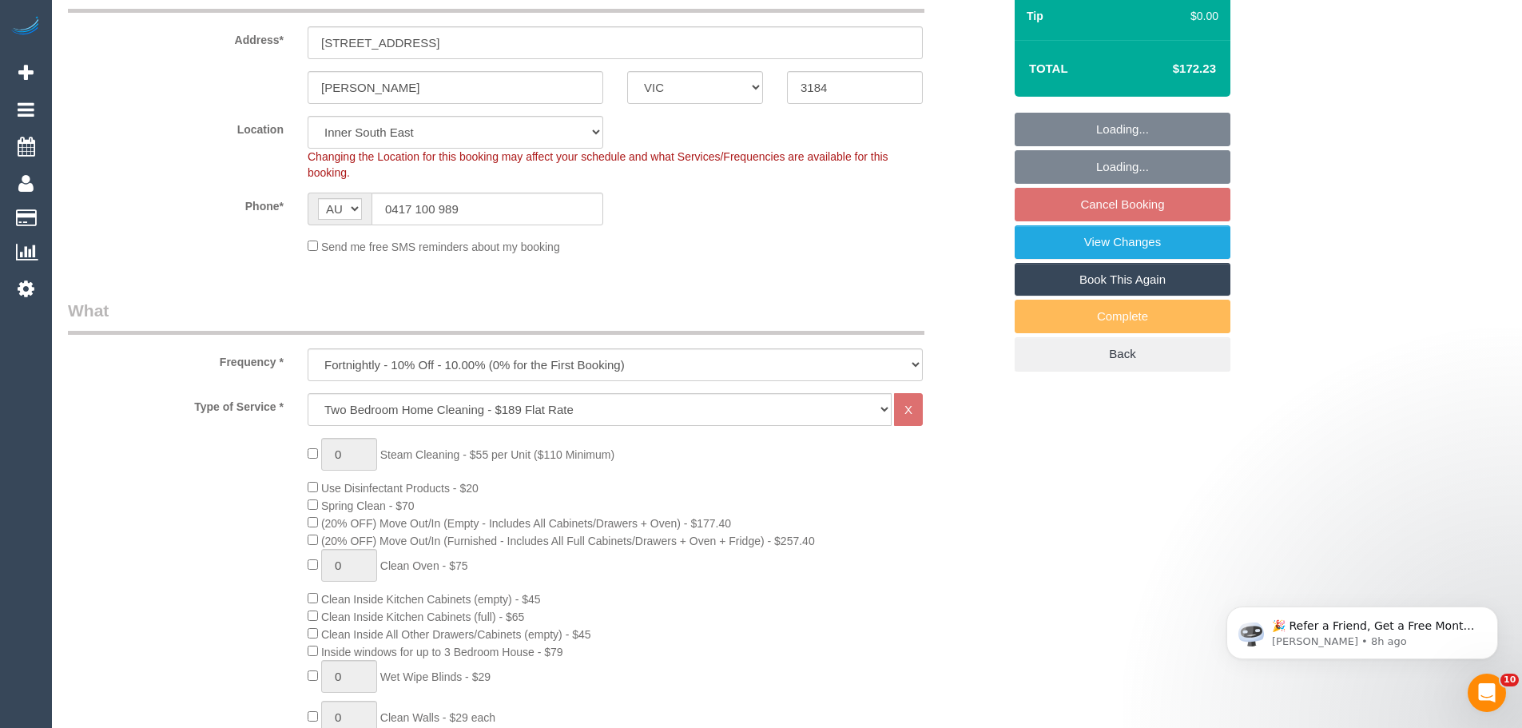
select select "number:35"
select select "number:12"
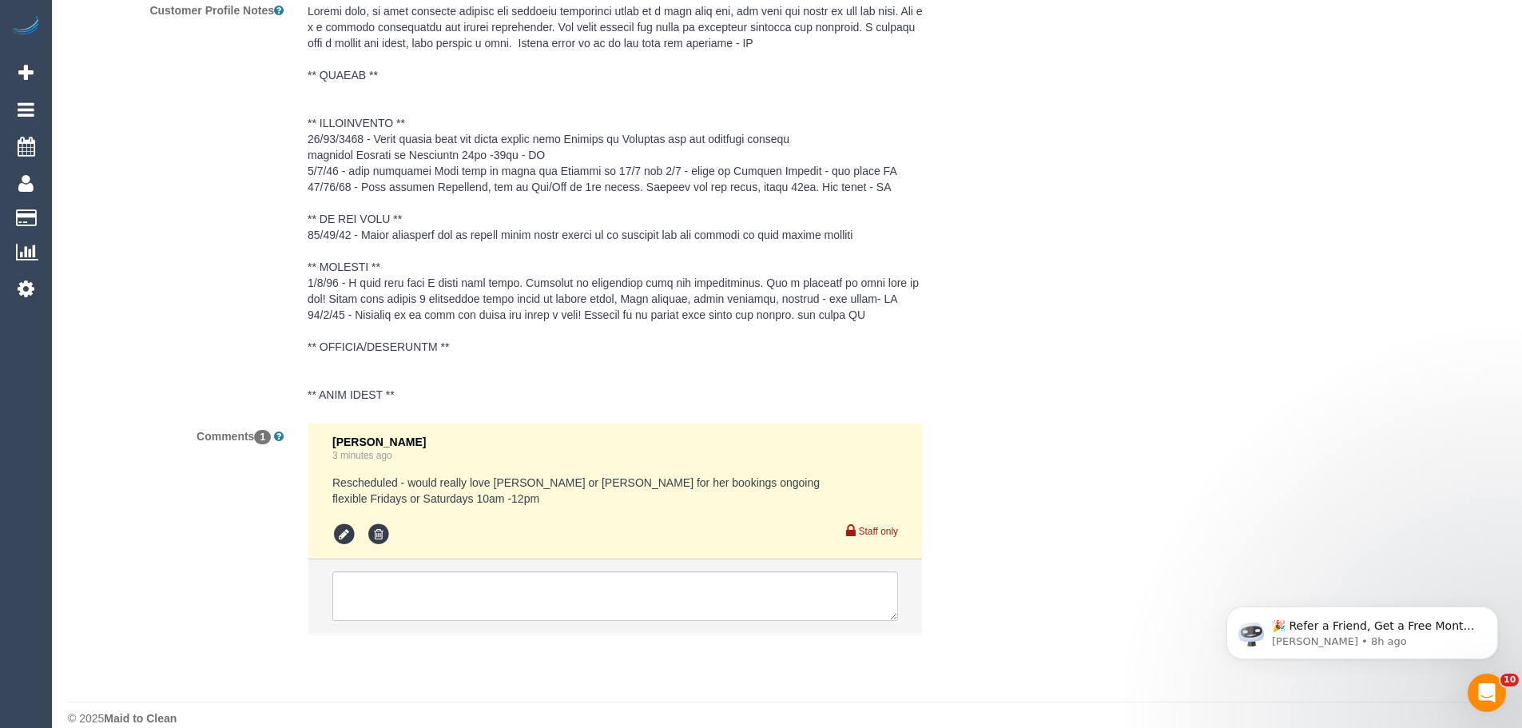
scroll to position [2937, 0]
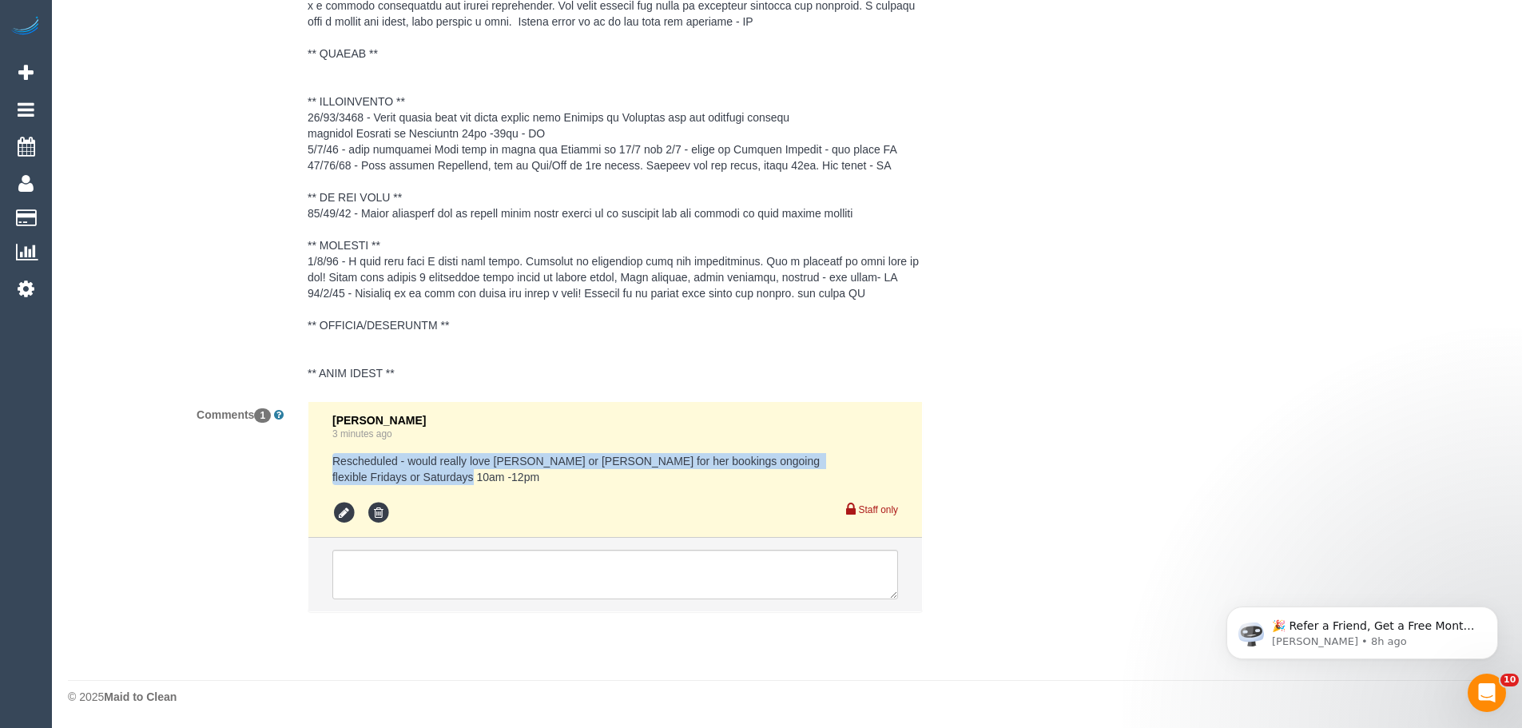
drag, startPoint x: 333, startPoint y: 459, endPoint x: 558, endPoint y: 485, distance: 226.1
click at [558, 485] on pre "Rescheduled - would really love Roumany or Prianshi for her bookings ongoing fl…" at bounding box center [615, 469] width 566 height 32
click at [558, 477] on pre "Rescheduled - would really love Roumany or Prianshi for her bookings ongoing fl…" at bounding box center [615, 469] width 566 height 32
drag, startPoint x: 558, startPoint y: 477, endPoint x: 327, endPoint y: 459, distance: 231.6
click at [327, 459] on li "Chellsea Espinosa 3 minutes ago Rescheduled - would really love Roumany or Pria…" at bounding box center [615, 470] width 614 height 137
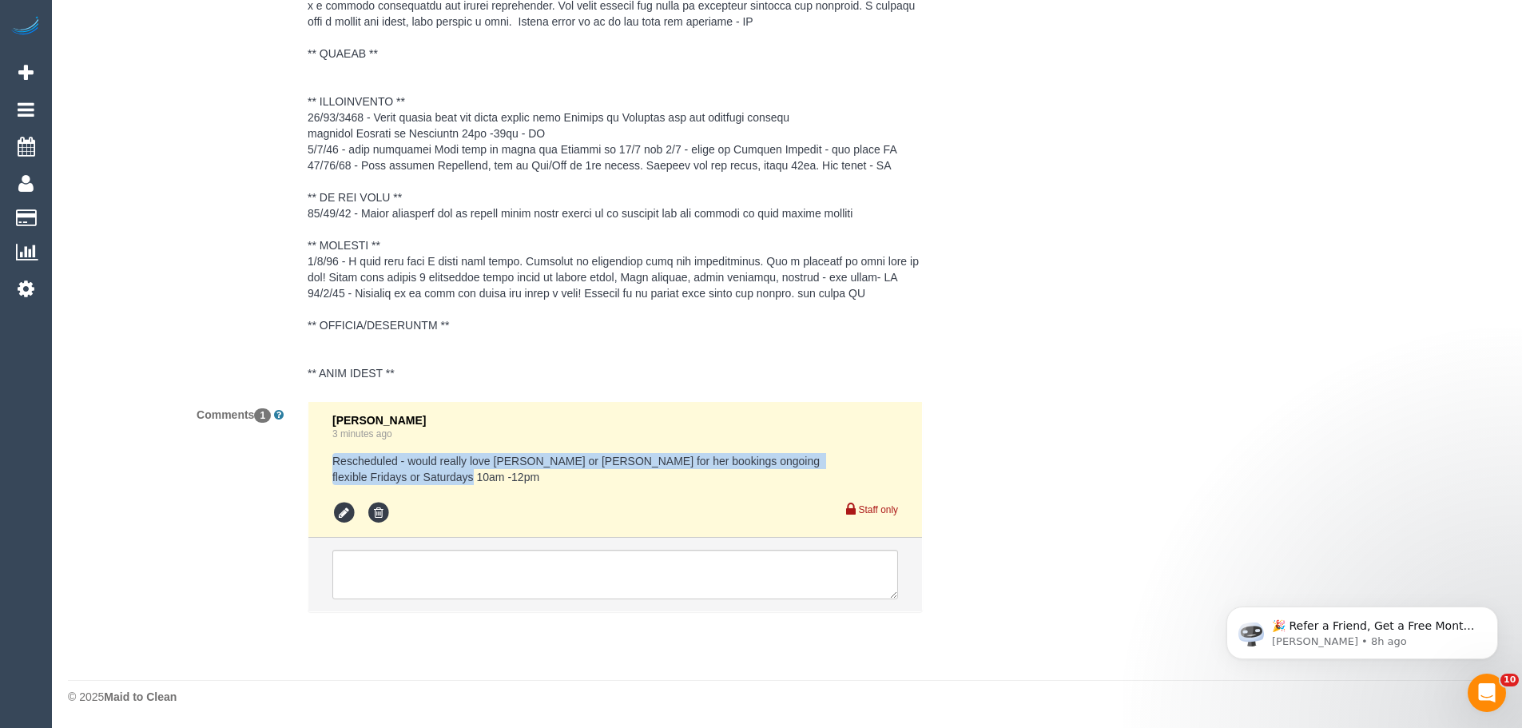
click at [334, 459] on pre "Rescheduled - would really love Roumany or Prianshi for her bookings ongoing fl…" at bounding box center [615, 469] width 566 height 32
drag, startPoint x: 409, startPoint y: 458, endPoint x: 754, endPoint y: 464, distance: 345.2
click at [754, 464] on pre "Rescheduled - would really love Roumany or Prianshi for her bookings ongoing fl…" at bounding box center [615, 469] width 566 height 32
drag, startPoint x: 333, startPoint y: 475, endPoint x: 607, endPoint y: 477, distance: 274.1
click at [607, 477] on pre "Rescheduled - would really love Roumany or Prianshi for her bookings ongoing fl…" at bounding box center [615, 469] width 566 height 32
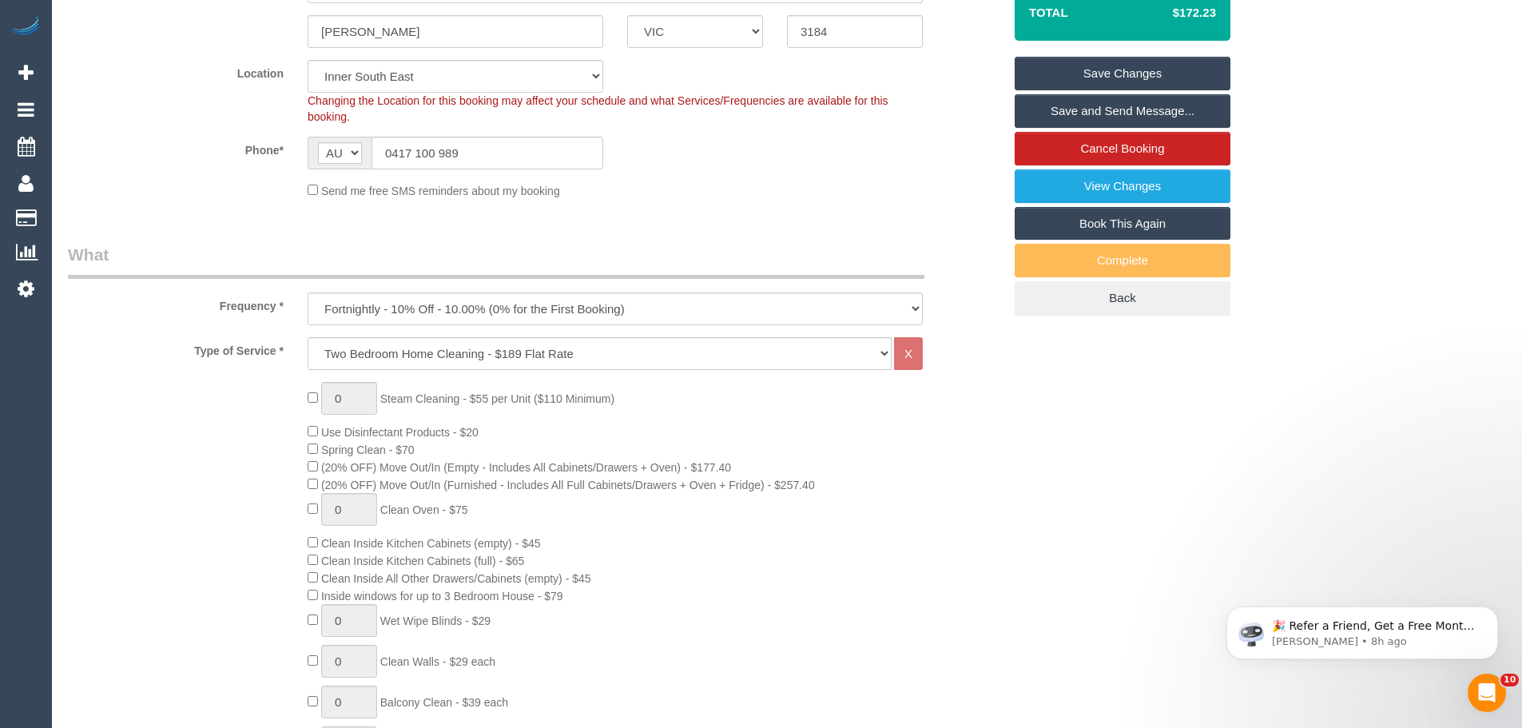
scroll to position [0, 0]
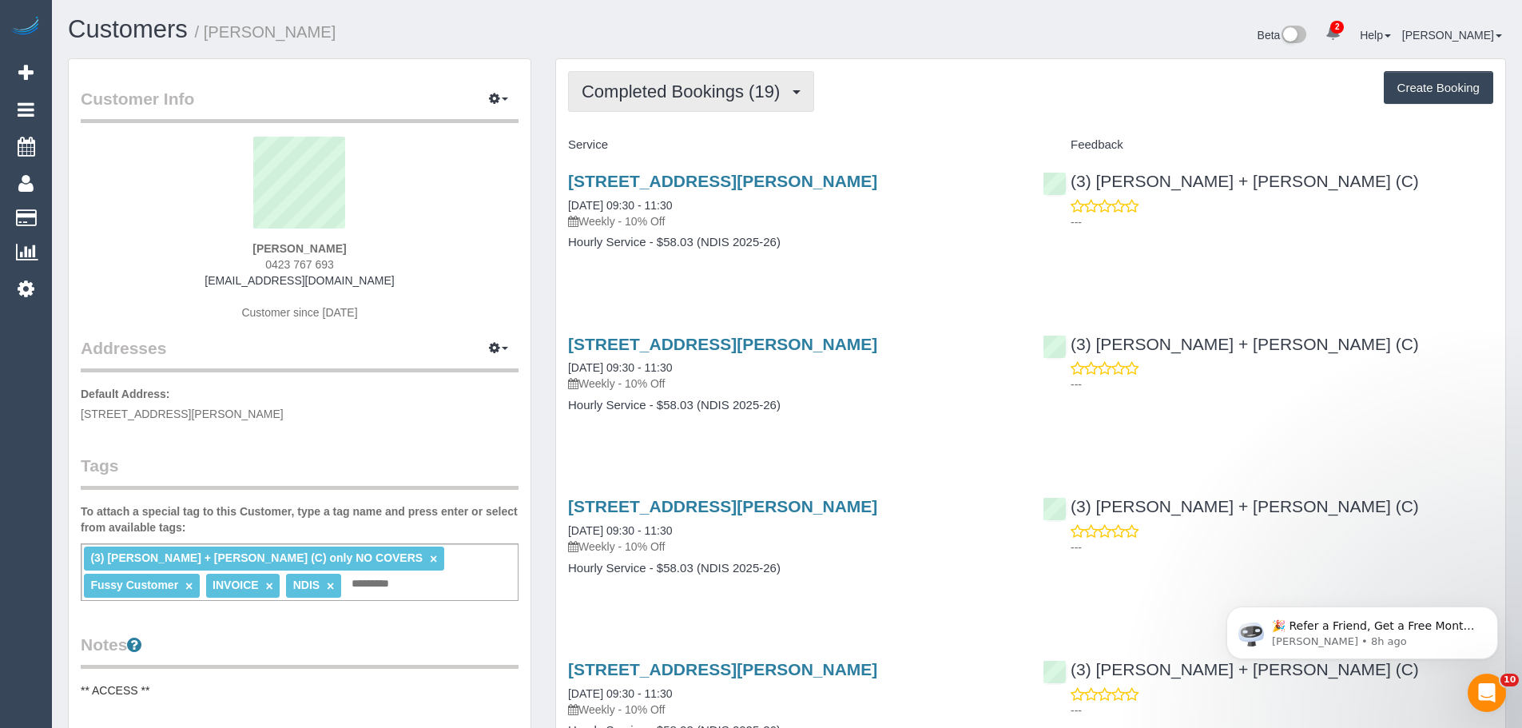
click at [718, 85] on span "Completed Bookings (19)" at bounding box center [685, 91] width 206 height 20
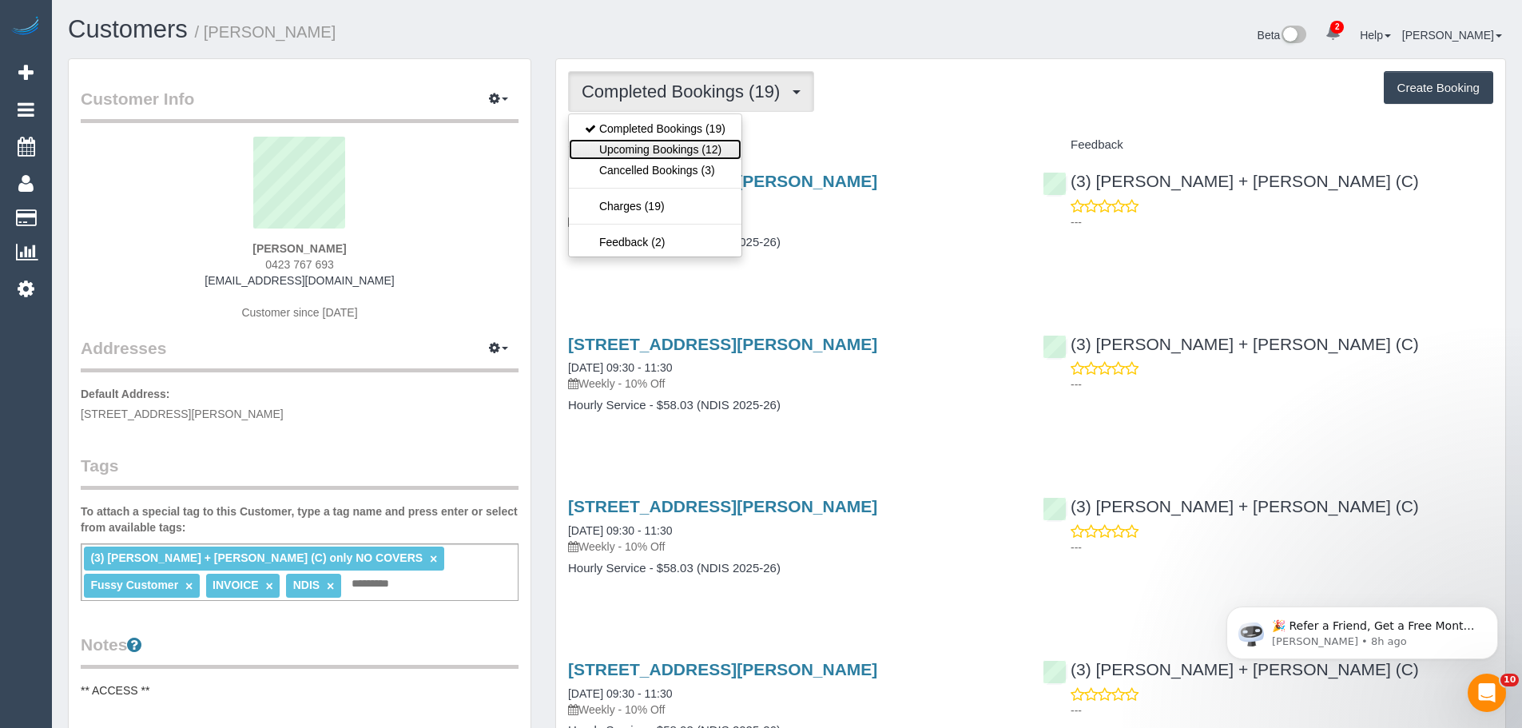
click at [703, 155] on link "Upcoming Bookings (12)" at bounding box center [655, 149] width 173 height 21
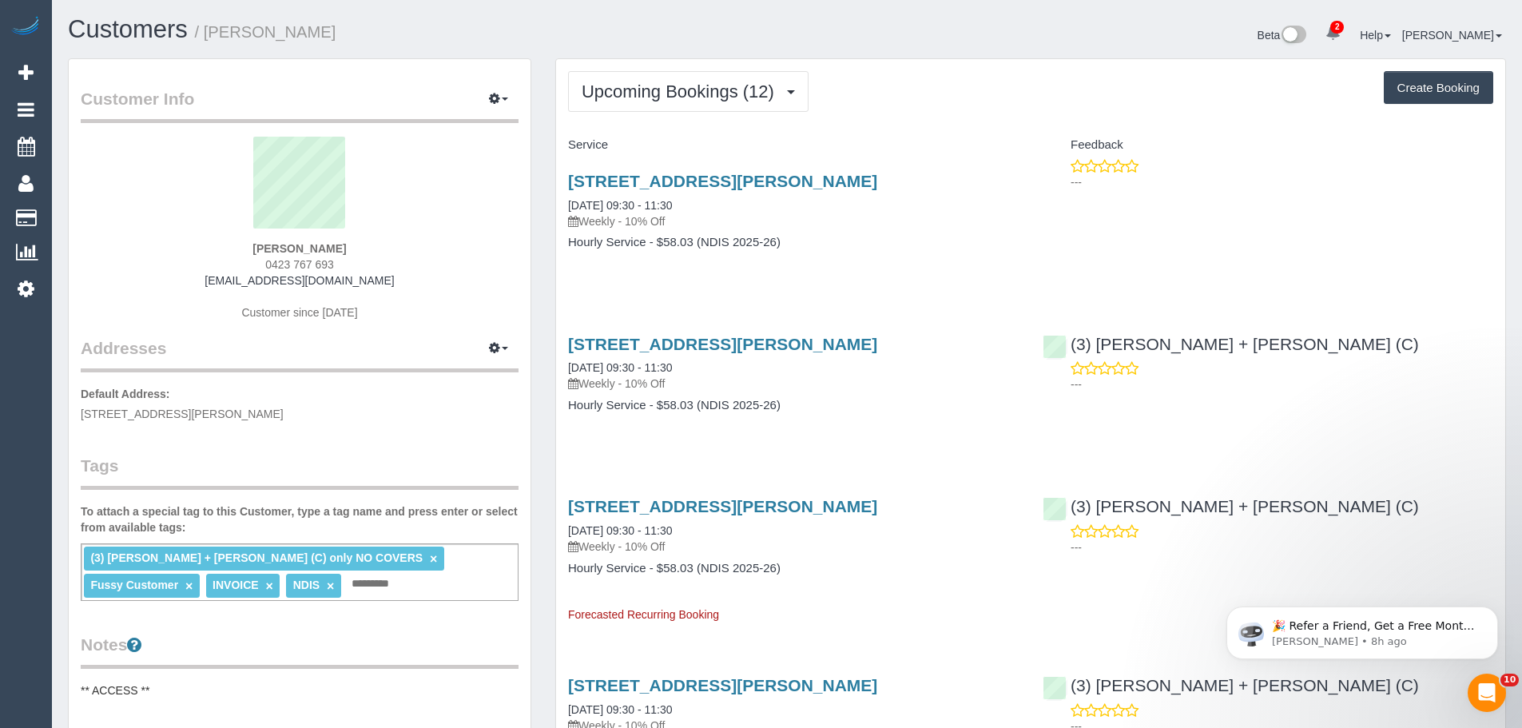
scroll to position [80, 0]
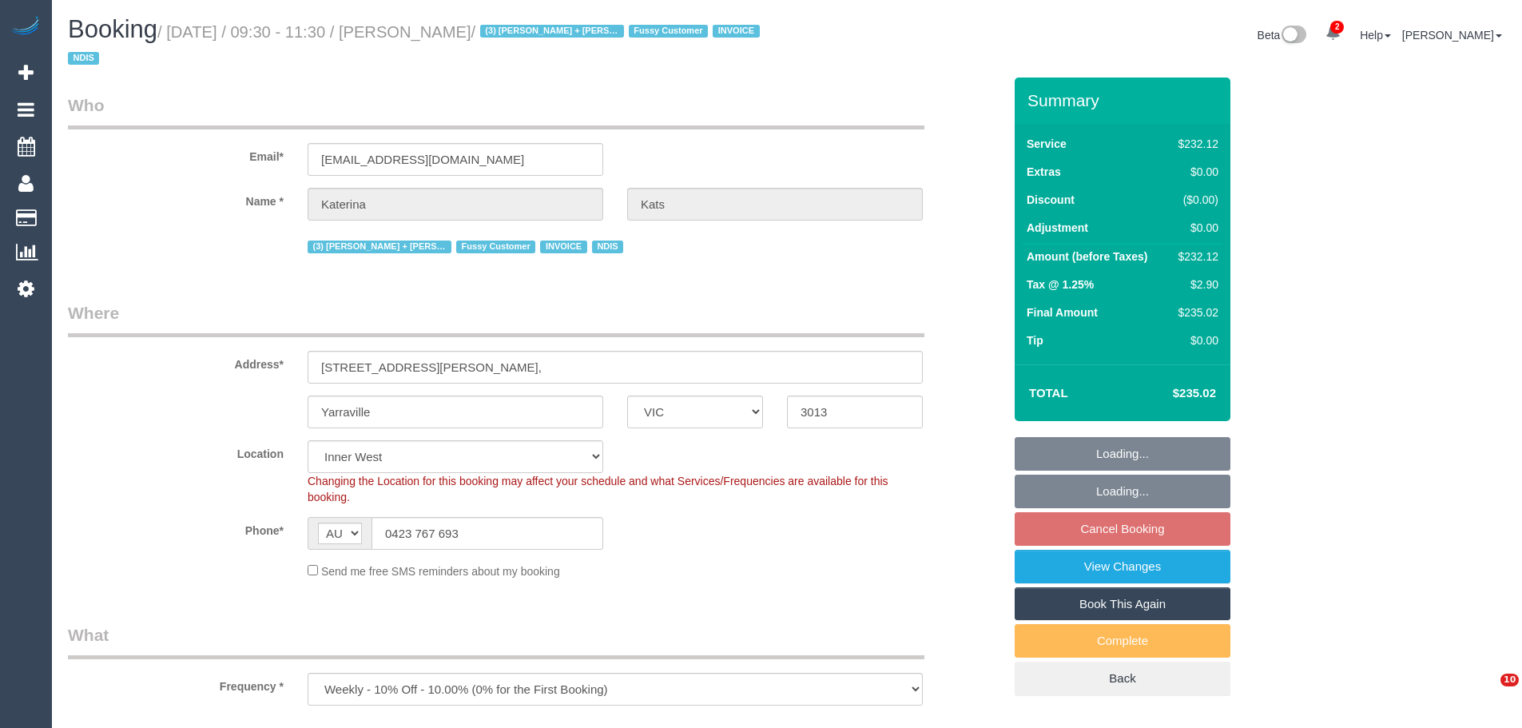
select select "VIC"
select select "number:28"
select select "number:16"
select select "number:19"
select select "number:36"
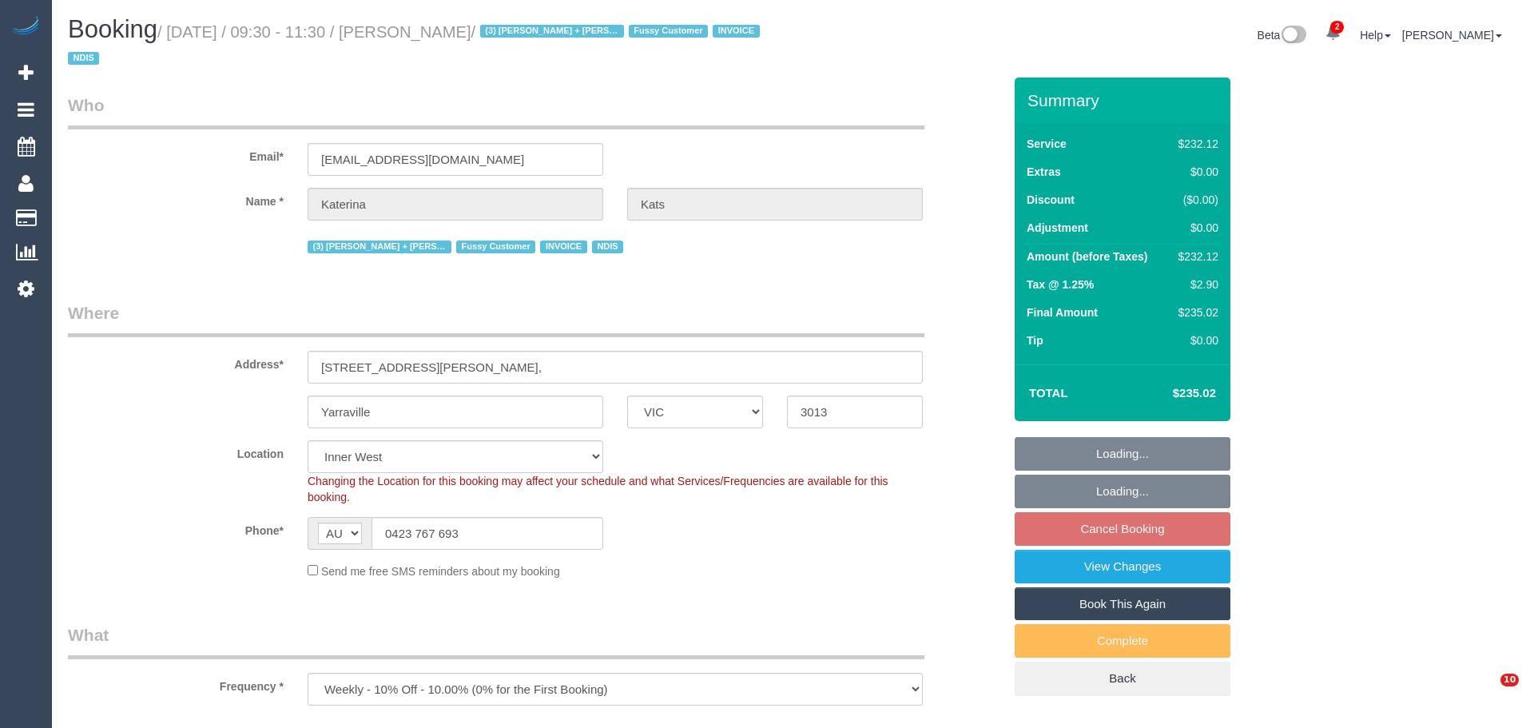
select select "number:34"
select select "object:763"
select select "2"
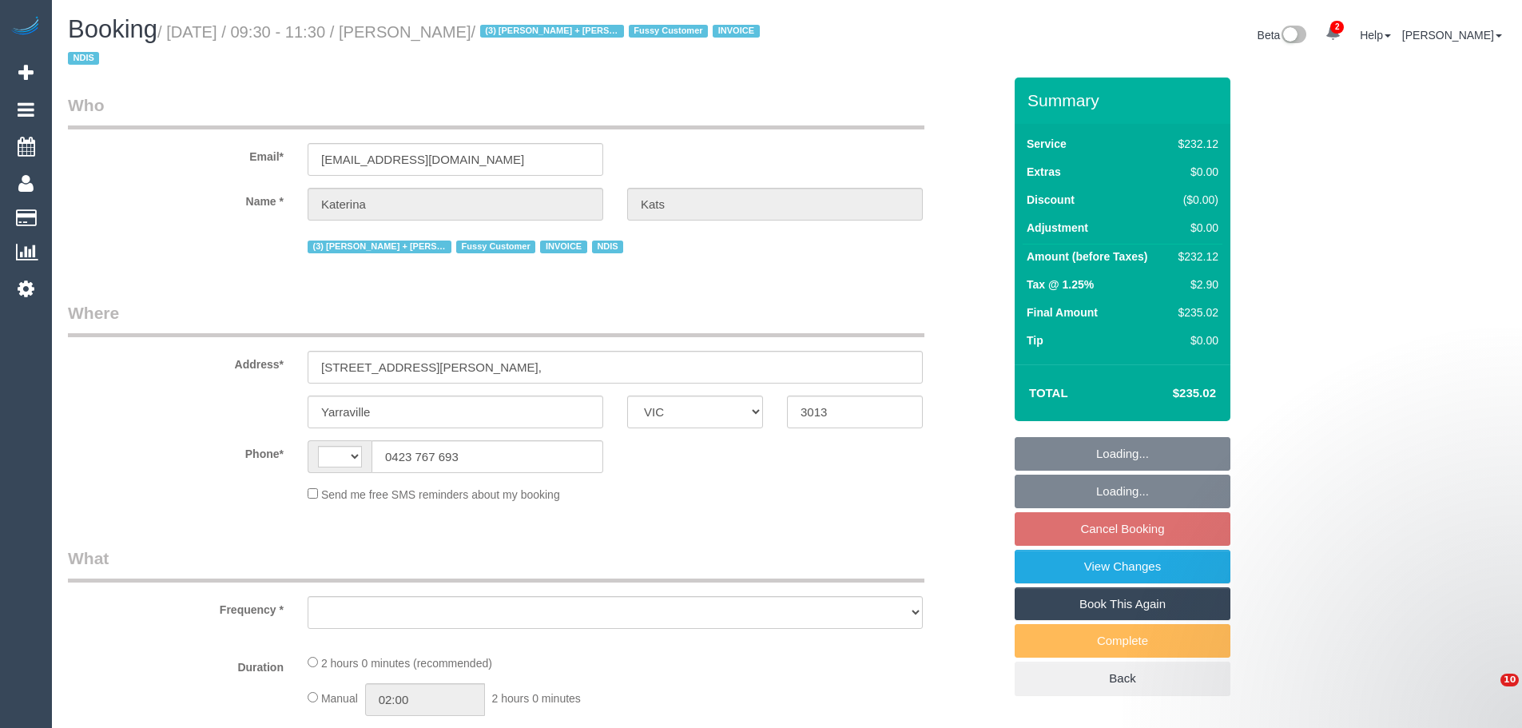
select select "VIC"
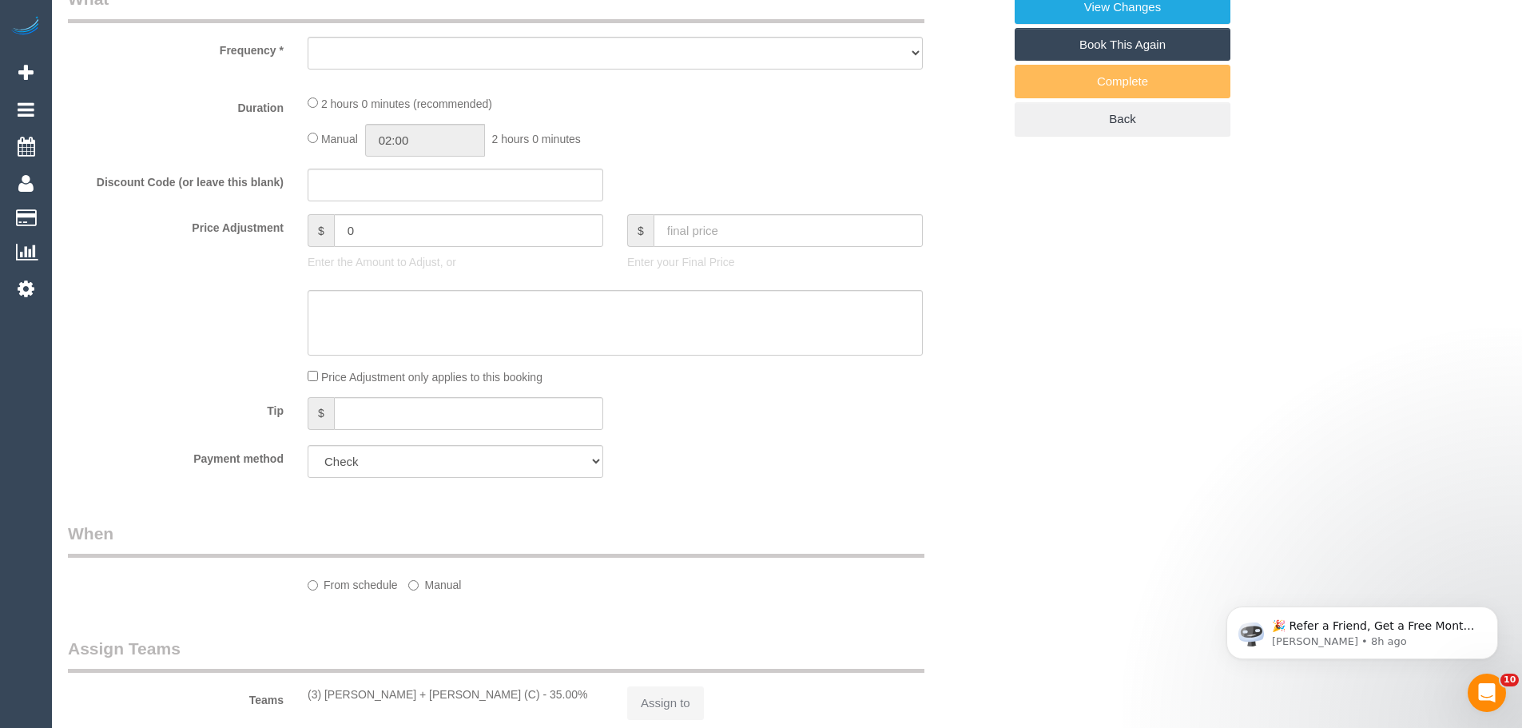
select select "string:AU"
select select "object:452"
select select "number:28"
select select "number:16"
select select "number:19"
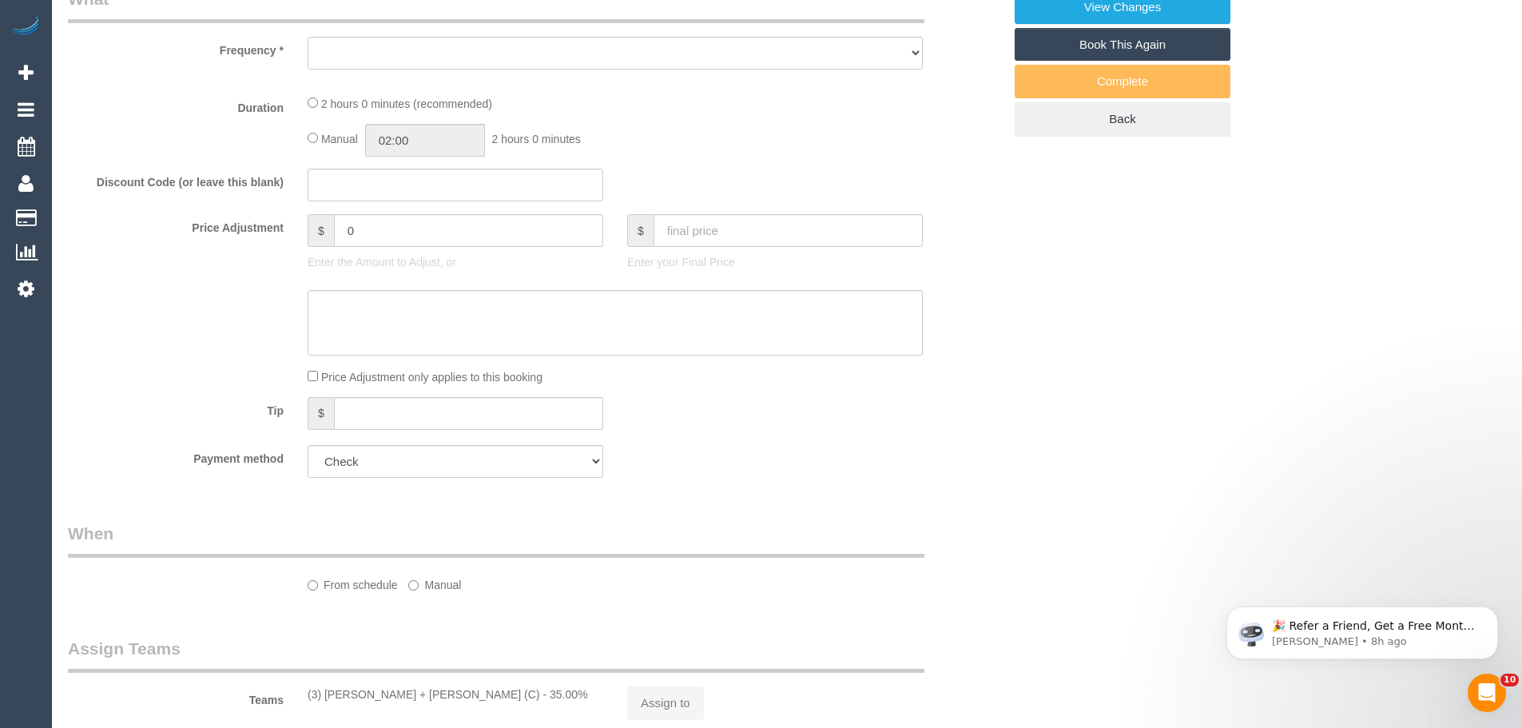
select select "number:36"
select select "number:34"
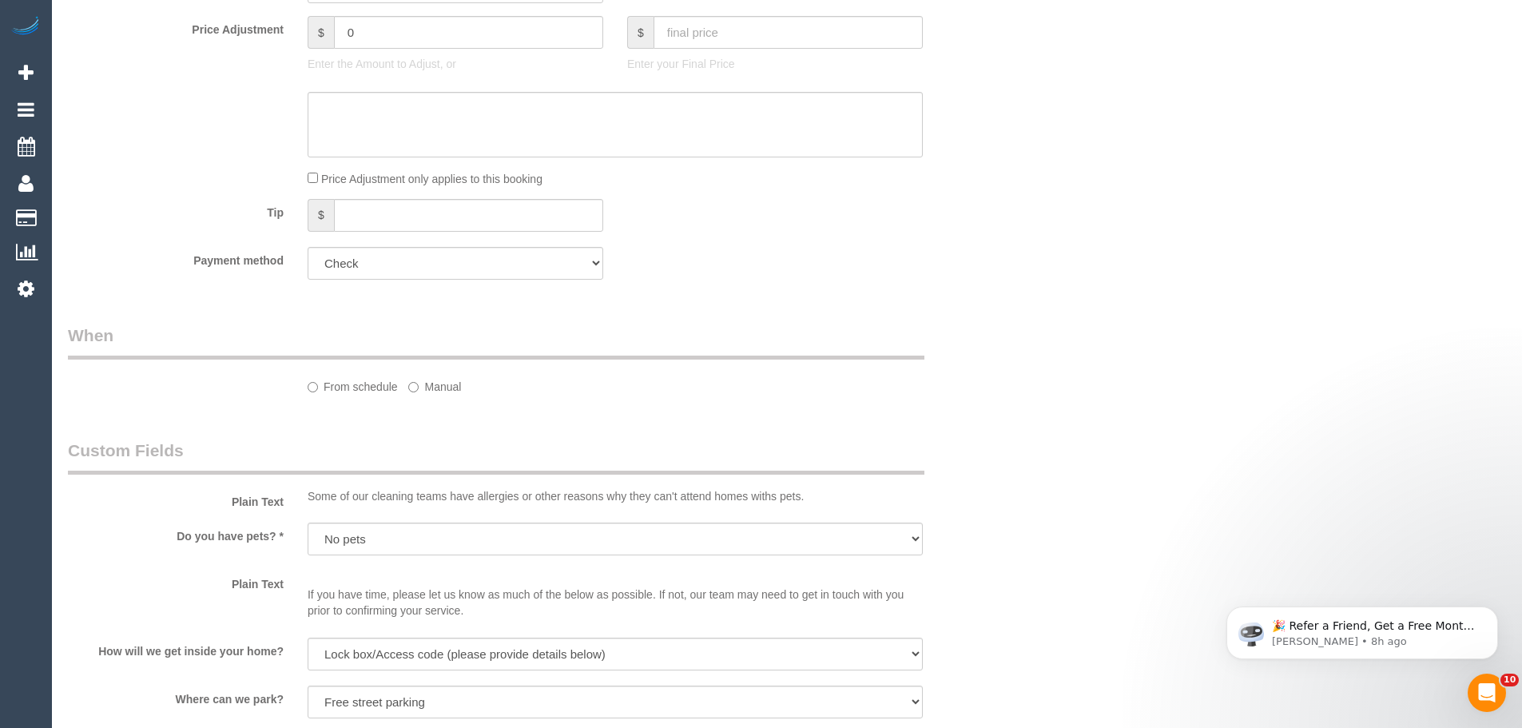
select select "2"
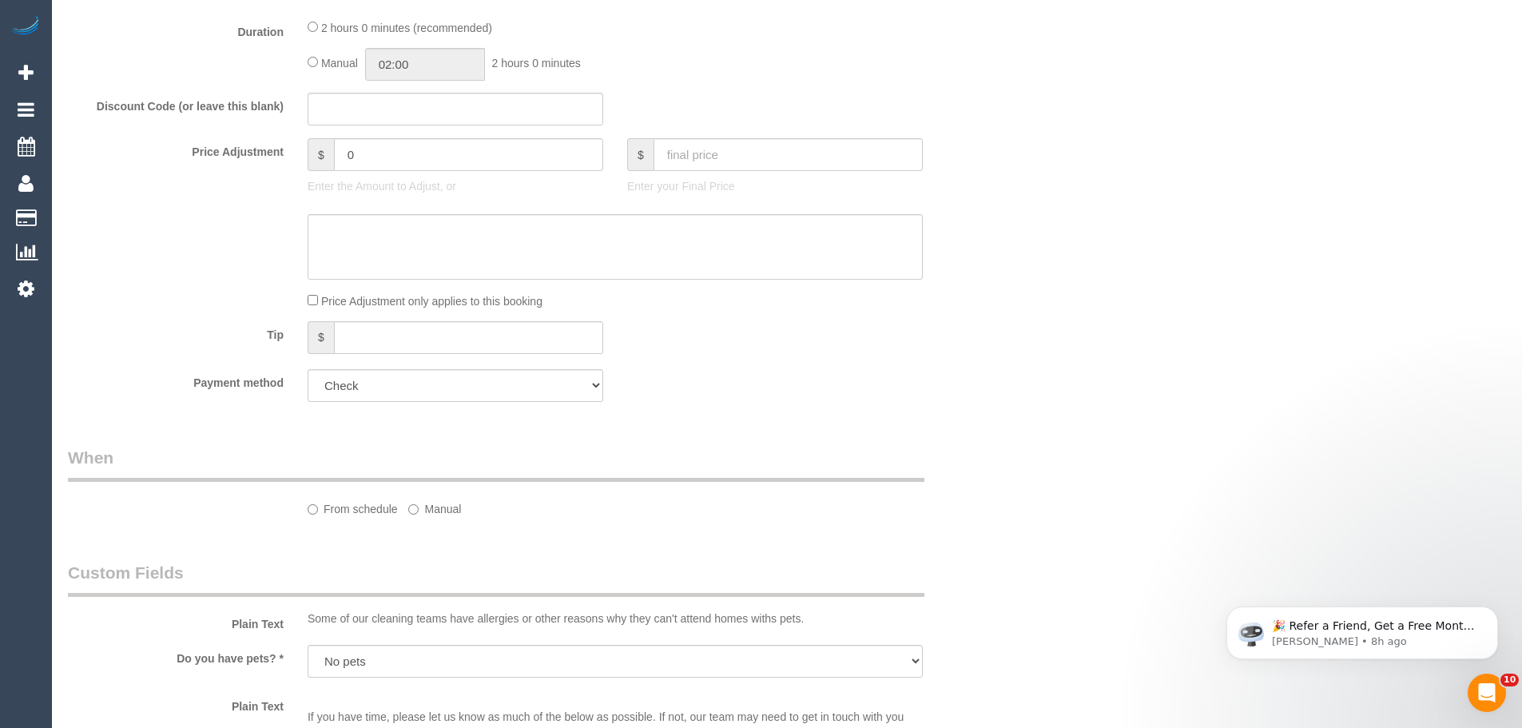
select select "object:1471"
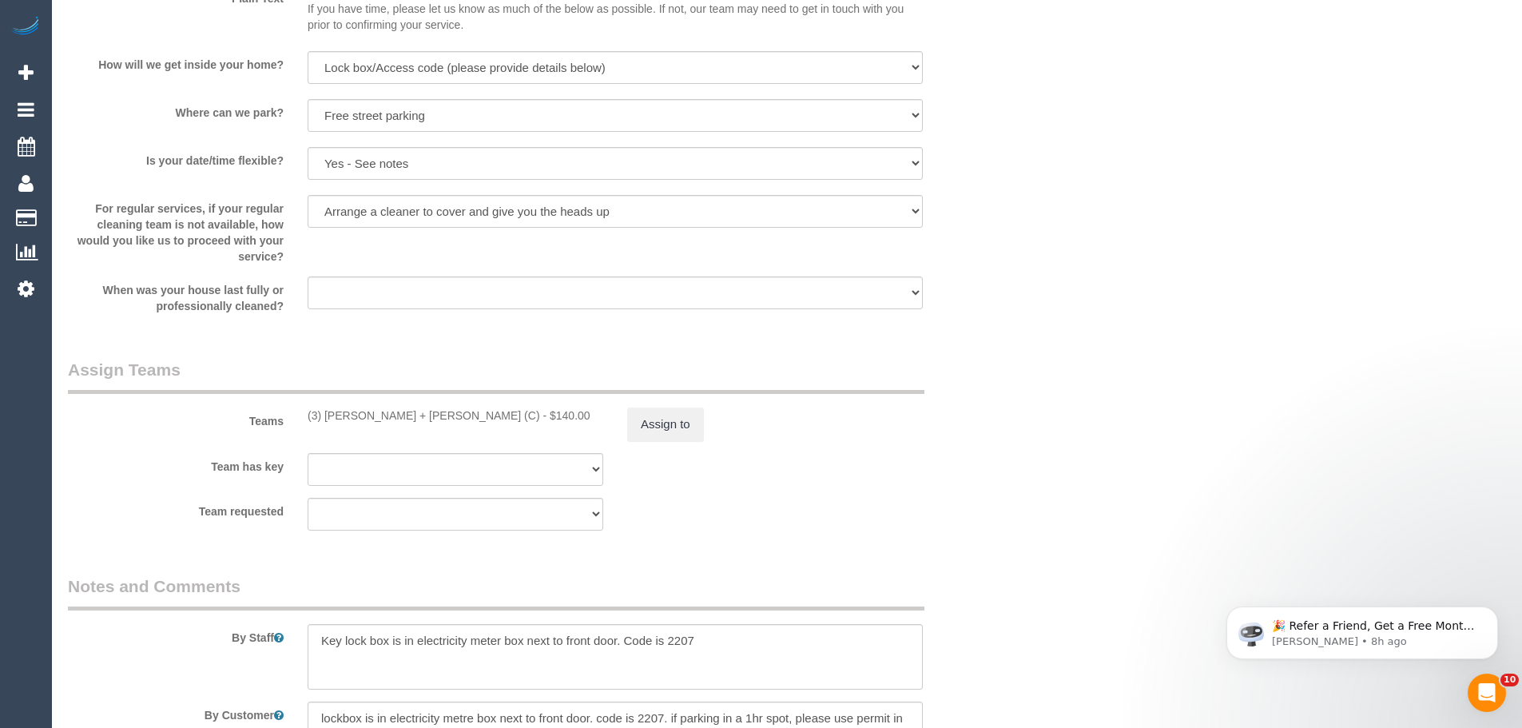
scroll to position [1813, 0]
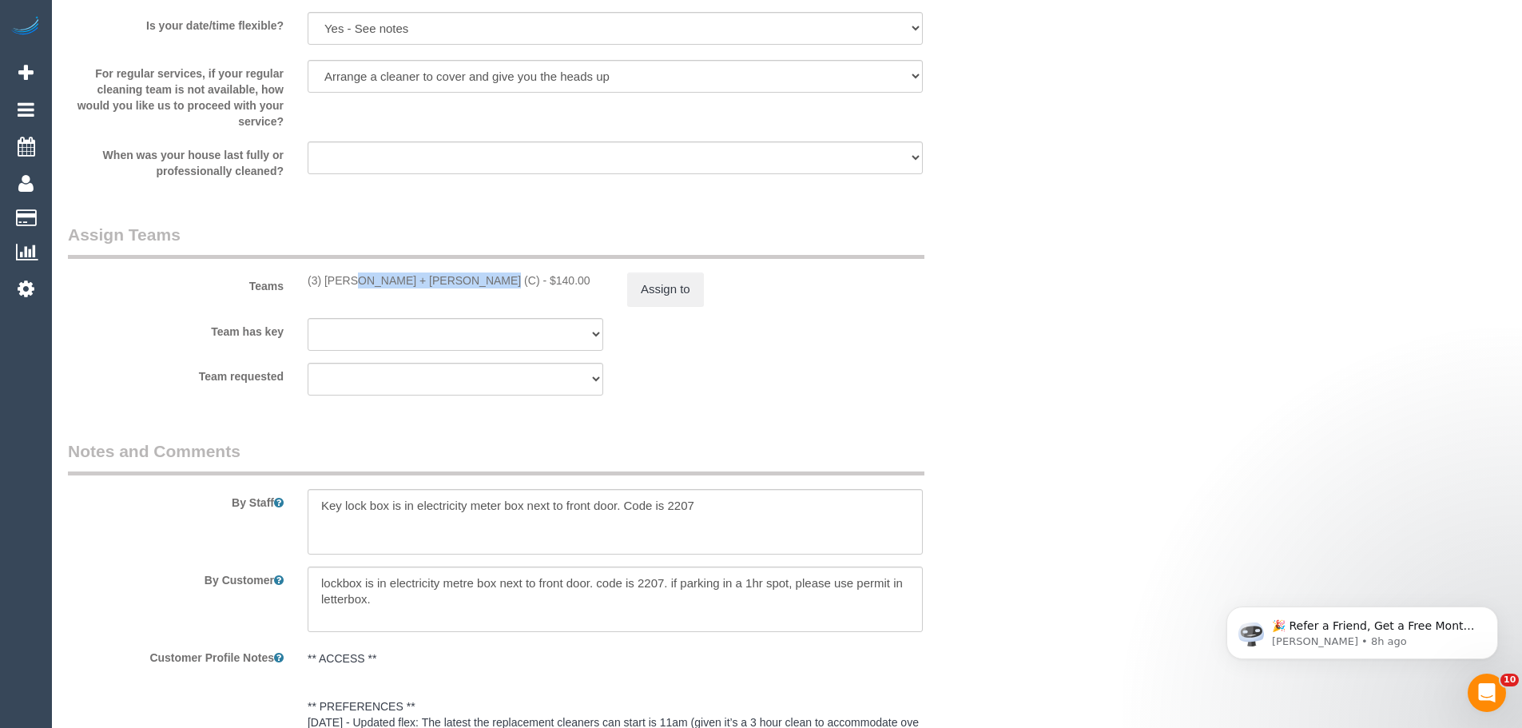
drag, startPoint x: 425, startPoint y: 282, endPoint x: 307, endPoint y: 268, distance: 119.0
click at [307, 268] on div "Teams (3) [PERSON_NAME] + [PERSON_NAME] (C) - $140.00 Assign to" at bounding box center [535, 264] width 959 height 83
copy div "(3) [PERSON_NAME] + [PERSON_NAME] (C)"
click at [666, 288] on button "Assign to" at bounding box center [665, 289] width 77 height 34
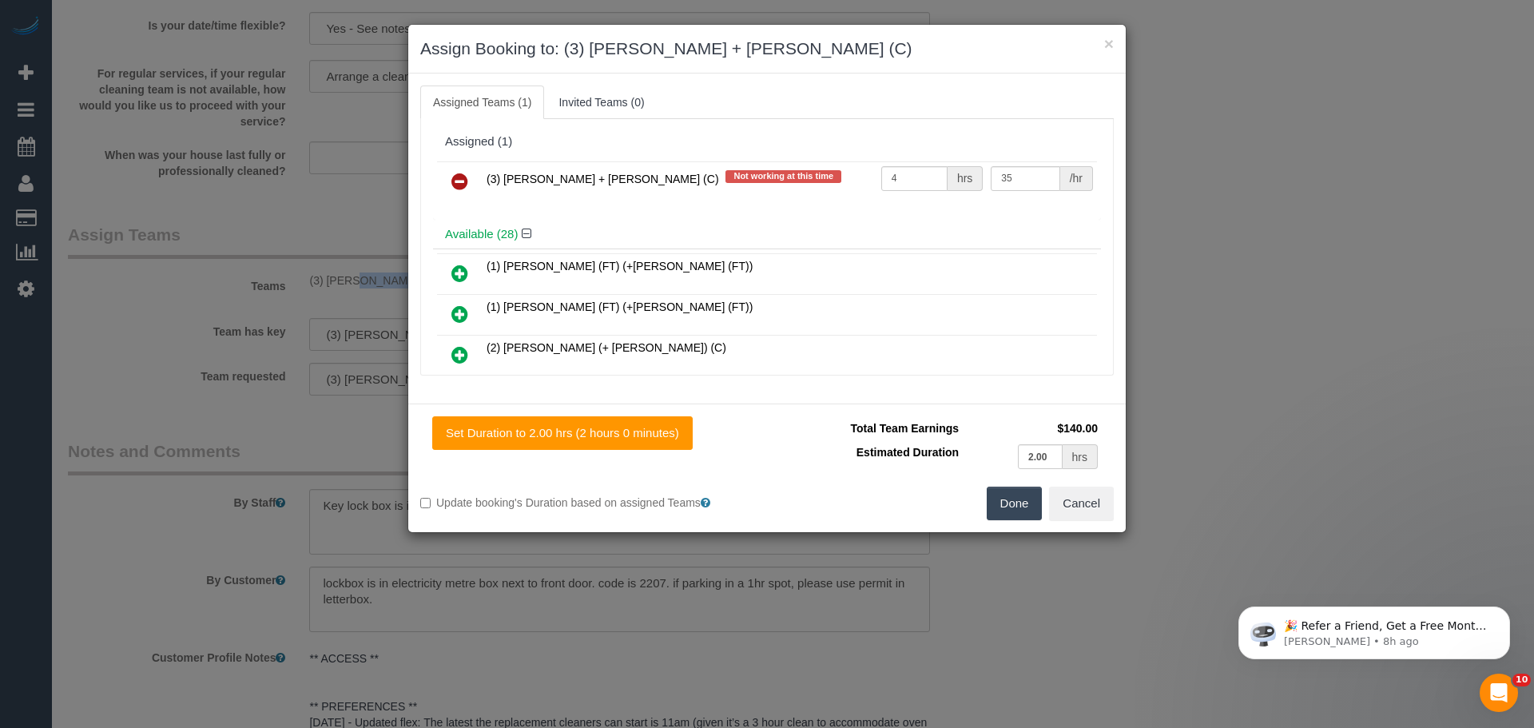
click at [454, 183] on icon at bounding box center [459, 181] width 17 height 19
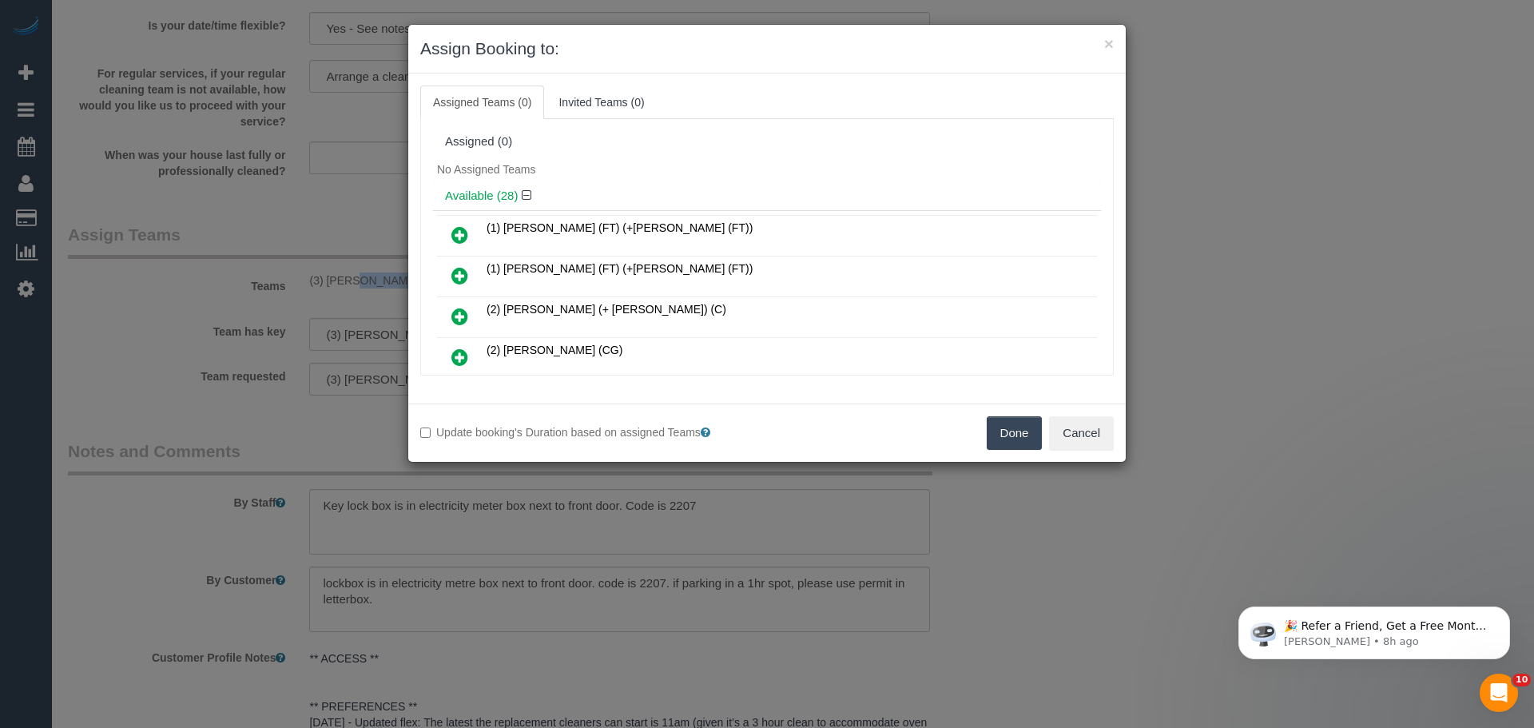
click at [992, 427] on button "Done" at bounding box center [1015, 433] width 56 height 34
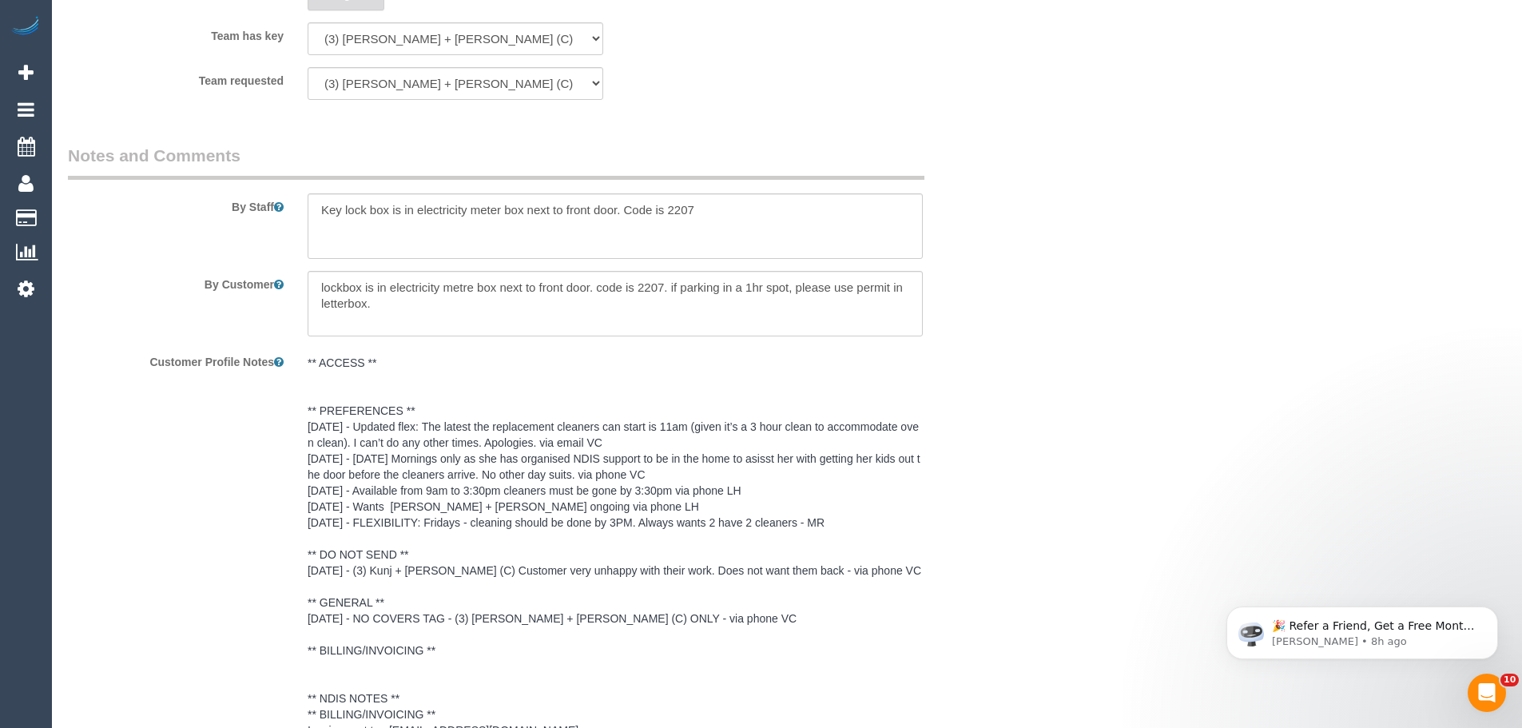
scroll to position [2330, 0]
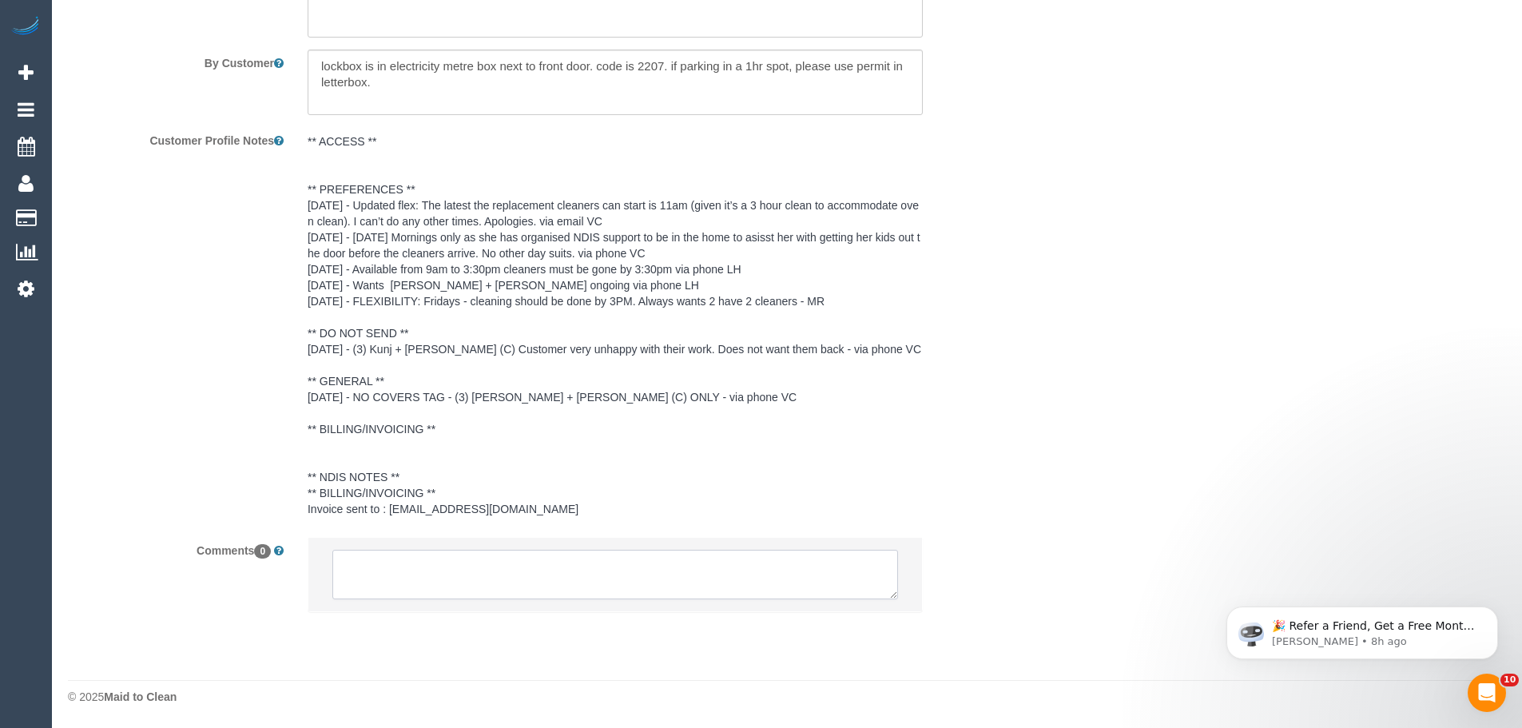
click at [494, 574] on textarea at bounding box center [615, 575] width 566 height 50
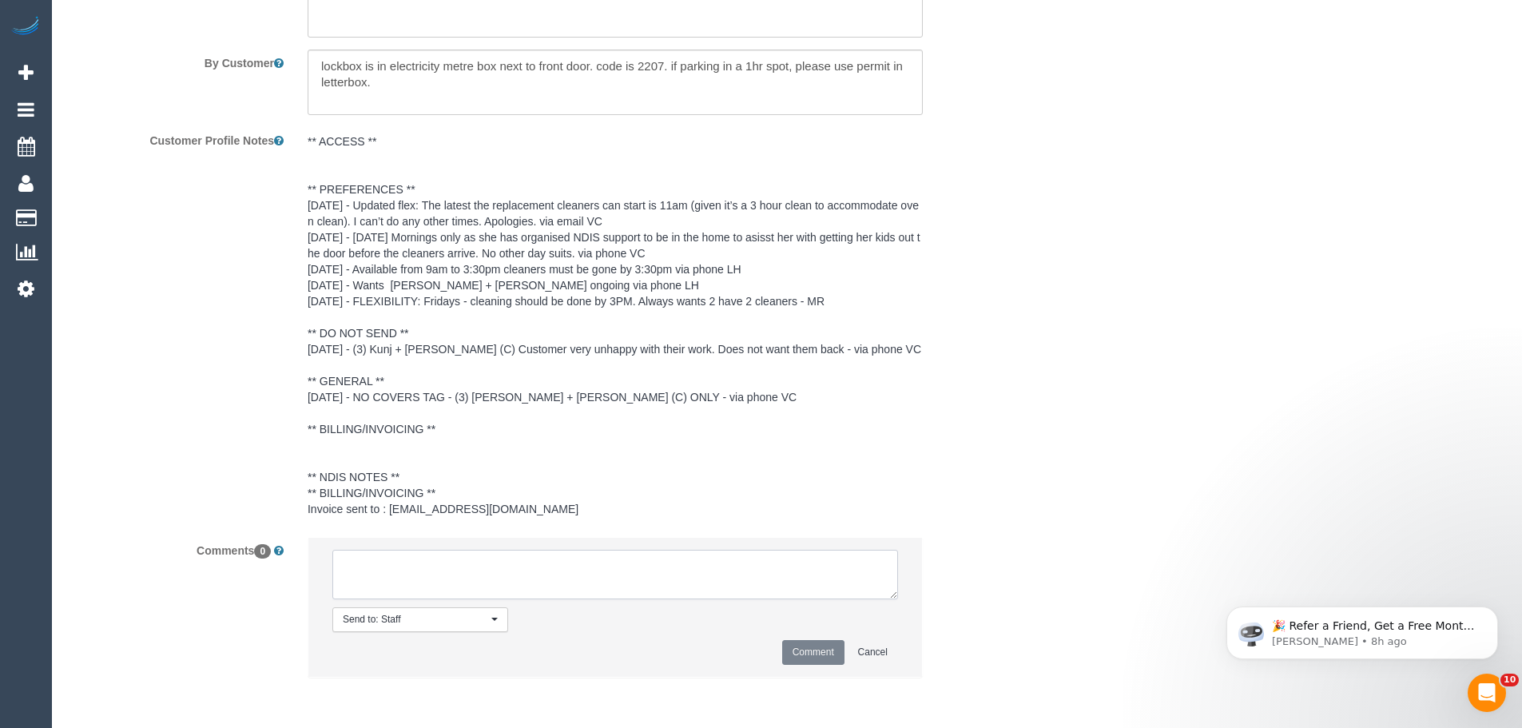
paste textarea "(3) [PERSON_NAME] + [PERSON_NAME] (C)"
click at [564, 566] on textarea at bounding box center [615, 575] width 566 height 50
type textarea "(3) [PERSON_NAME] + [PERSON_NAME] (C) UA one off - car issues Customer not cont…"
click at [800, 658] on button "Comment" at bounding box center [813, 652] width 62 height 25
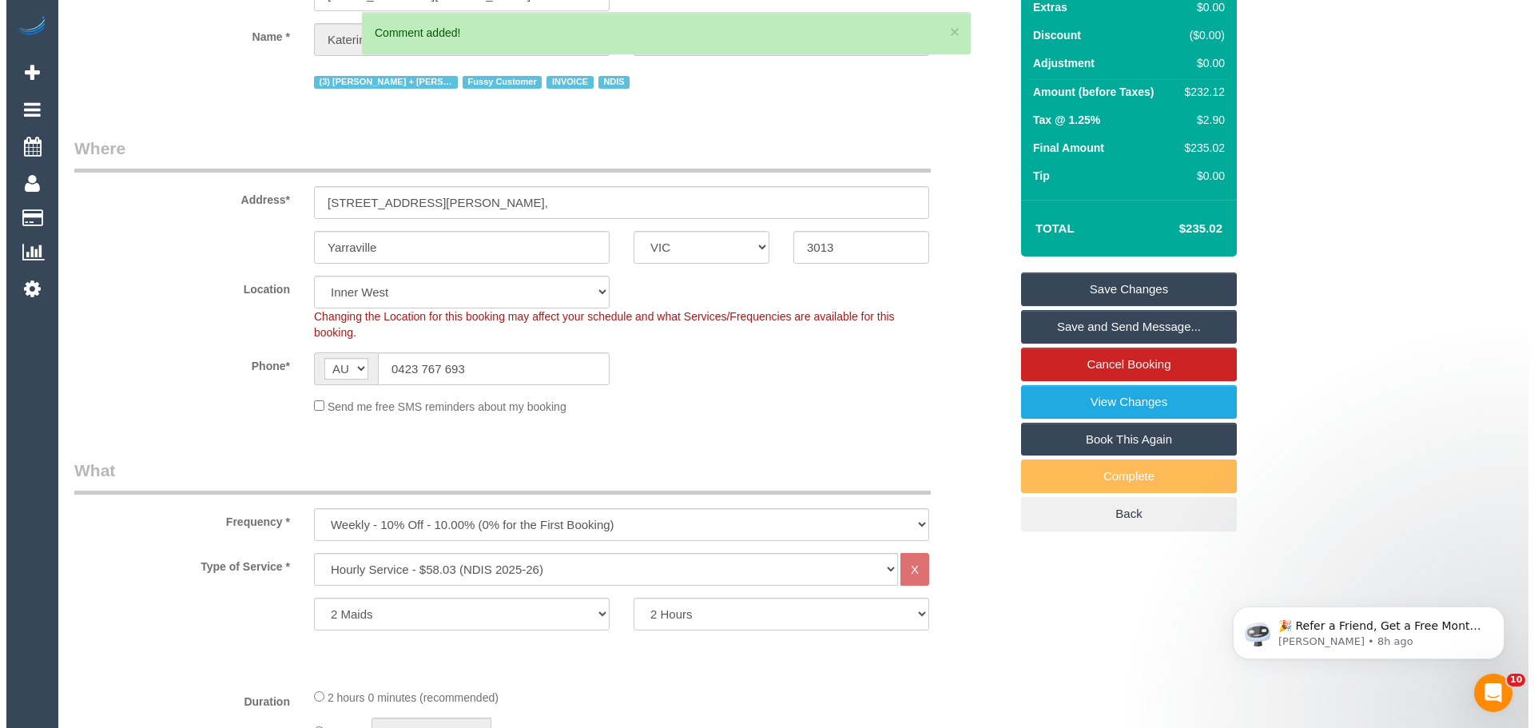
scroll to position [0, 0]
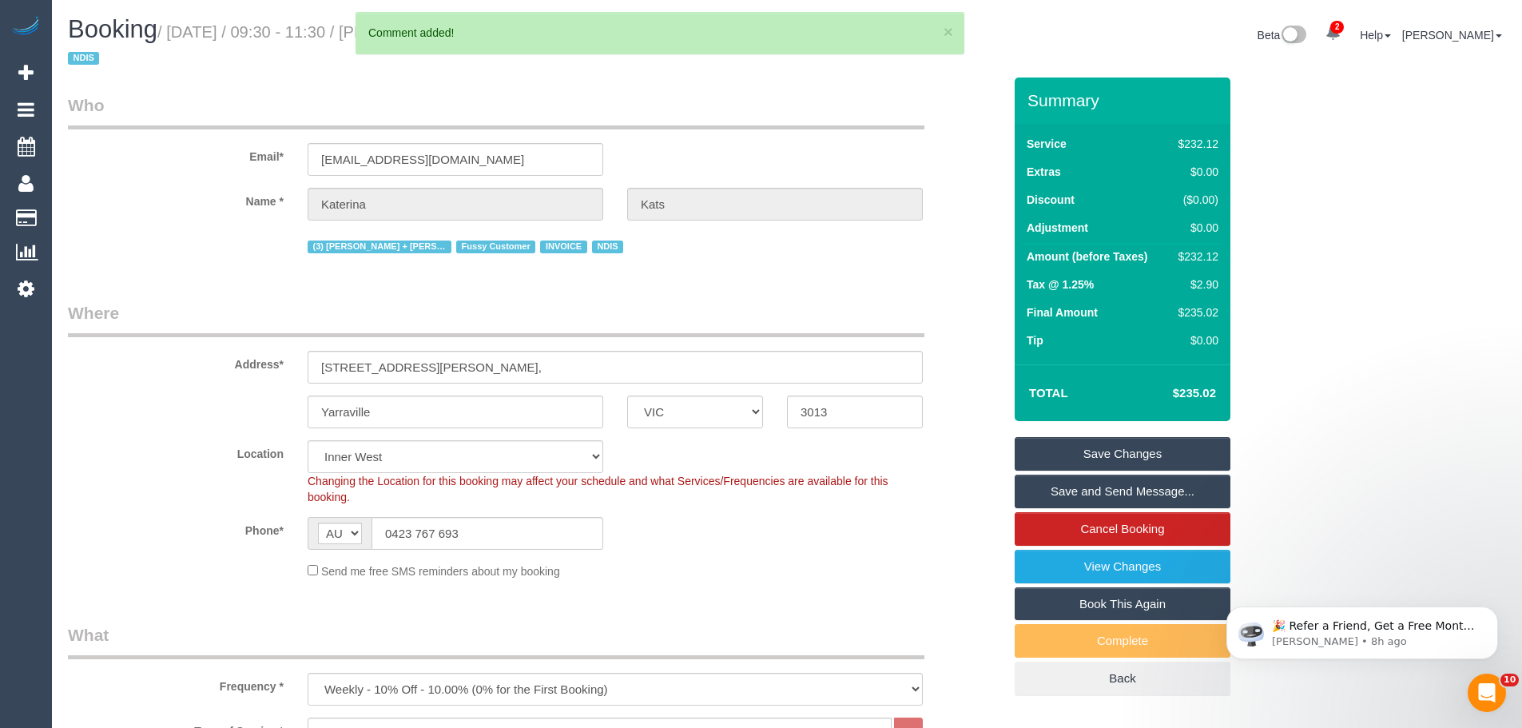
click at [1063, 443] on link "Save Changes" at bounding box center [1123, 454] width 216 height 34
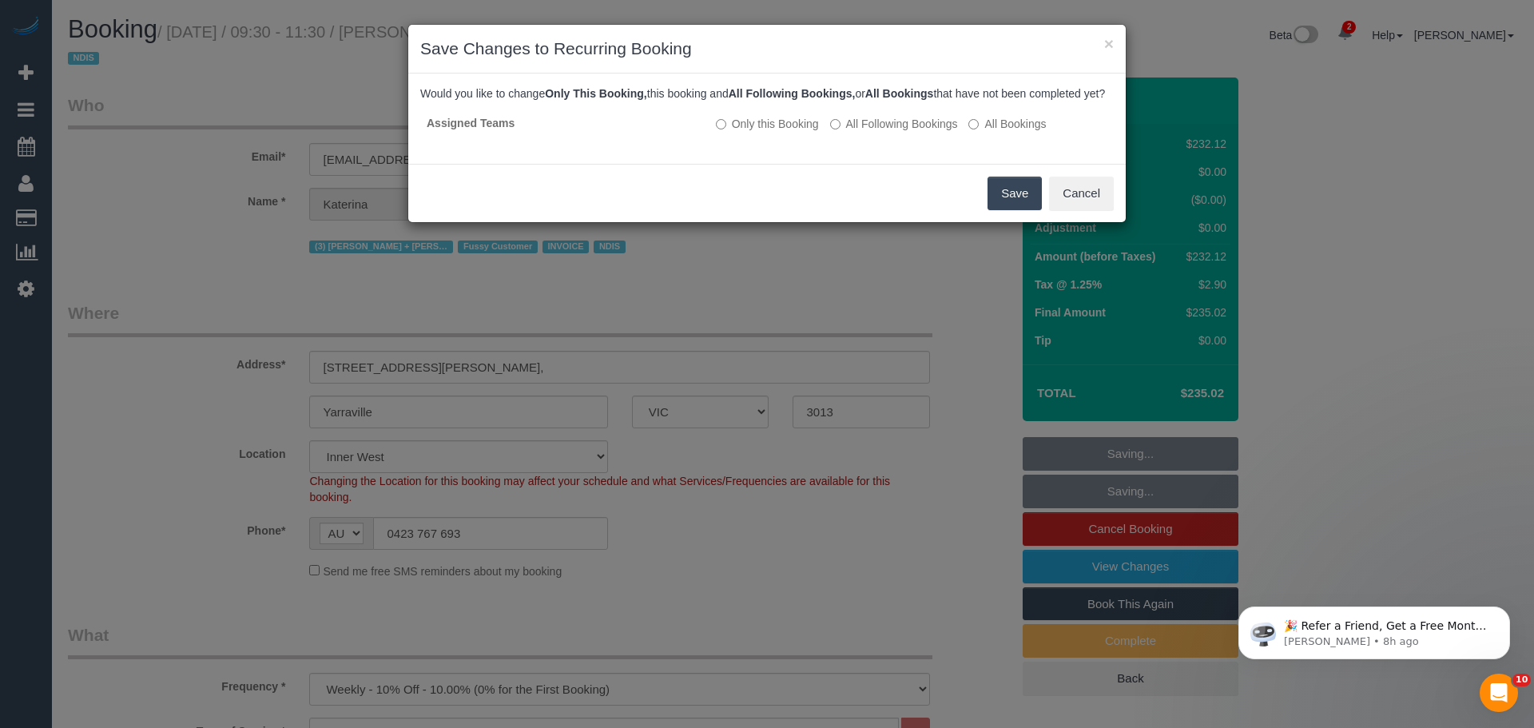
click at [1003, 205] on button "Save" at bounding box center [1015, 194] width 54 height 34
